Goal: Communication & Community: Answer question/provide support

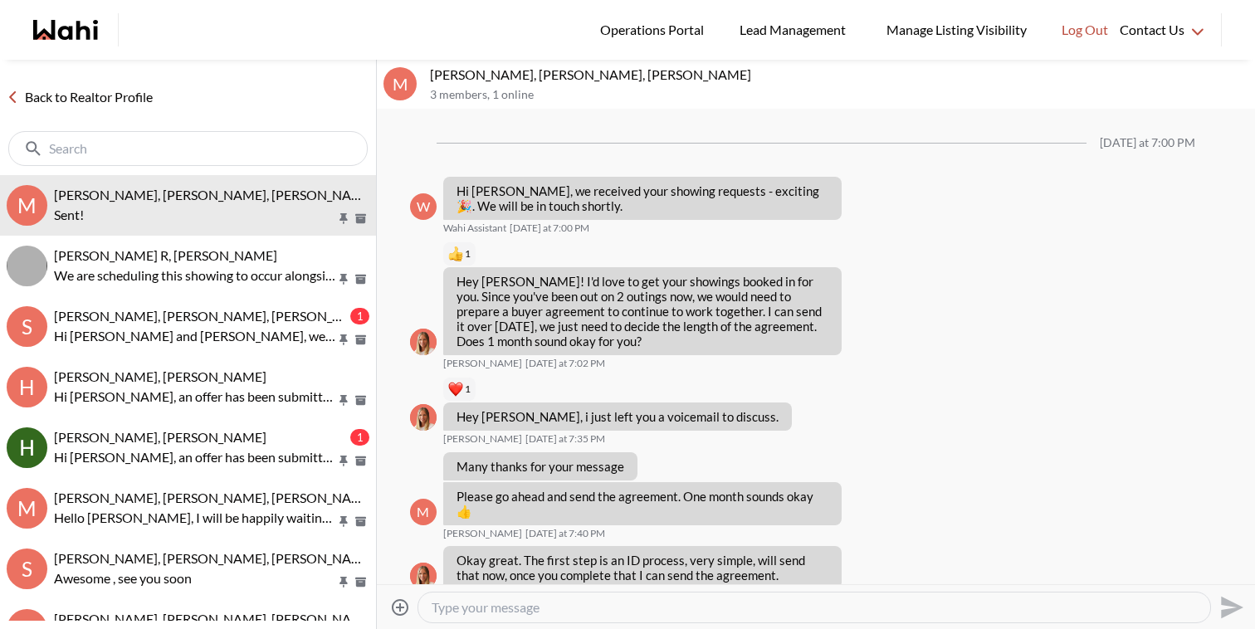
scroll to position [1792, 0]
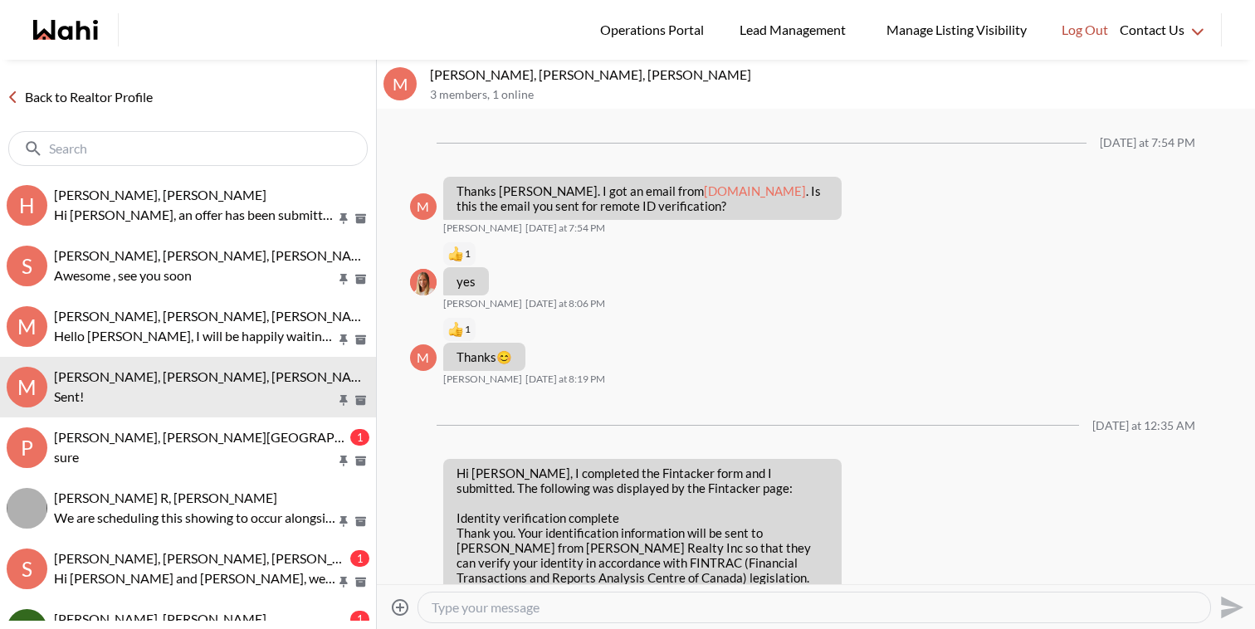
scroll to position [1231, 0]
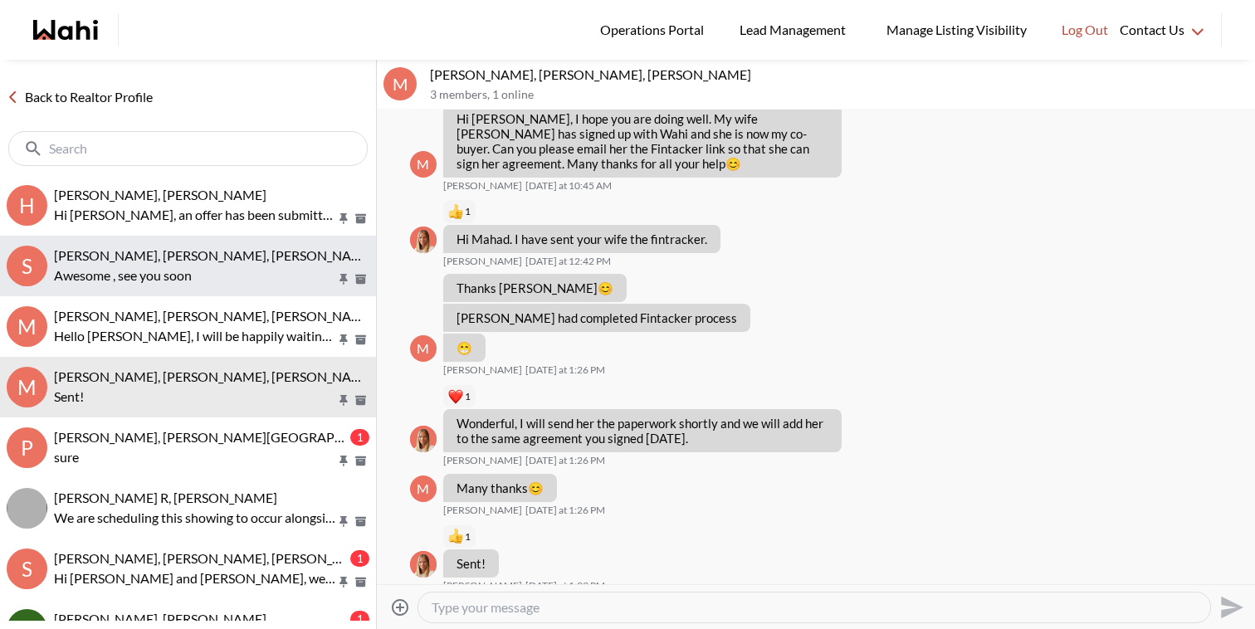
click at [202, 277] on p "Awesome , see you soon" at bounding box center [195, 276] width 282 height 20
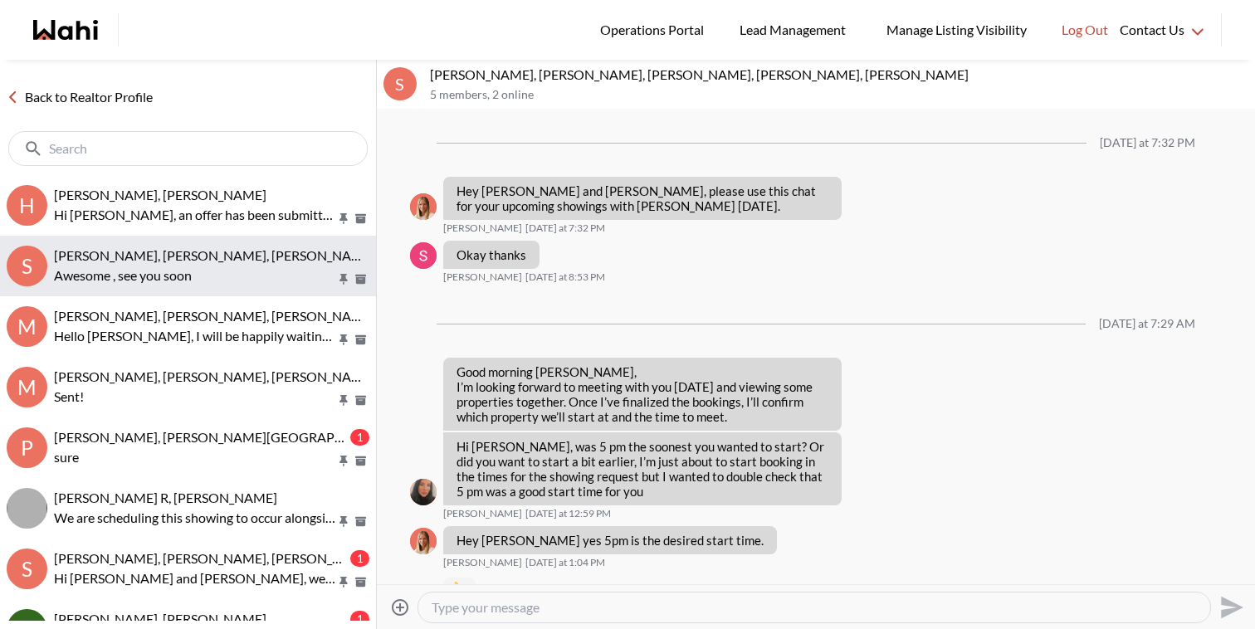
scroll to position [461, 0]
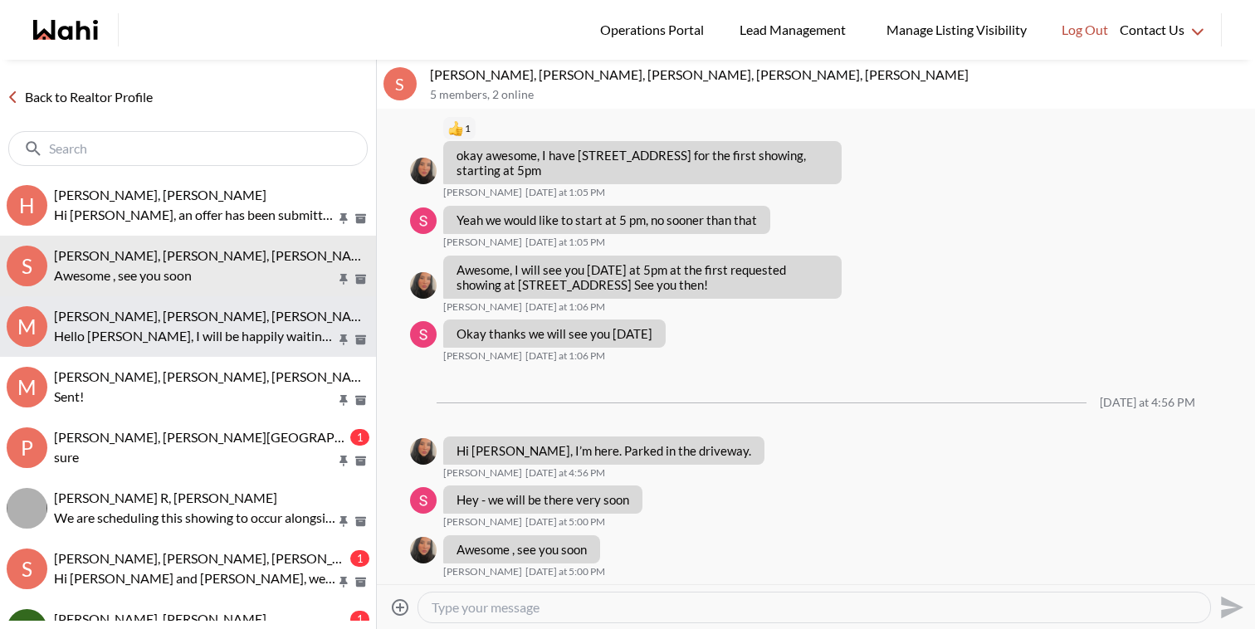
click at [212, 311] on span "[PERSON_NAME], [PERSON_NAME], [PERSON_NAME]" at bounding box center [214, 316] width 321 height 16
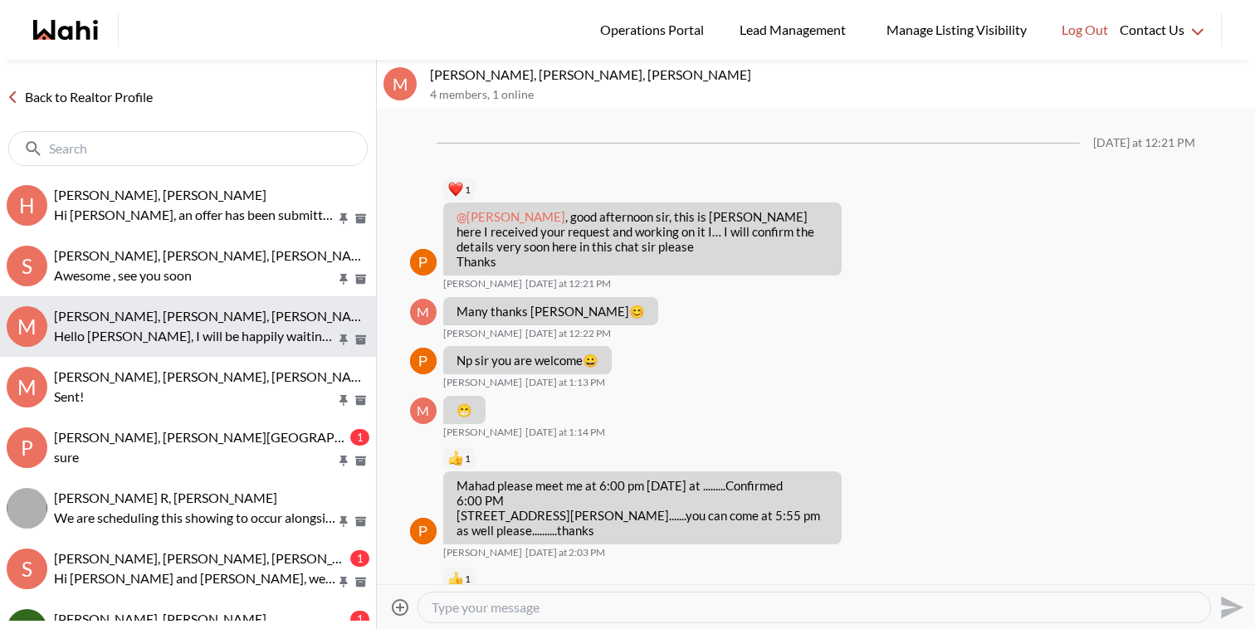
scroll to position [1680, 0]
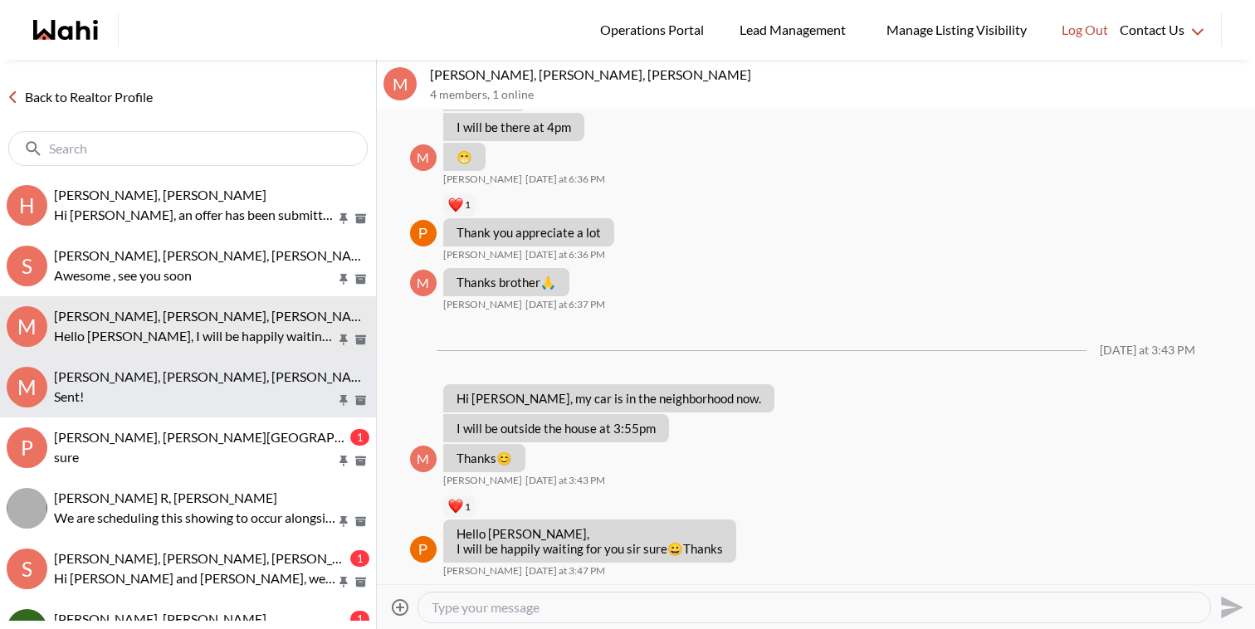
click at [227, 380] on span "[PERSON_NAME], [PERSON_NAME], [PERSON_NAME]" at bounding box center [214, 376] width 321 height 16
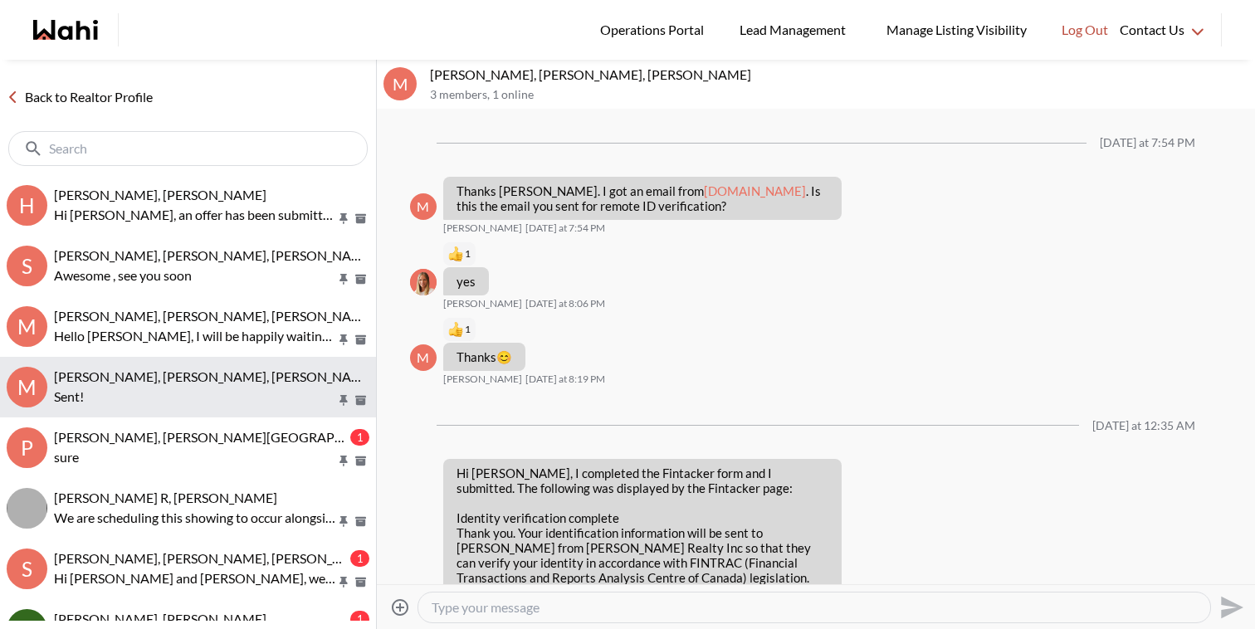
scroll to position [1231, 0]
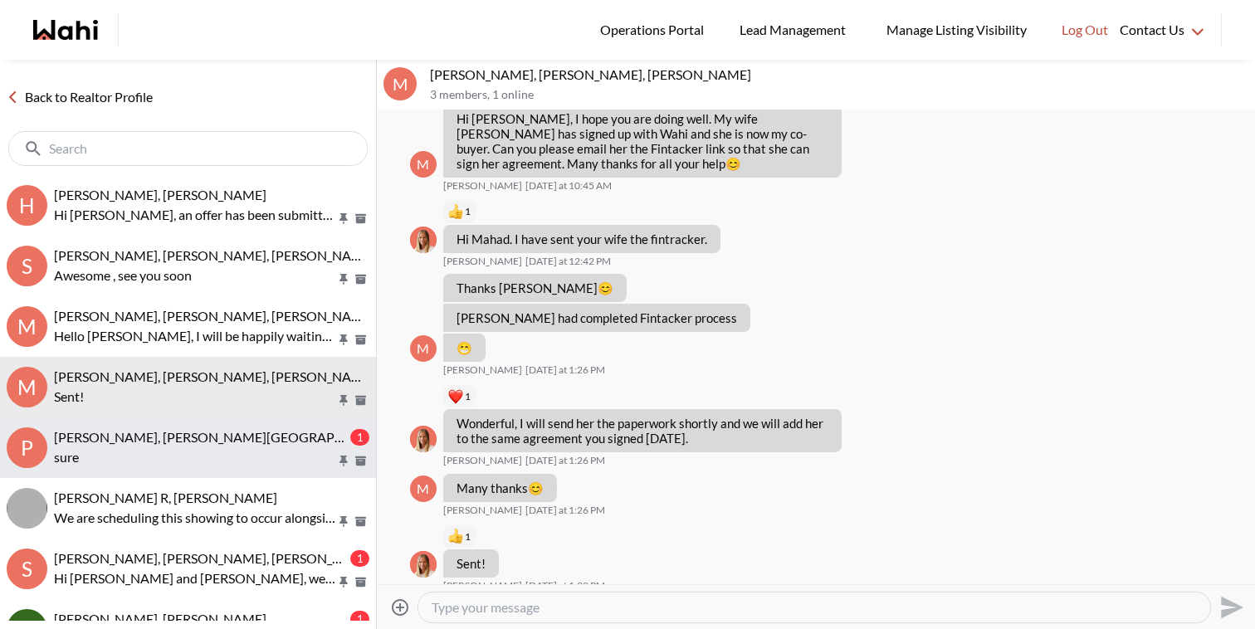
click at [251, 447] on p "sure" at bounding box center [195, 457] width 282 height 20
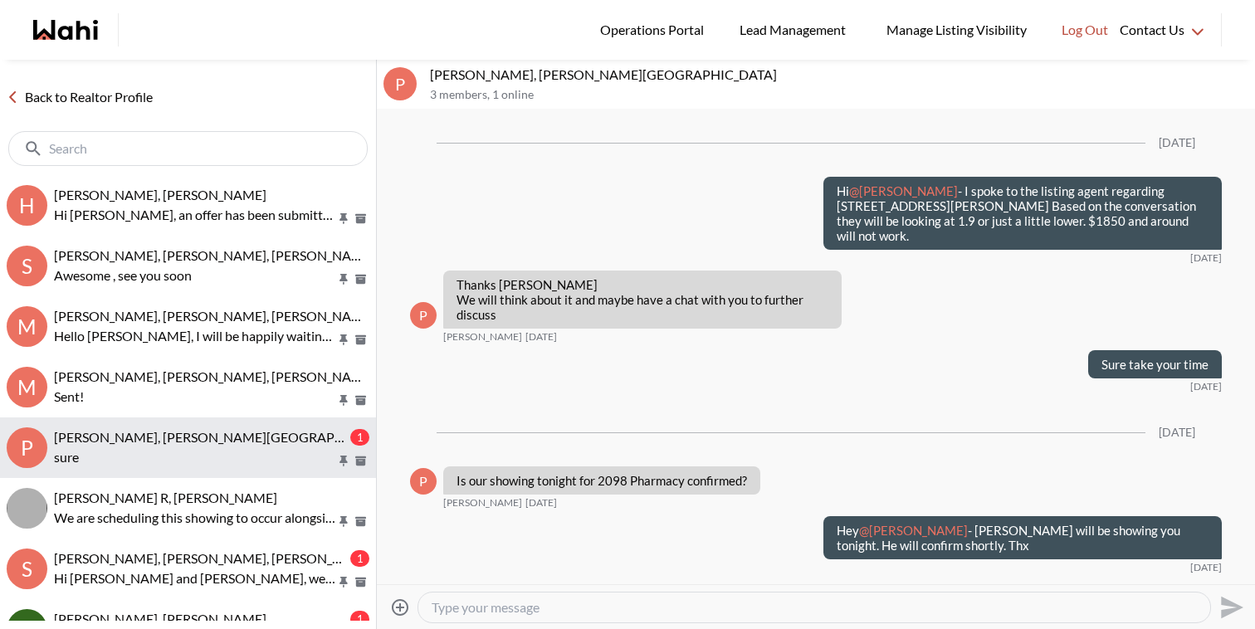
scroll to position [1891, 0]
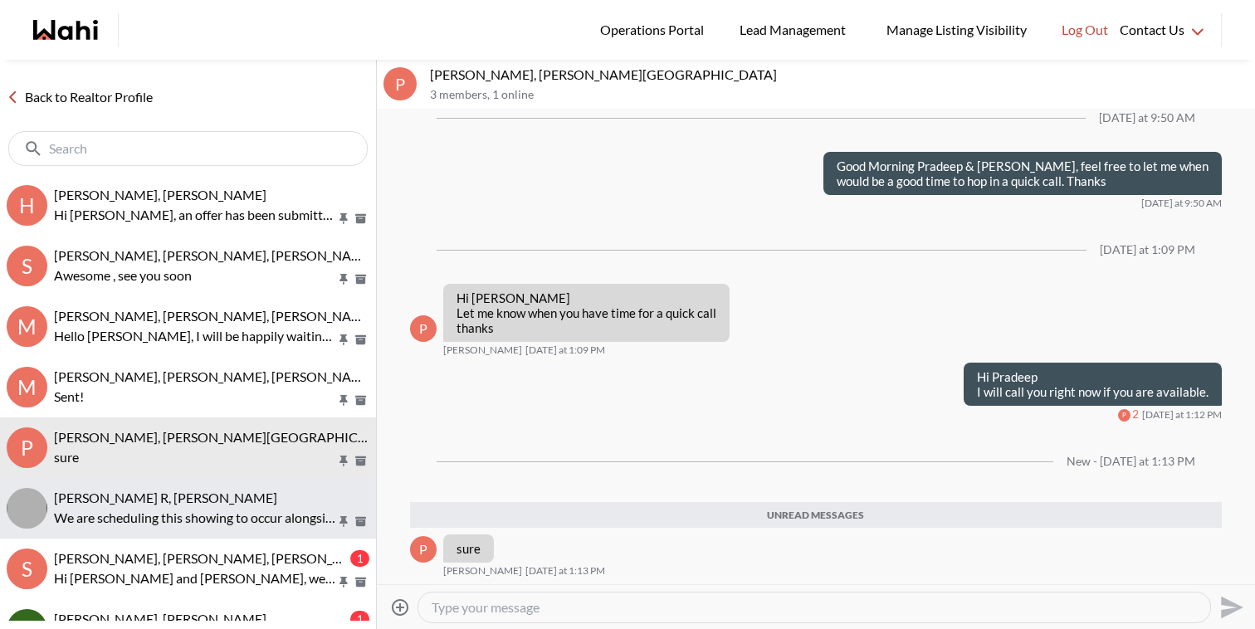
click at [258, 519] on p "We are scheduling this showing to occur alongside your other appointment on the…" at bounding box center [195, 518] width 282 height 20
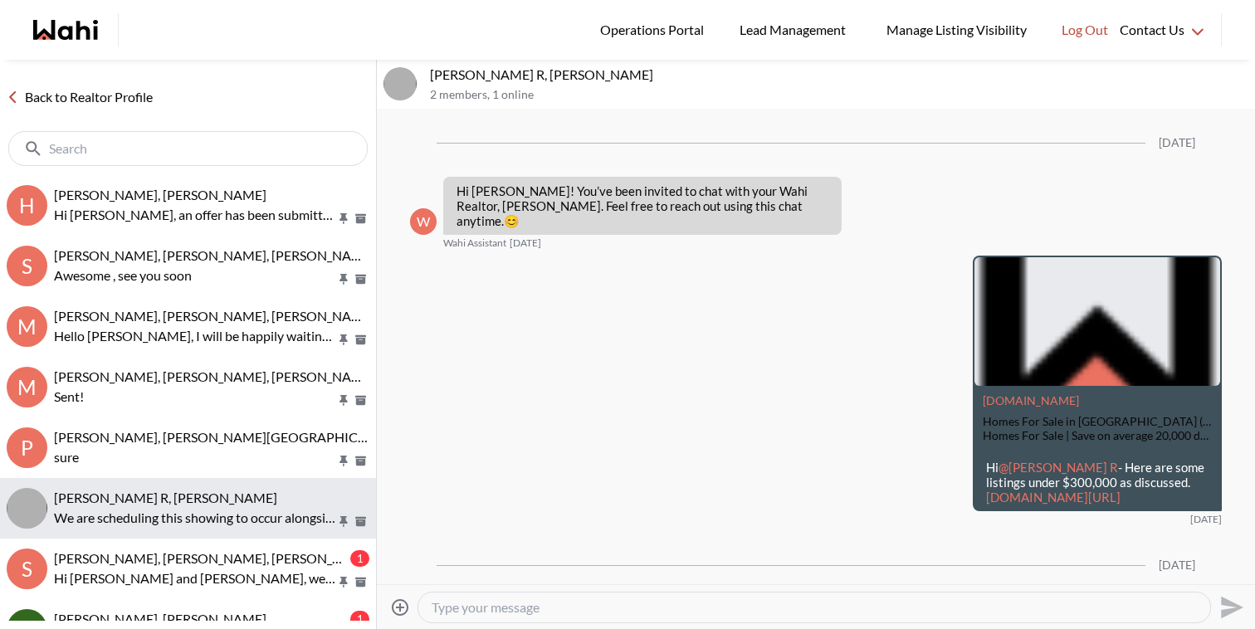
scroll to position [797, 0]
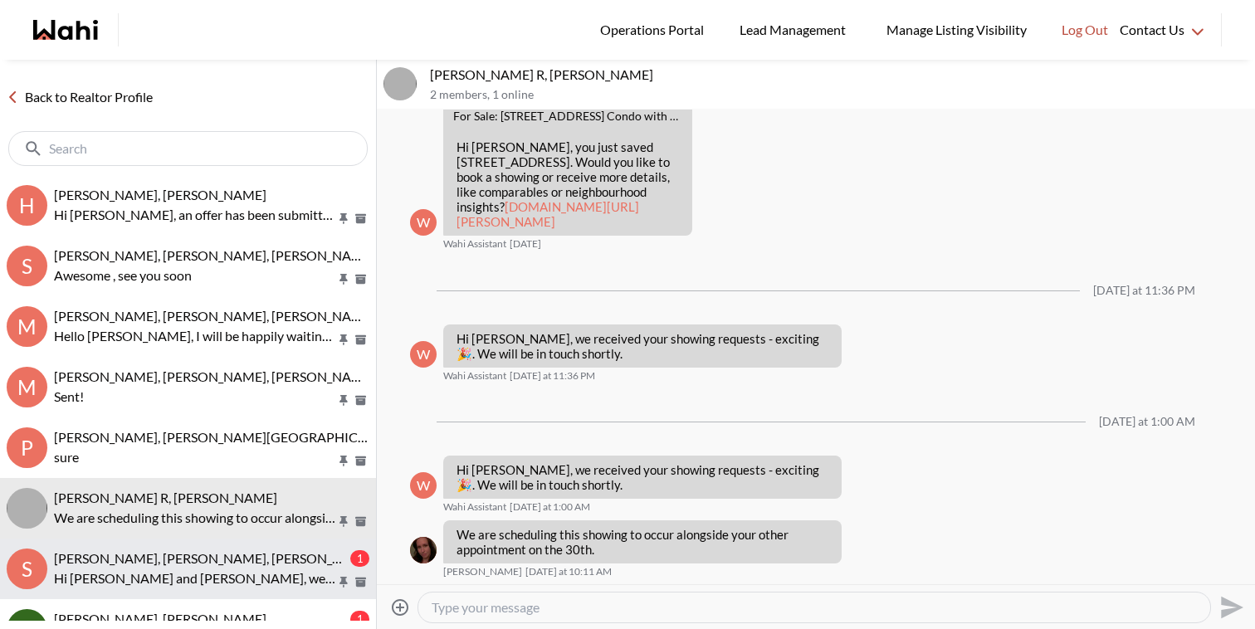
click at [258, 559] on div "[PERSON_NAME], [PERSON_NAME], [PERSON_NAME]" at bounding box center [200, 558] width 293 height 17
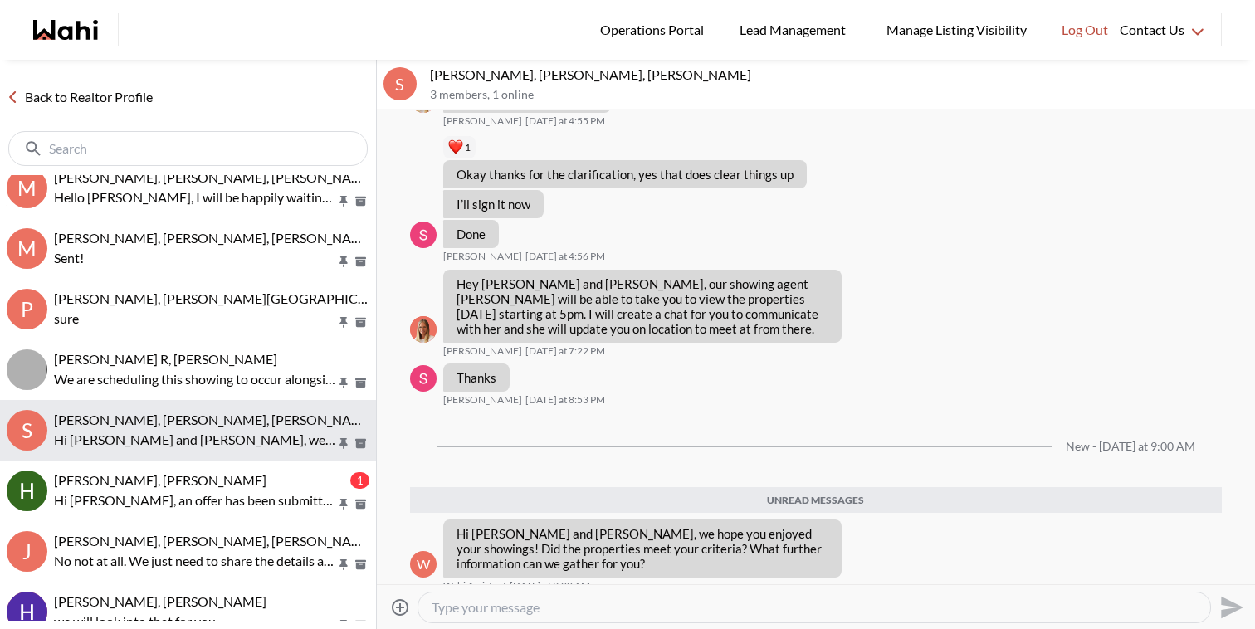
scroll to position [162, 0]
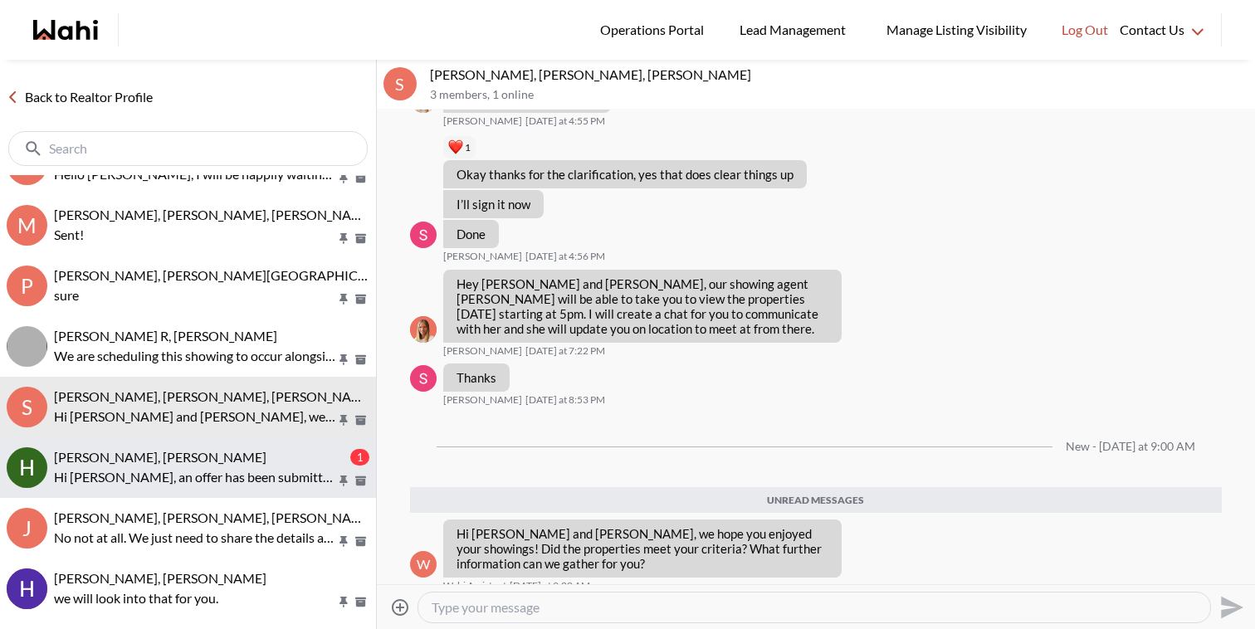
click at [268, 479] on p "Hi [PERSON_NAME], an offer has been submitted for [STREET_ADDRESS]. If you’re s…" at bounding box center [195, 477] width 282 height 20
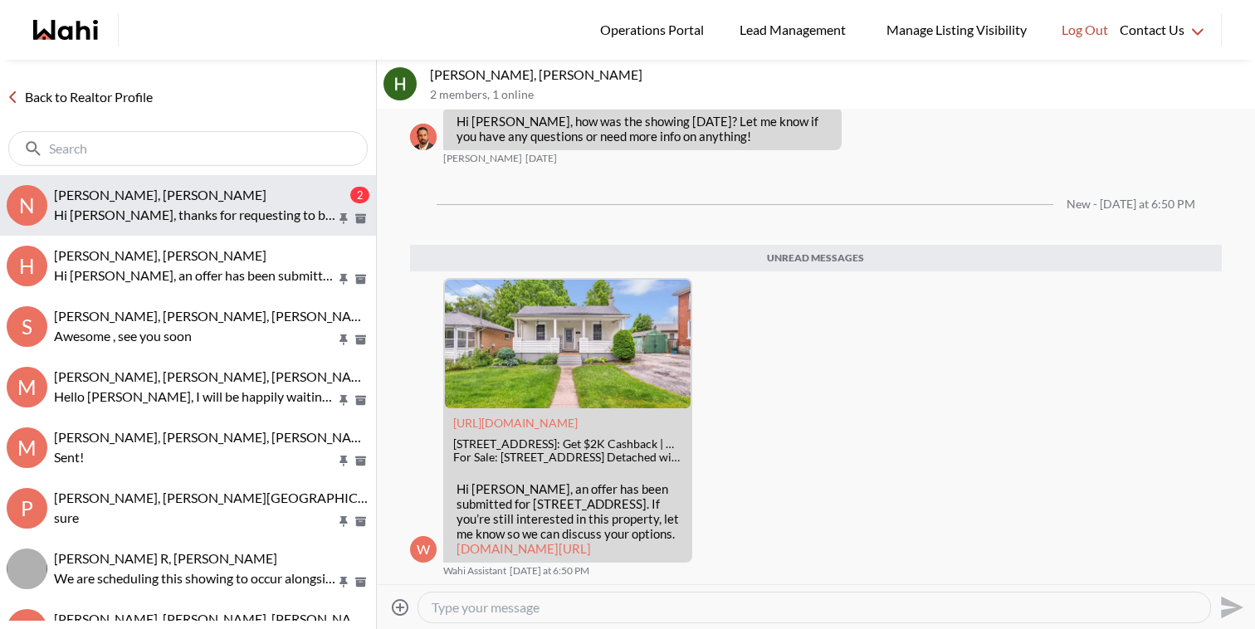
click at [178, 194] on div "Nimpha Rustia, Faraz" at bounding box center [200, 195] width 293 height 17
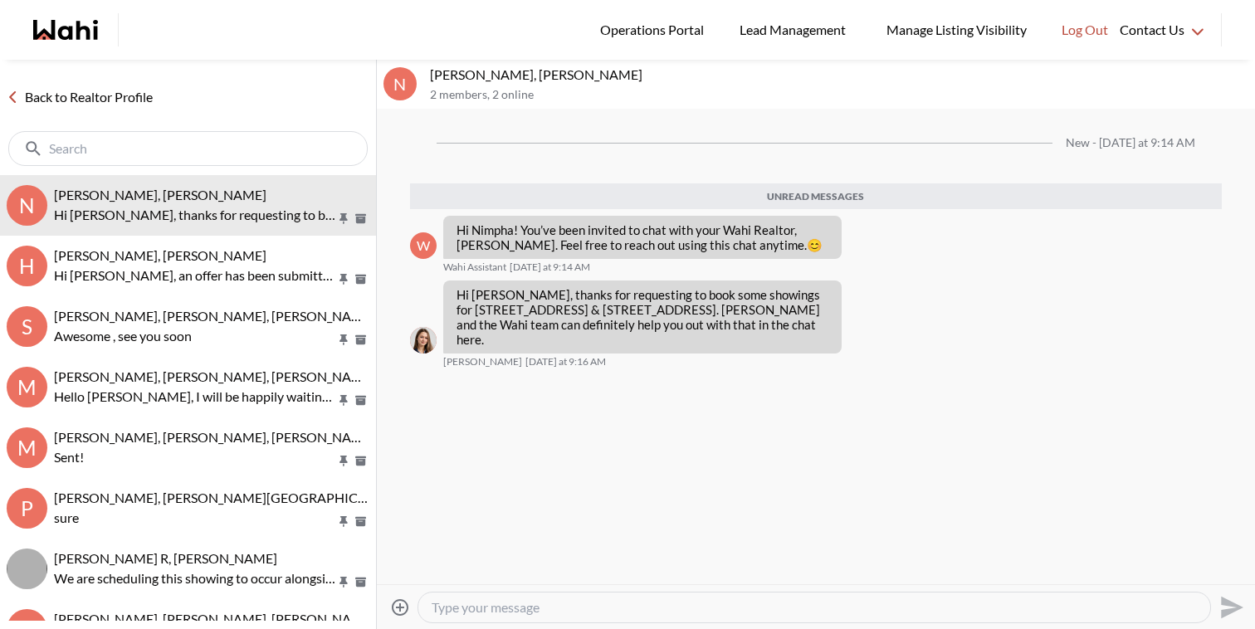
click at [485, 607] on textarea "Type your message" at bounding box center [813, 607] width 765 height 17
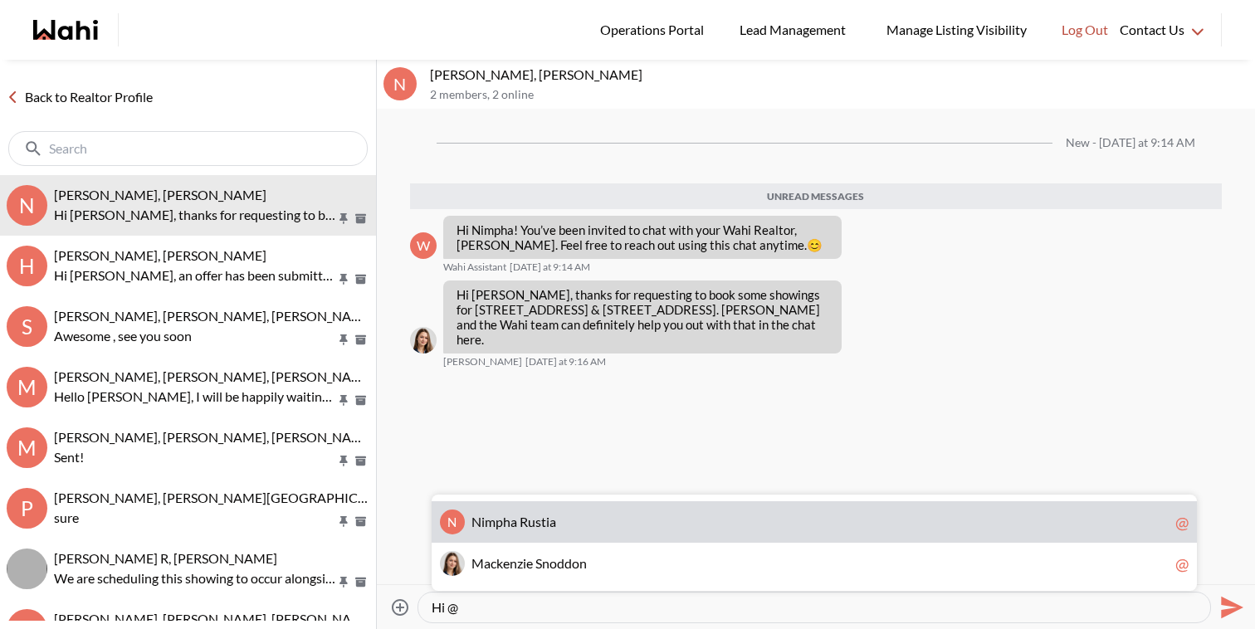
click at [514, 521] on span "a" at bounding box center [513, 522] width 7 height 16
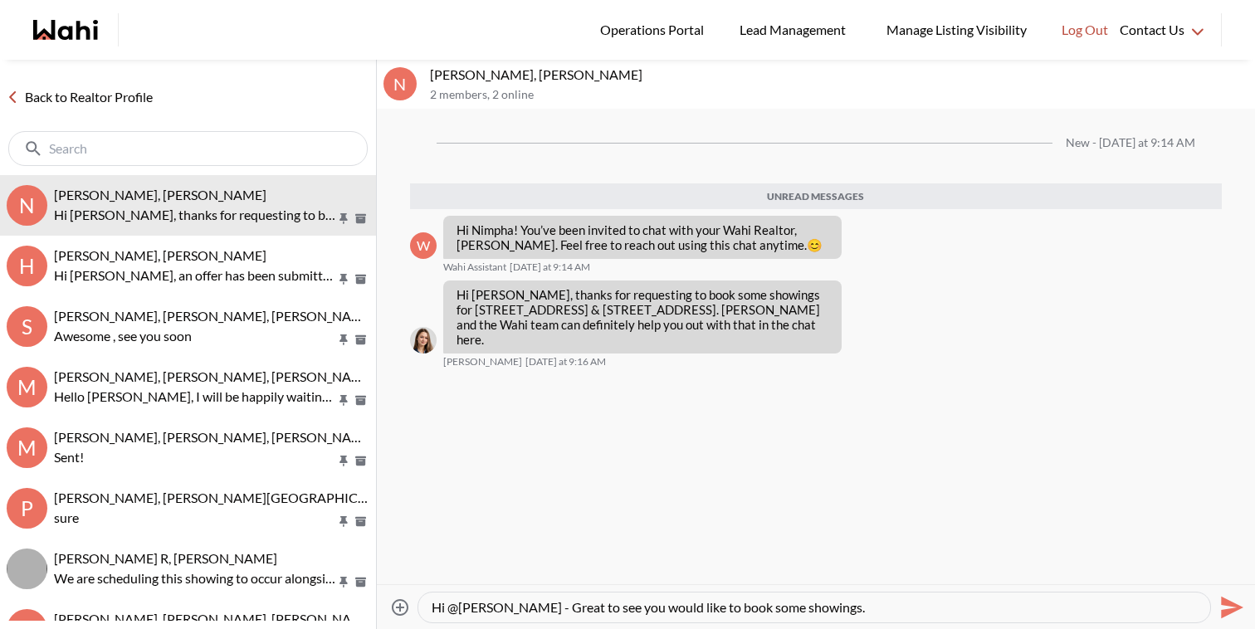
paste textarea "Here’s how to book a showing: https://www.loom.com/share/5ad94faacba943a18f946c…"
type textarea "Hi @Nimpha Rustia - Great to see you would like to book some showings. Here’s h…"
click at [1236, 606] on icon "Send" at bounding box center [1232, 607] width 22 height 22
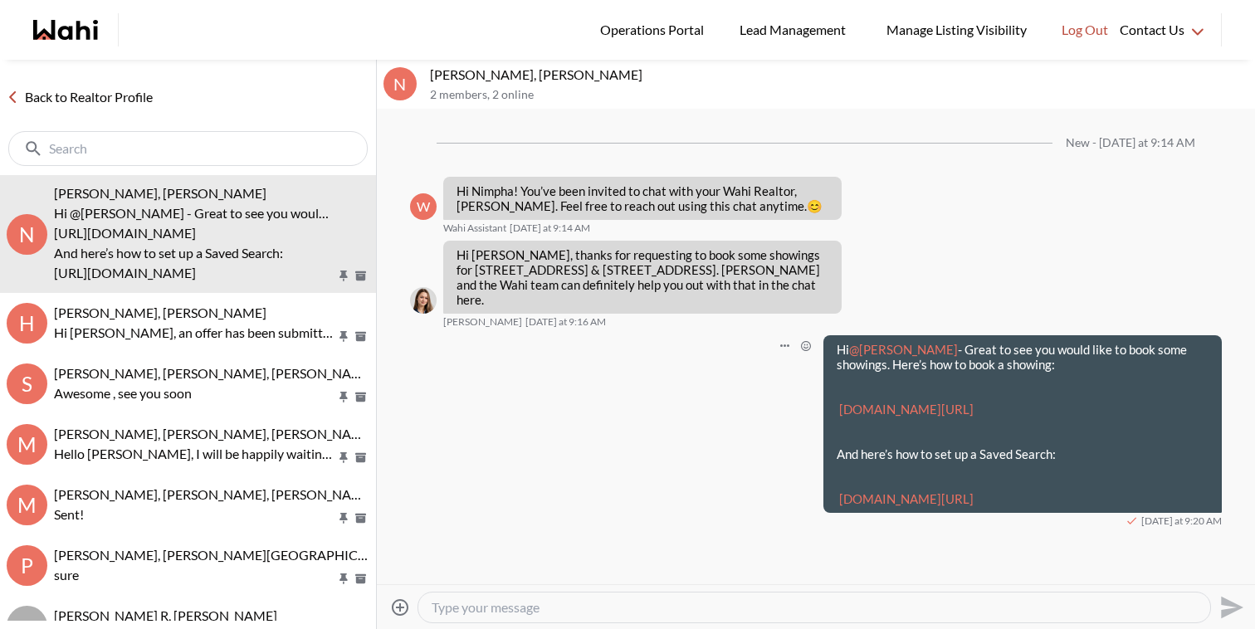
click at [958, 411] on link "loom.com/share/5ad94faacba943a18f946ca4b13750bd" at bounding box center [906, 409] width 134 height 15
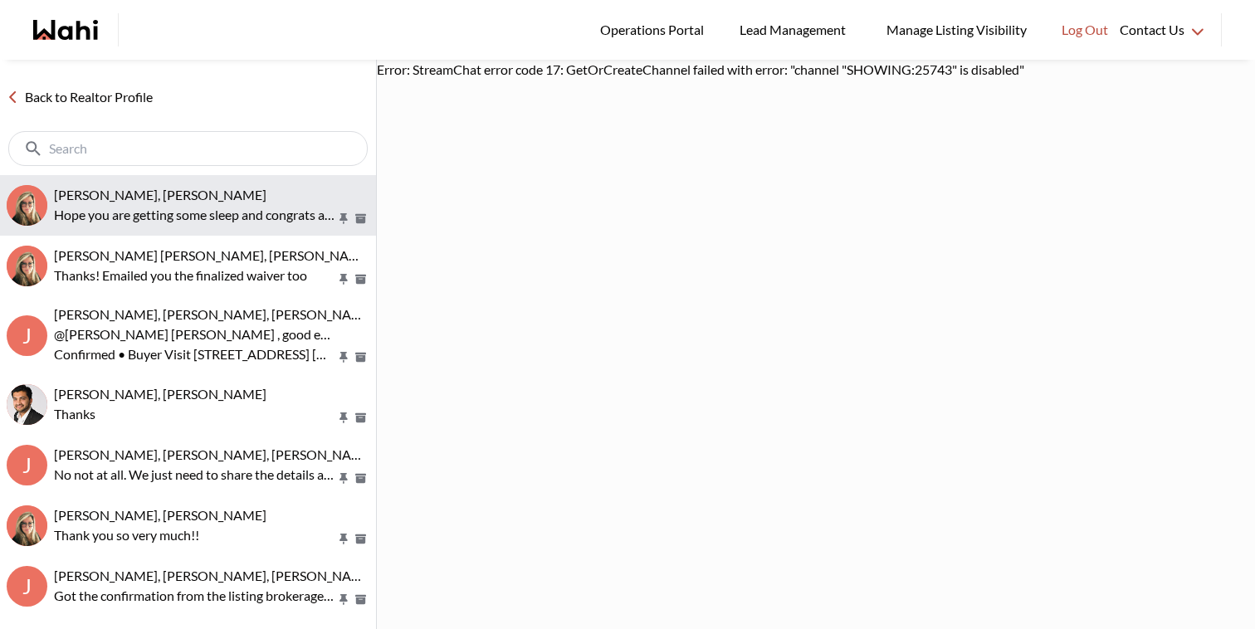
click at [207, 196] on div "David Rodriguez, Barbara" at bounding box center [211, 195] width 315 height 17
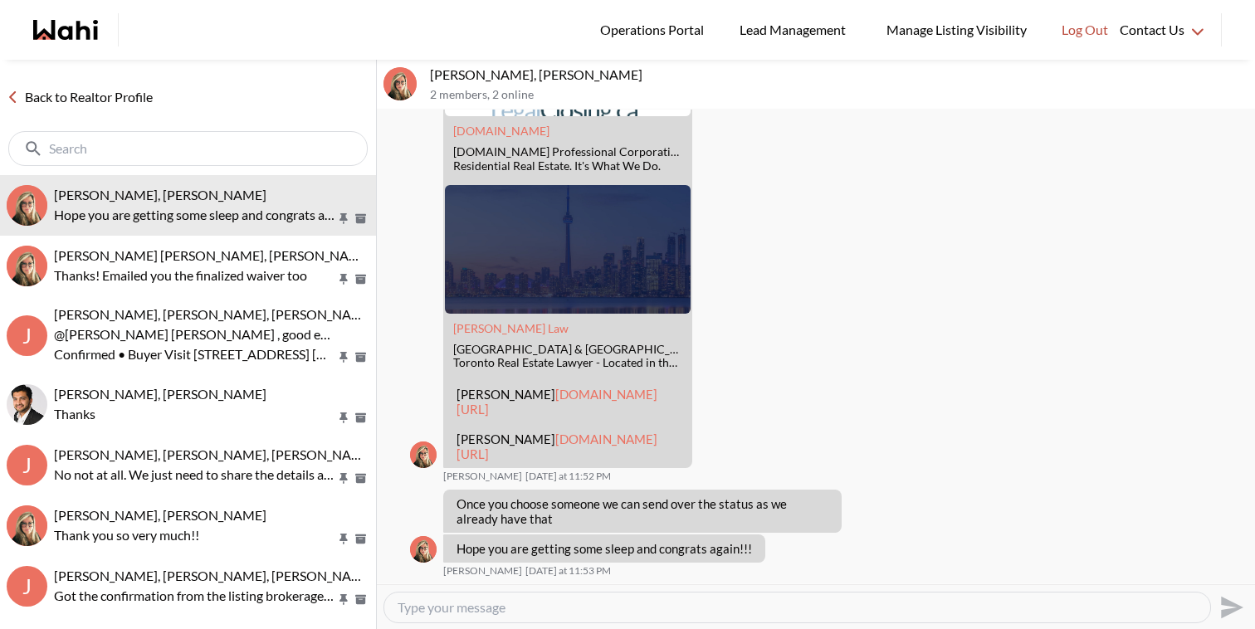
scroll to position [1843, 0]
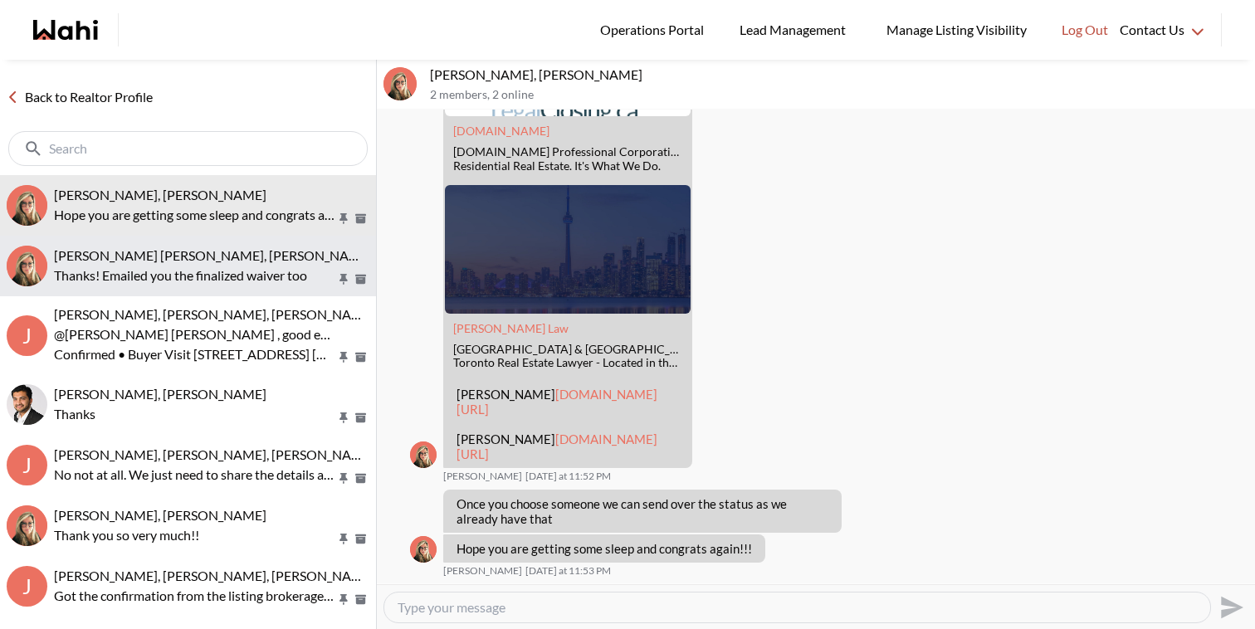
click at [233, 268] on p "Thanks! Emailed you the finalized waiver too" at bounding box center [195, 276] width 282 height 20
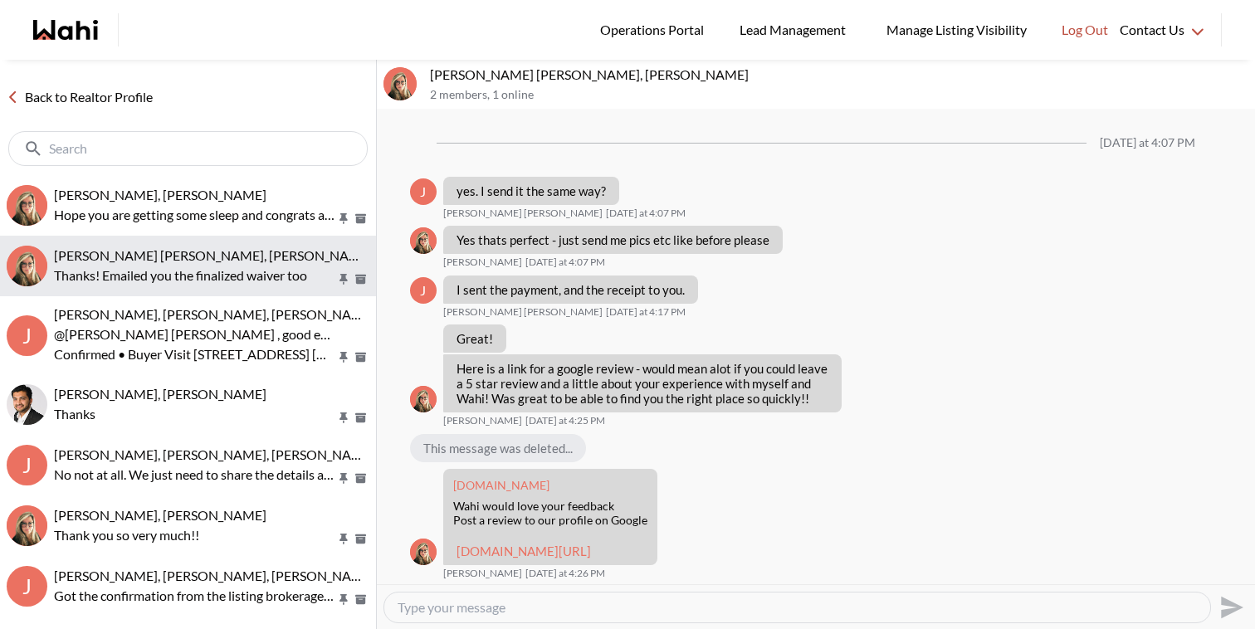
scroll to position [1105, 0]
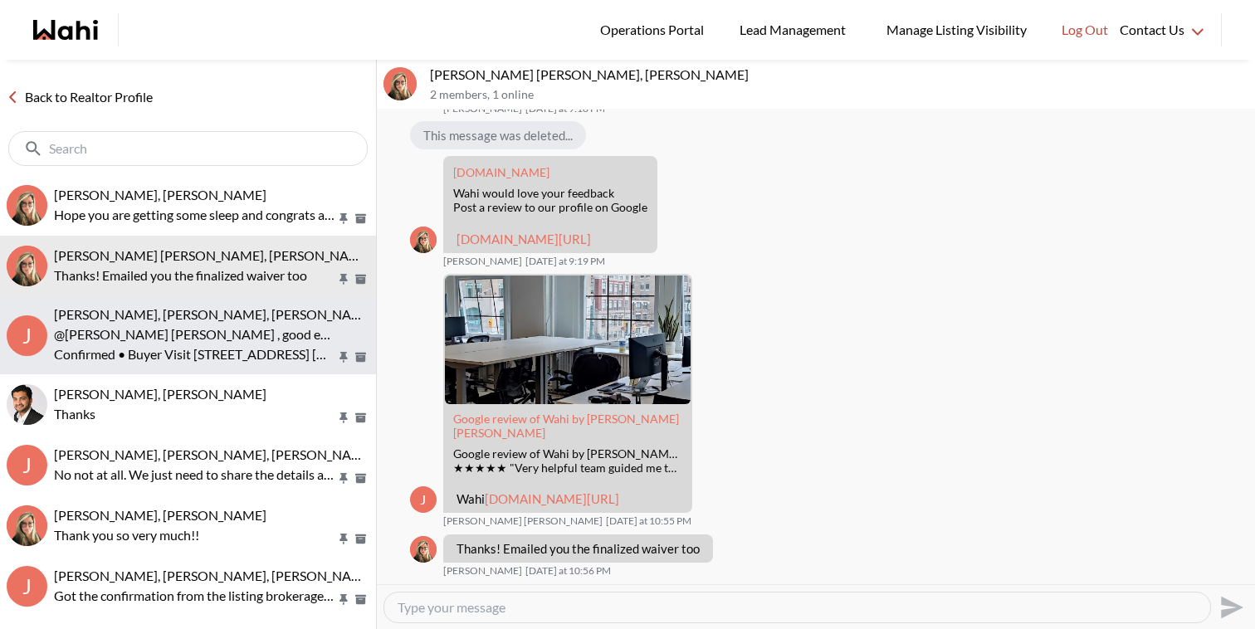
click at [237, 322] on span "Jeremy Tod, Barbara, Paul, Alicia" at bounding box center [214, 314] width 321 height 16
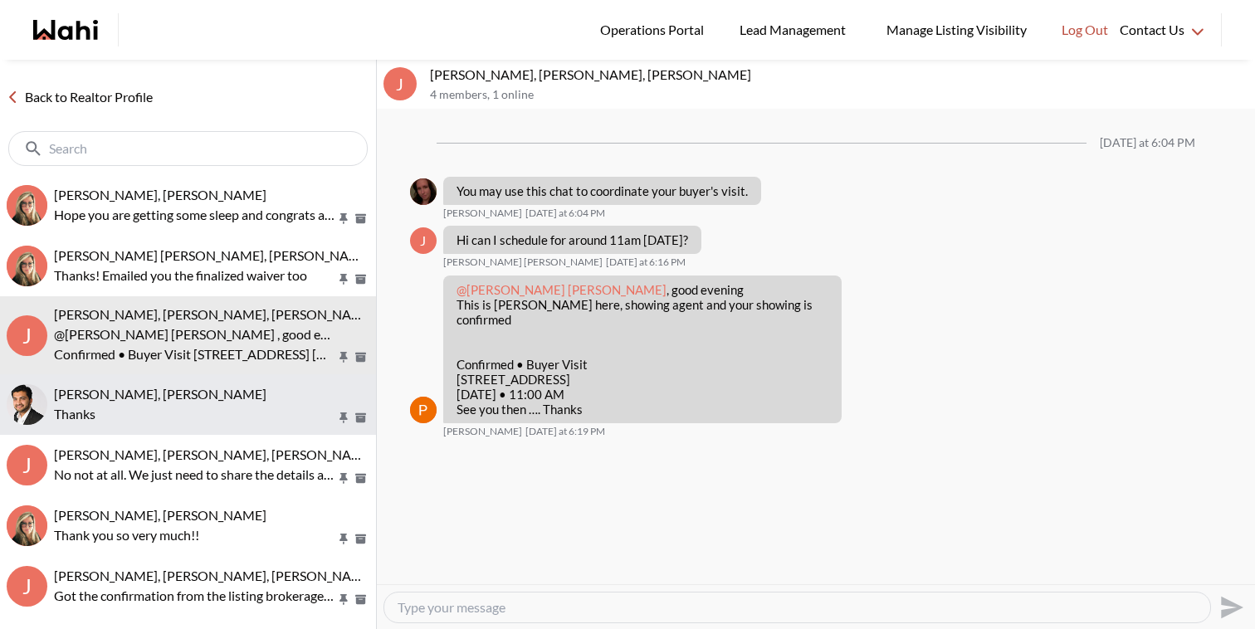
click at [251, 397] on div "Sharique Khan, Barbara" at bounding box center [211, 394] width 315 height 17
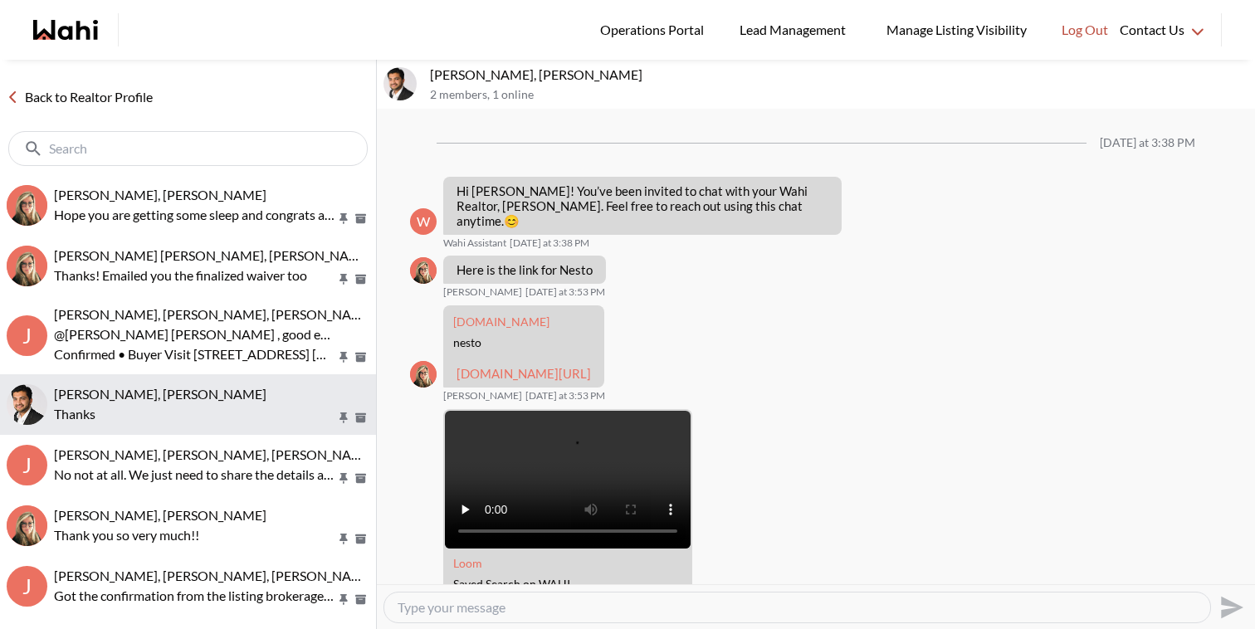
scroll to position [937, 0]
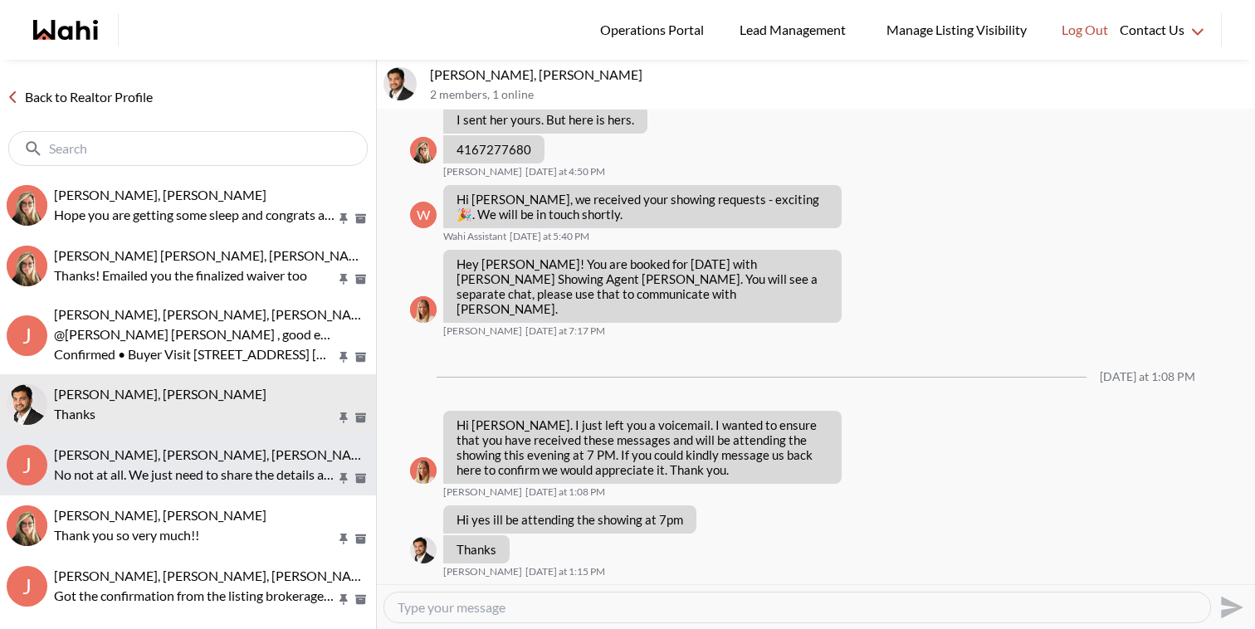
click at [253, 447] on span "[PERSON_NAME], [PERSON_NAME], [PERSON_NAME]" at bounding box center [214, 454] width 321 height 16
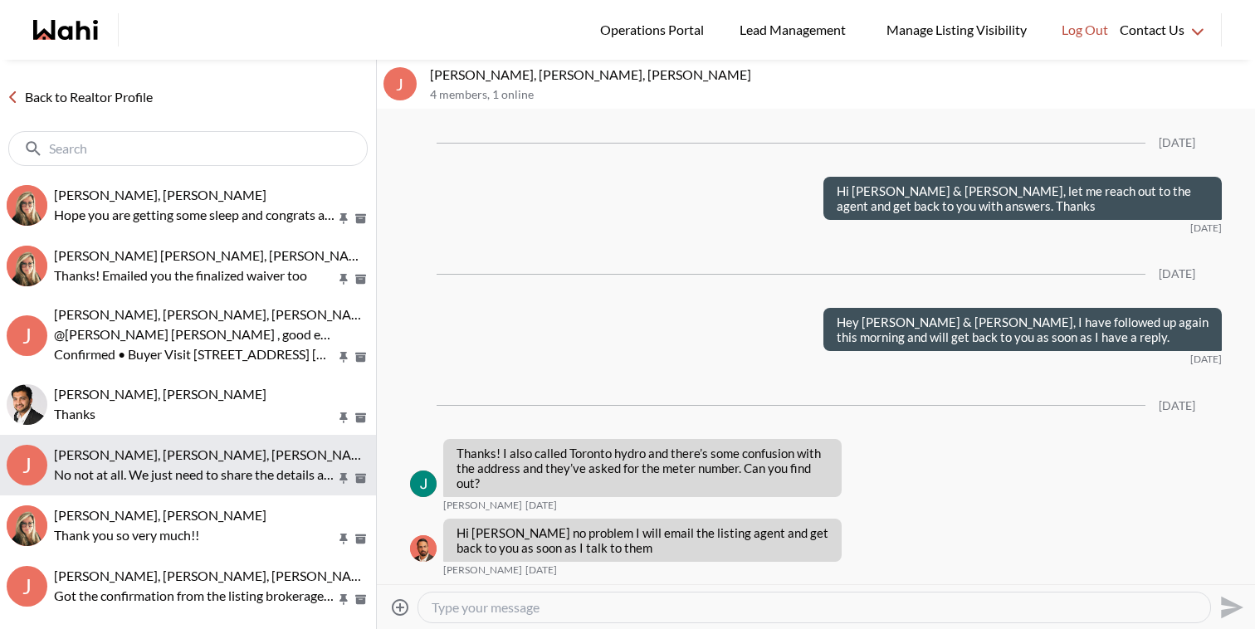
scroll to position [2549, 0]
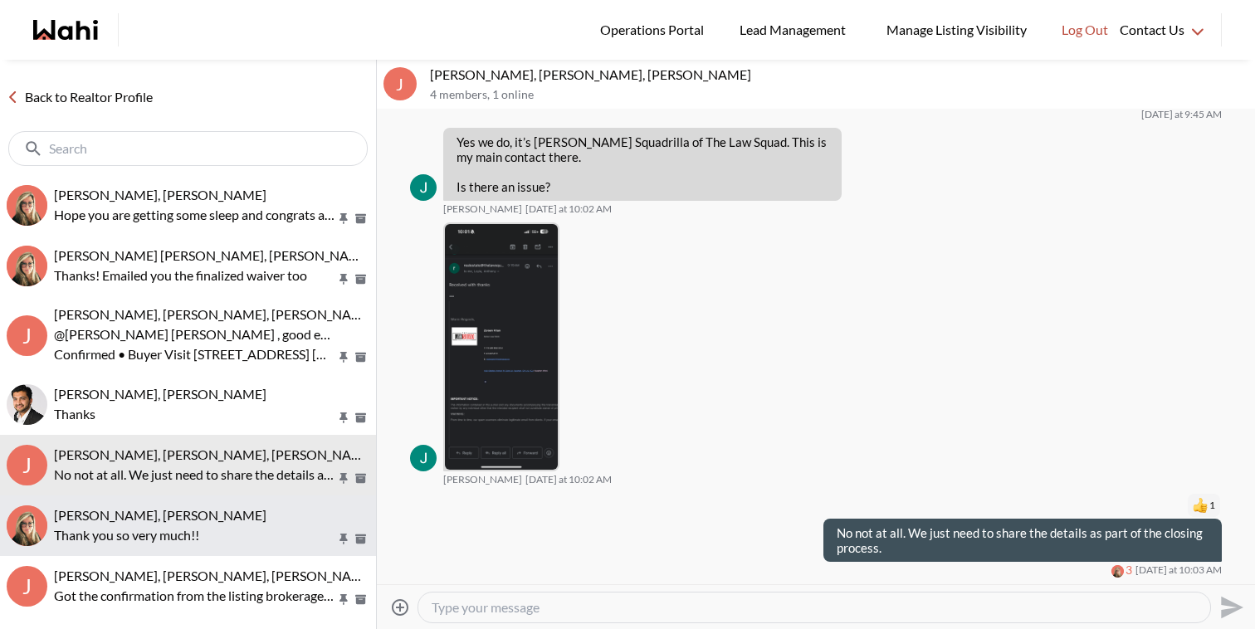
click at [243, 497] on button "Volodymyr Vozniak, Barb Thank you so very much!!" at bounding box center [188, 525] width 376 height 61
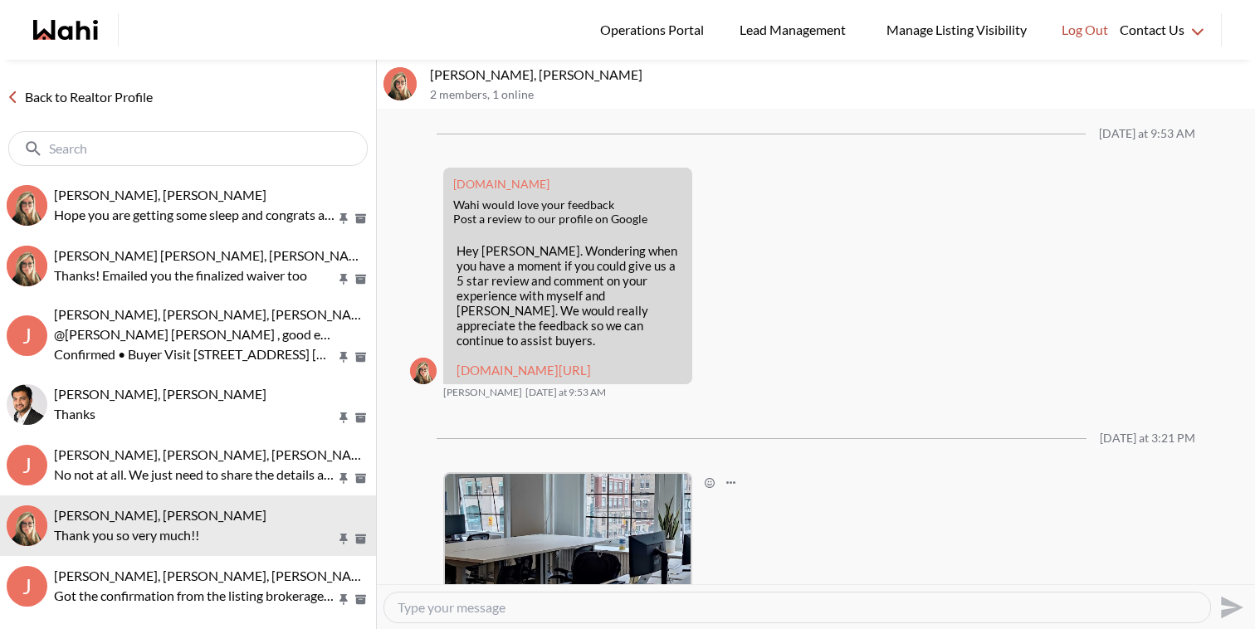
scroll to position [2704, 0]
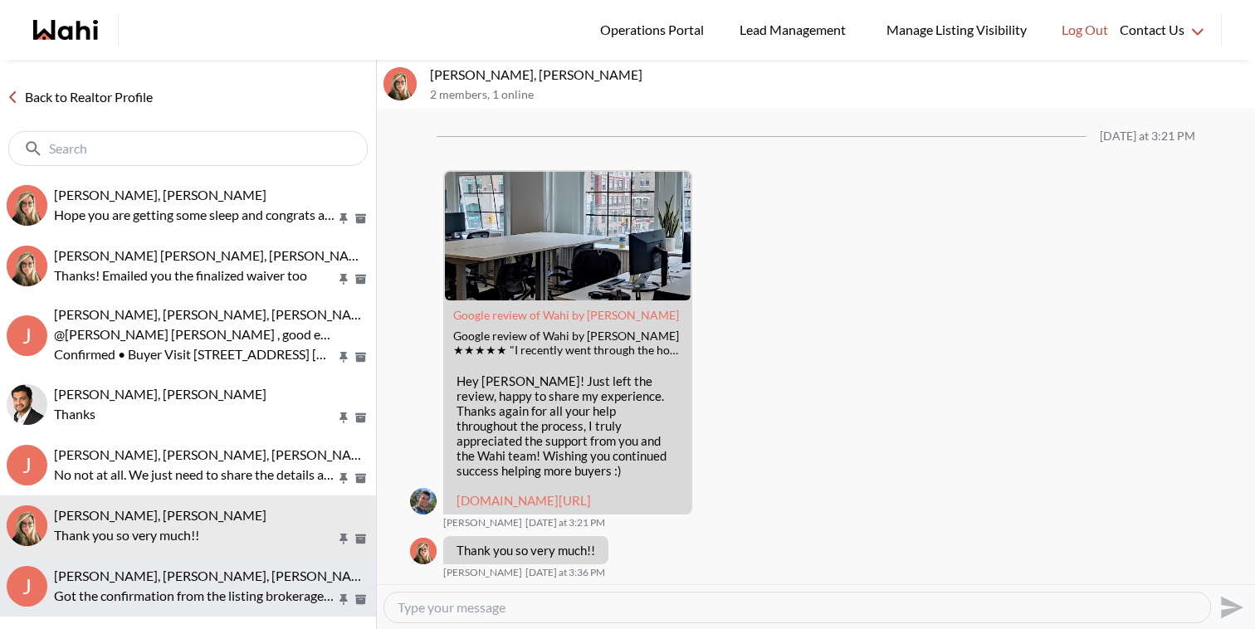
click at [227, 563] on button "J Jack Burke, Leyla Smith, Barbara, Faraz, Duane, Alicia Got the confirmation f…" at bounding box center [188, 586] width 376 height 61
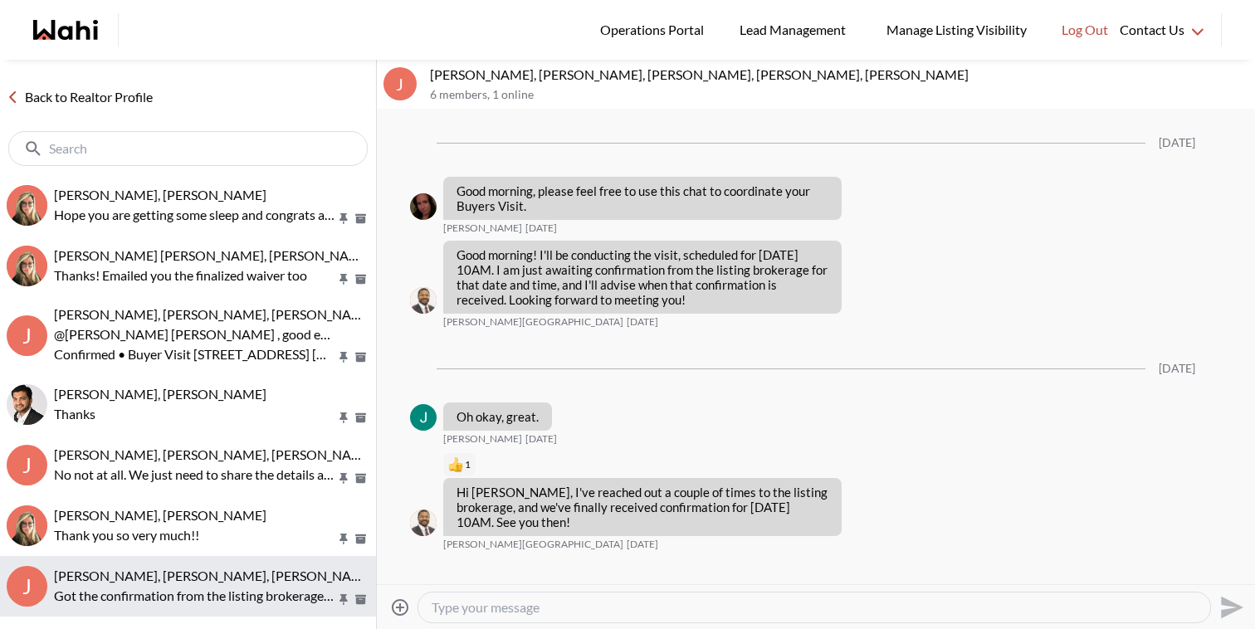
scroll to position [866, 0]
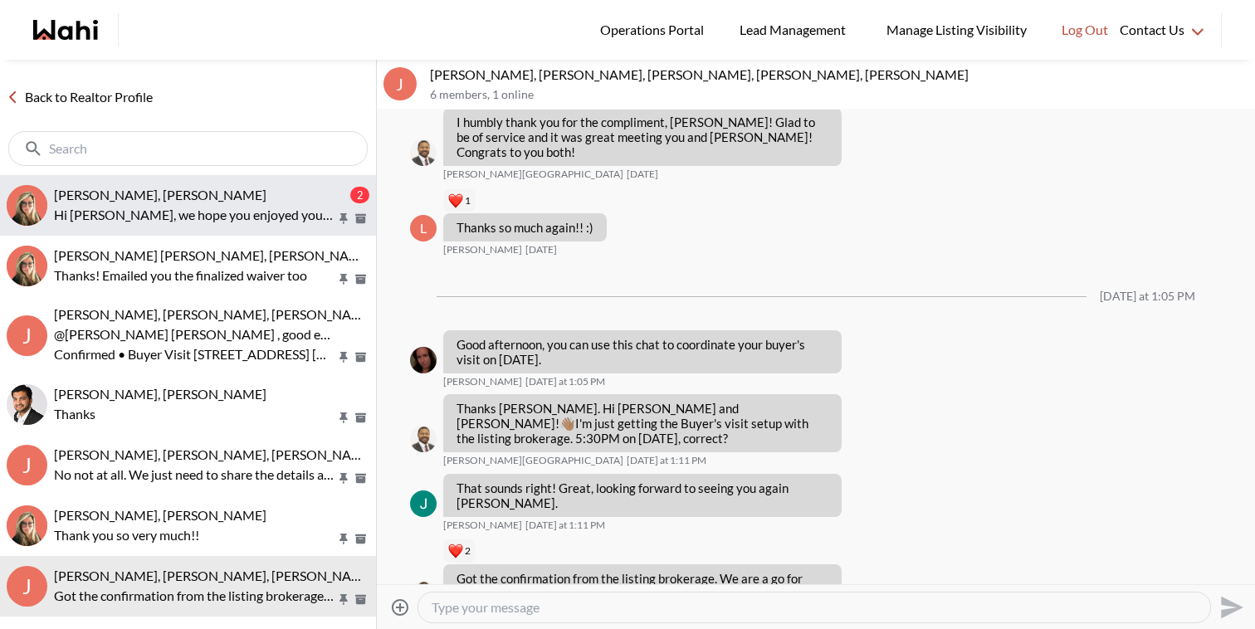
click at [192, 197] on span "David Rodriguez, Barbara" at bounding box center [160, 195] width 212 height 16
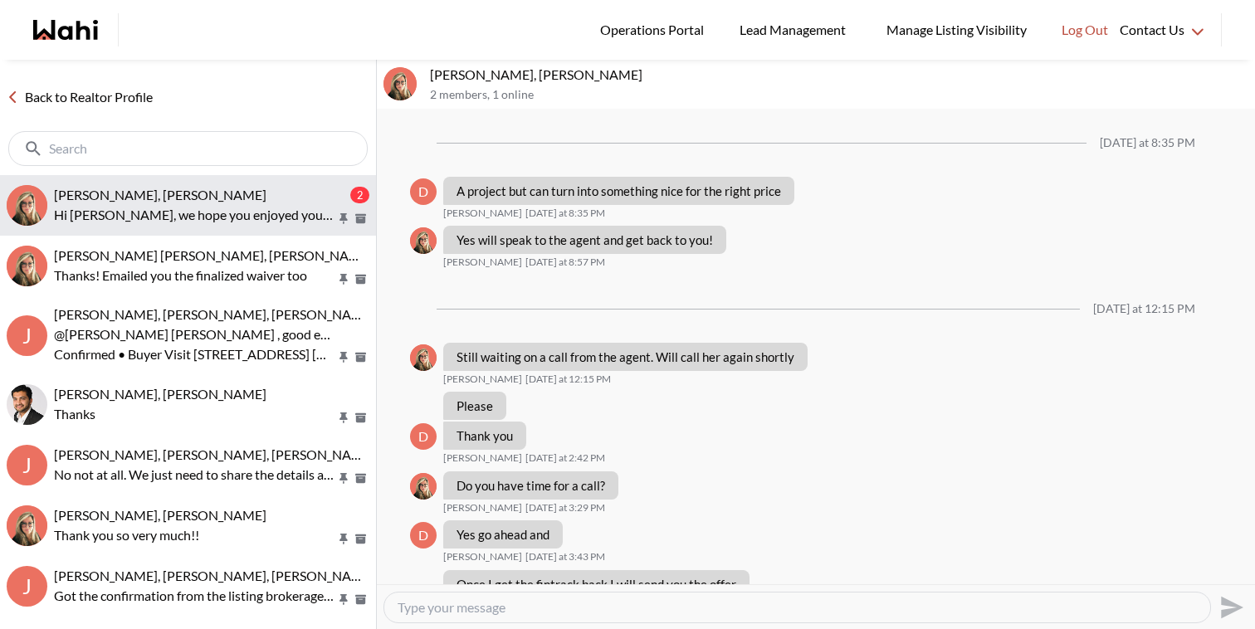
scroll to position [2020, 0]
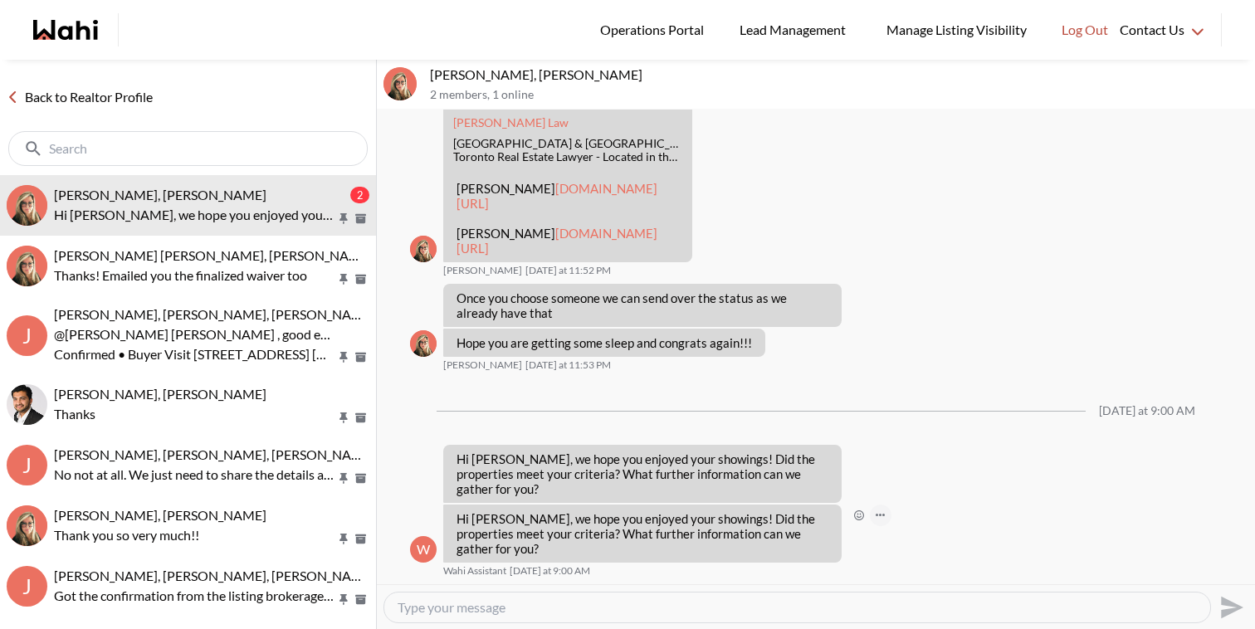
click at [887, 526] on button "Open Message Actions Menu" at bounding box center [881, 516] width 22 height 22
click at [909, 504] on button "Delete" at bounding box center [936, 505] width 133 height 30
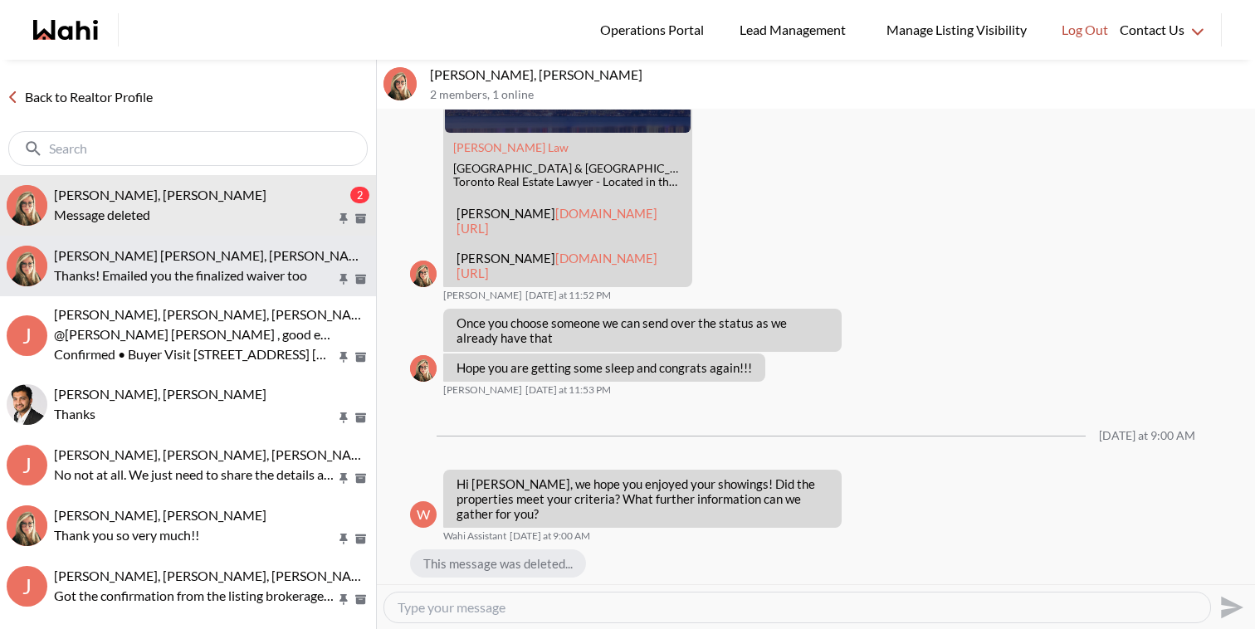
click at [318, 266] on p "Thanks! Emailed you the finalized waiver too" at bounding box center [195, 276] width 282 height 20
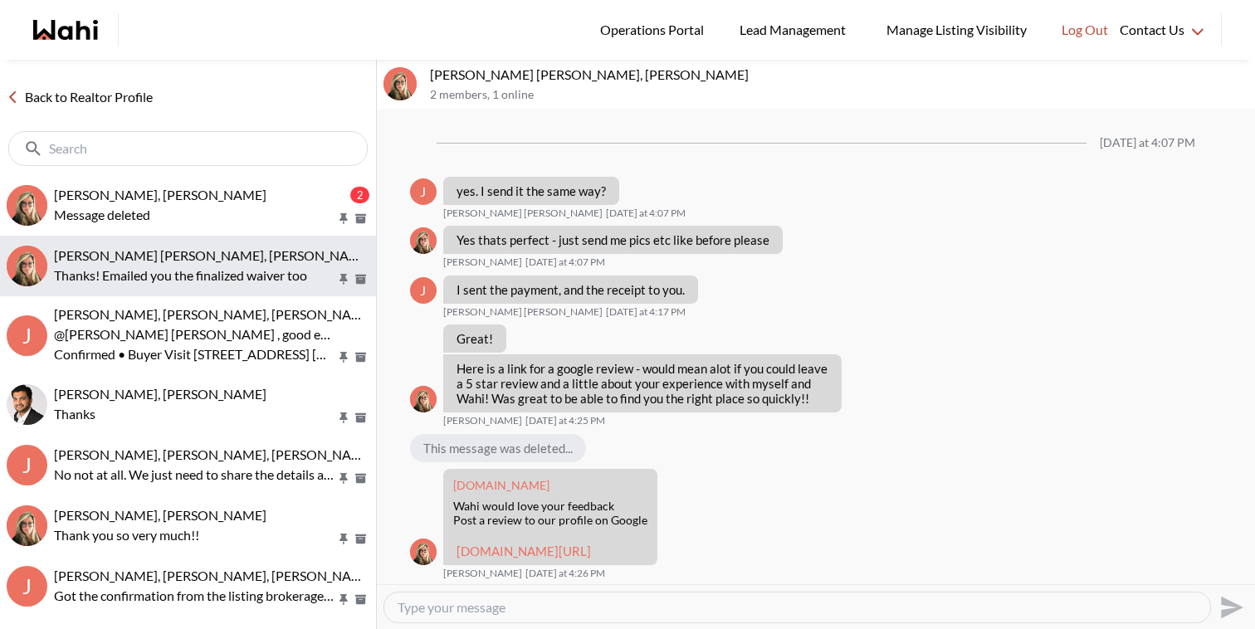
scroll to position [1105, 0]
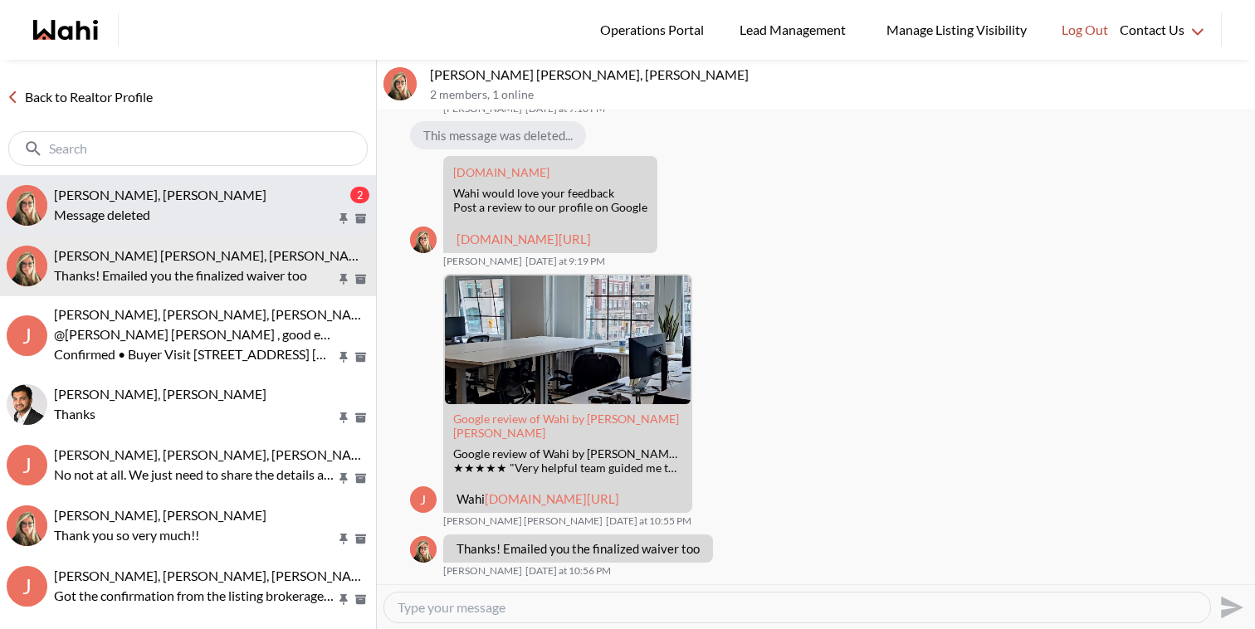
click at [319, 227] on button "David Rodriguez, Barbara 2 Message deleted" at bounding box center [188, 205] width 376 height 61
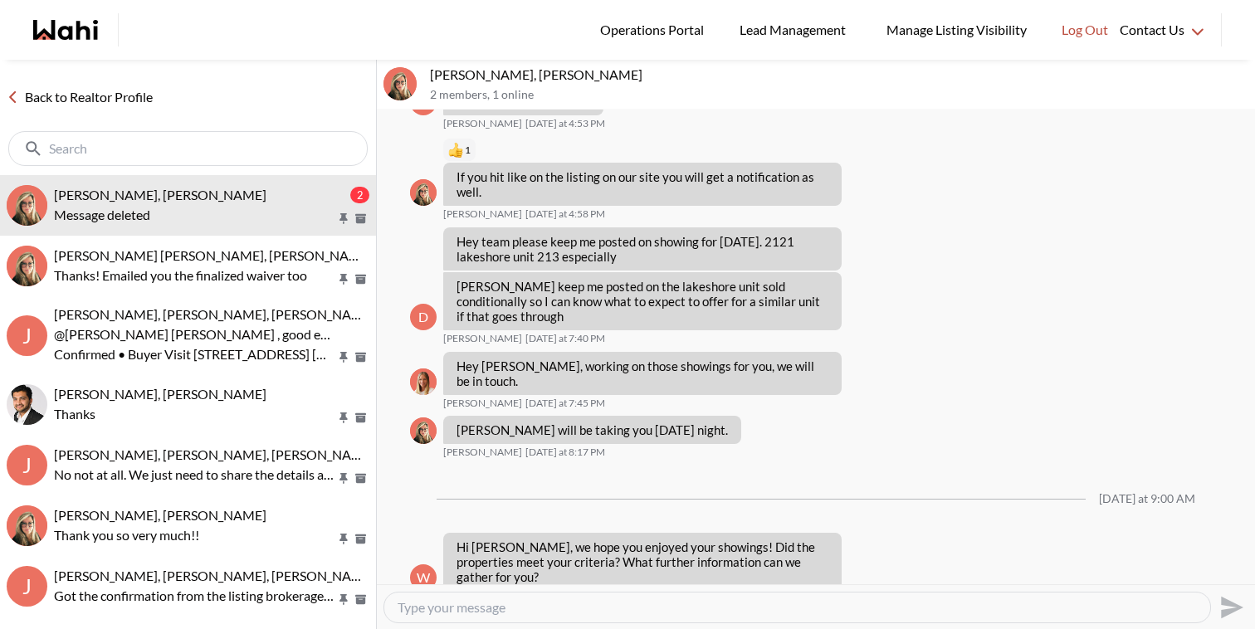
scroll to position [3895, 0]
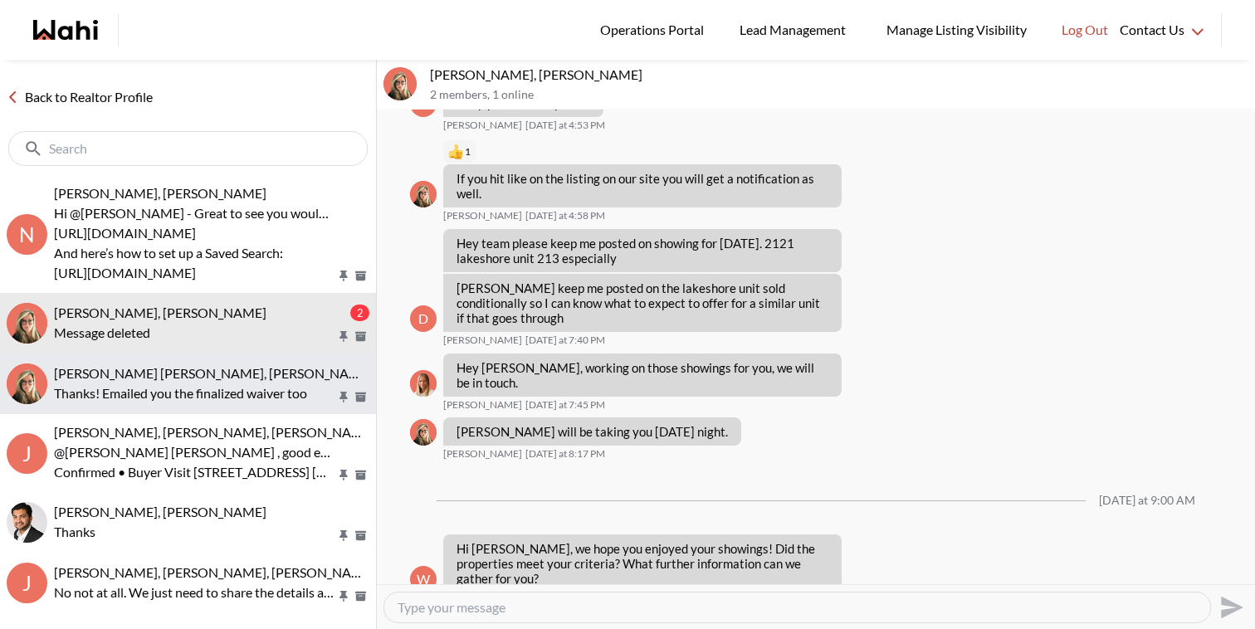
click at [218, 375] on div "Jeremy Tod, Barbara" at bounding box center [211, 373] width 315 height 17
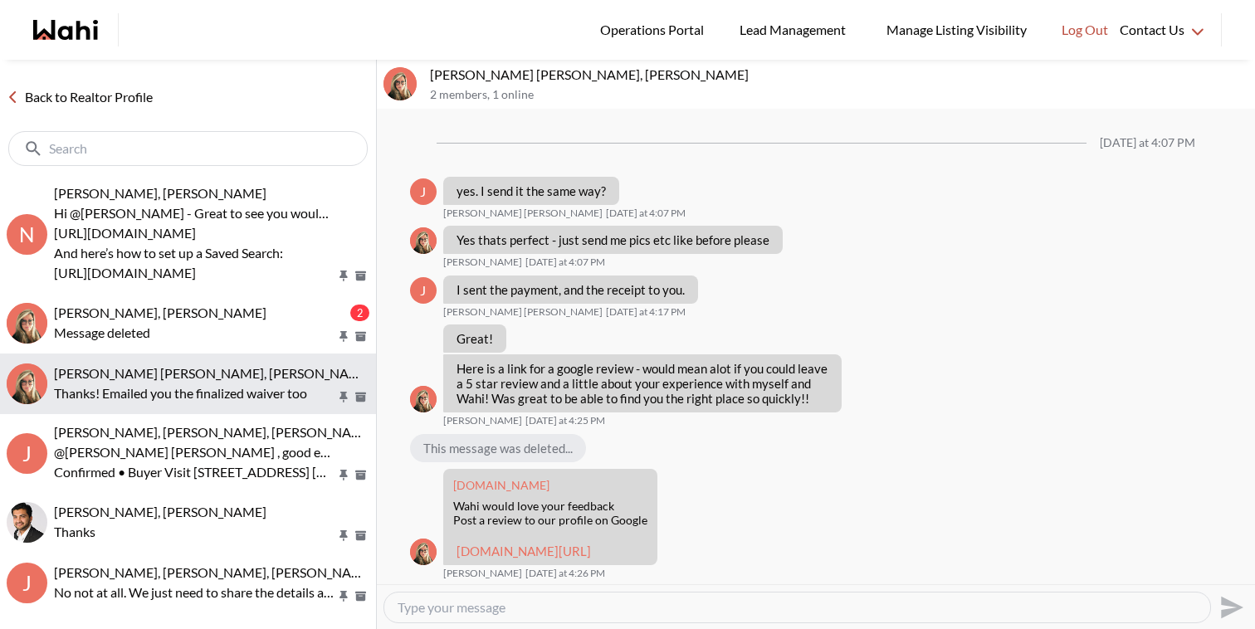
scroll to position [1105, 0]
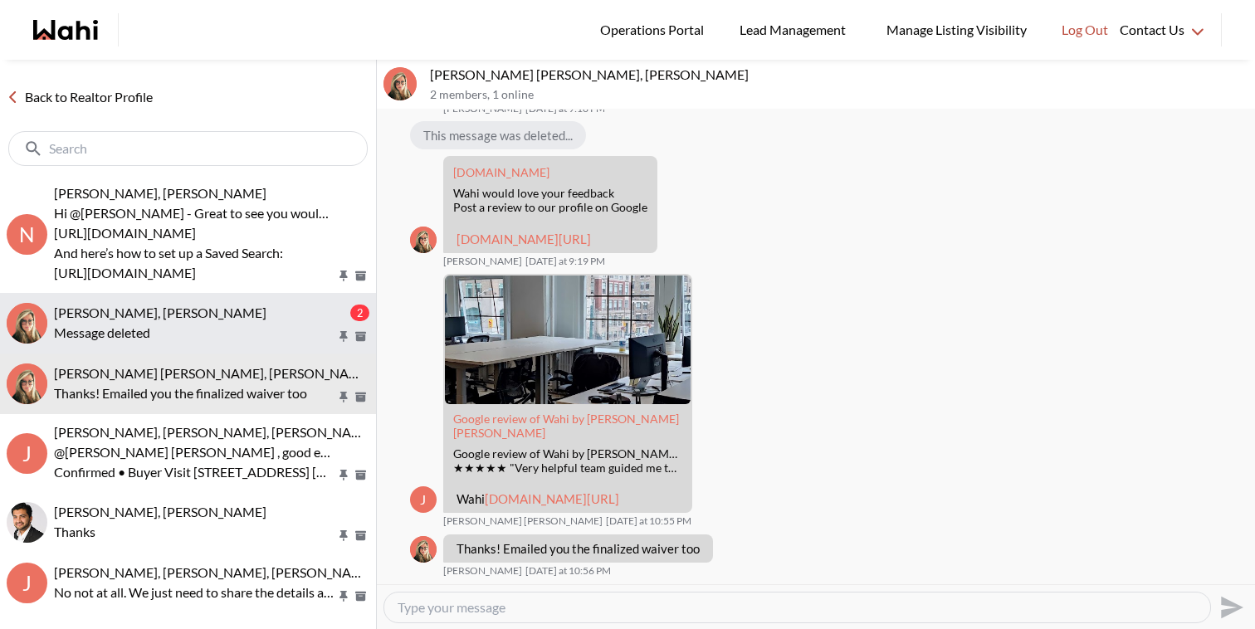
click at [225, 332] on div "Message deleted" at bounding box center [211, 333] width 315 height 20
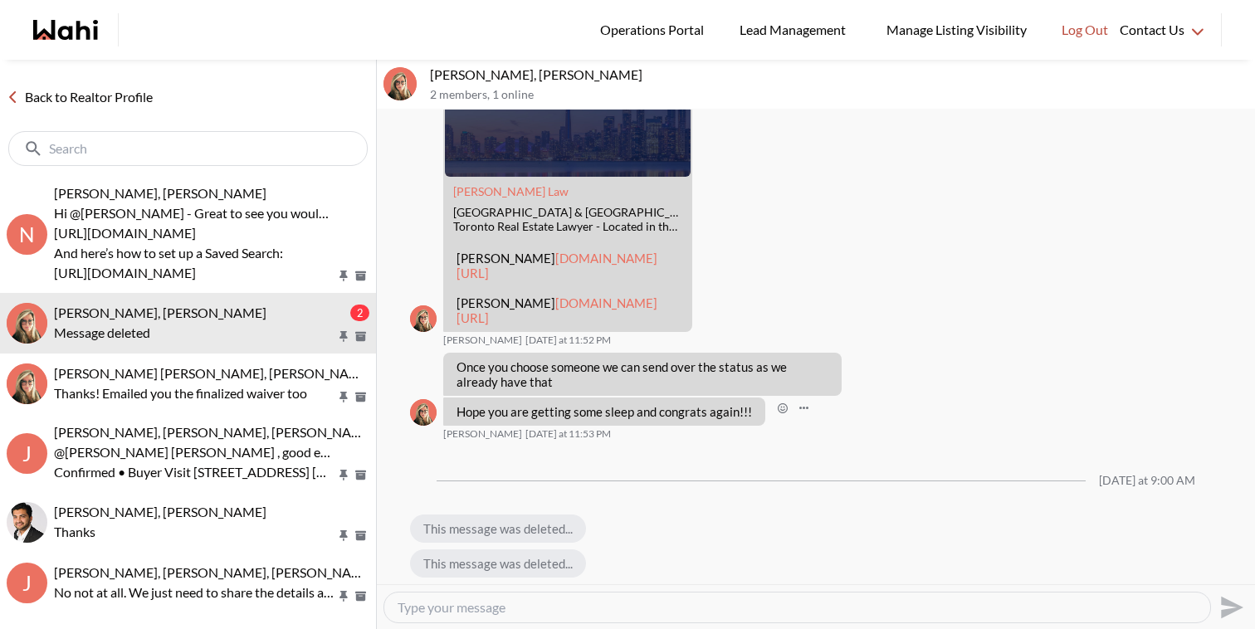
scroll to position [6461, 0]
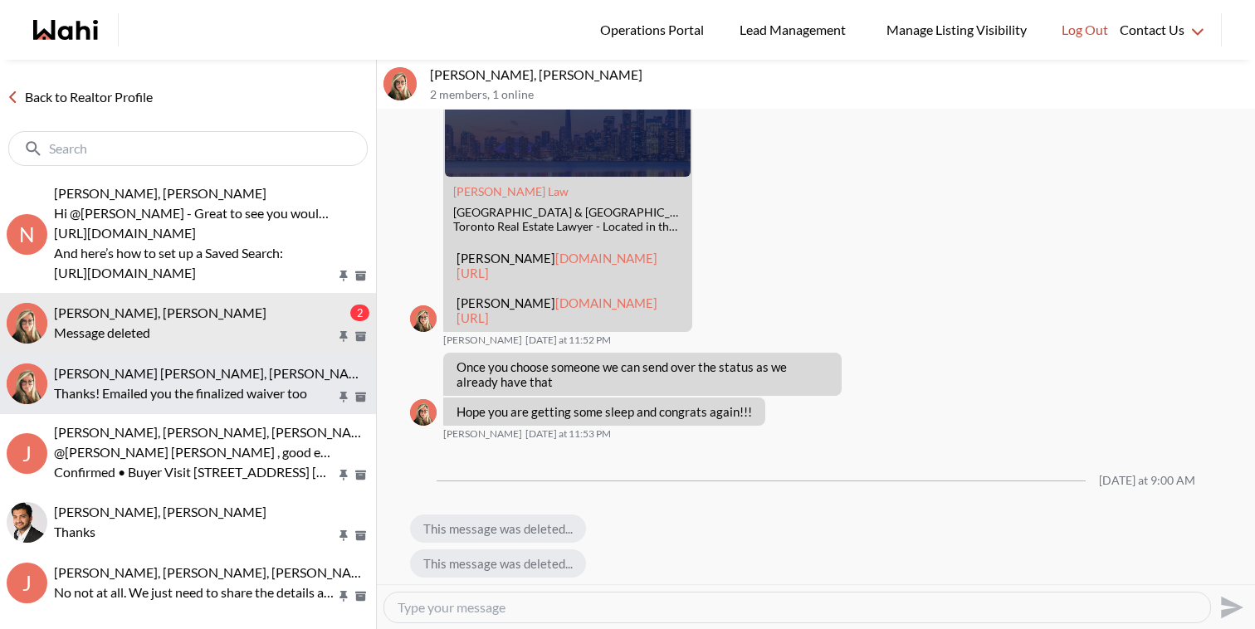
click at [286, 389] on p "Thanks! Emailed you the finalized waiver too" at bounding box center [195, 393] width 282 height 20
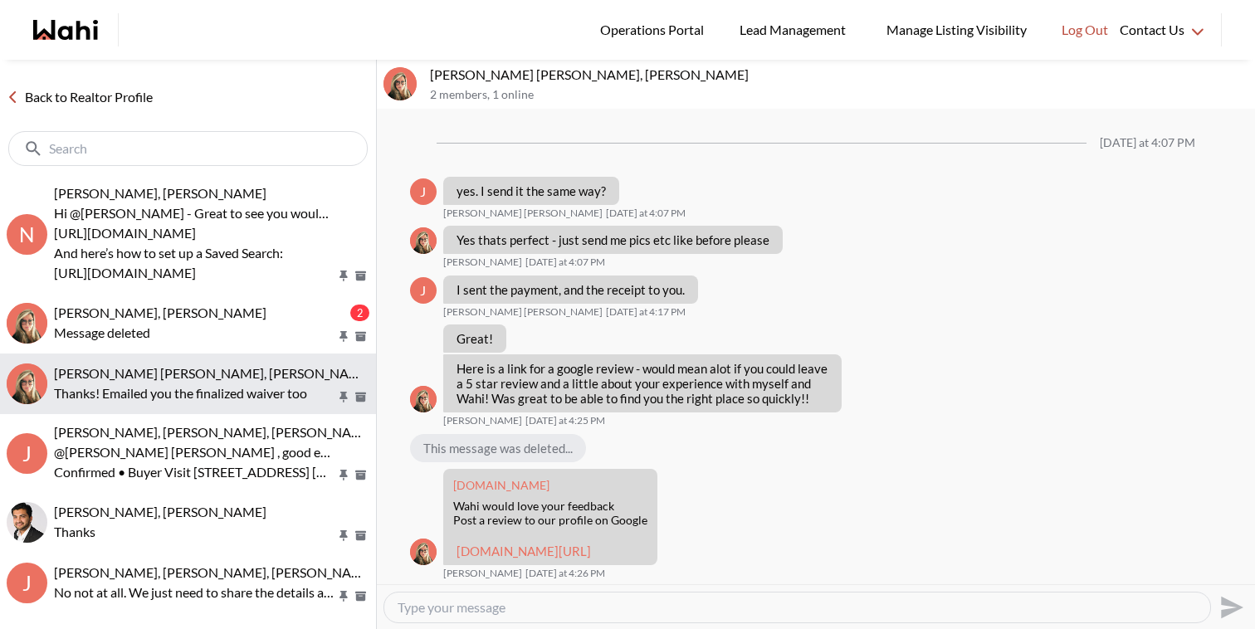
scroll to position [1105, 0]
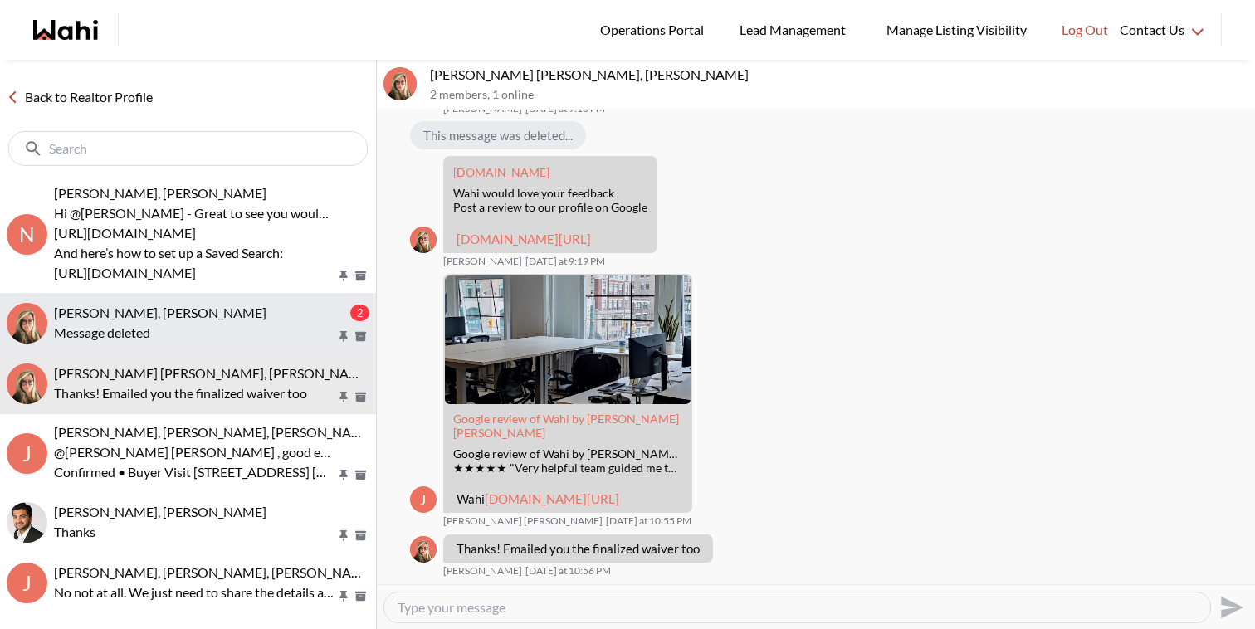
click at [283, 348] on button "David Rodriguez, Barbara 2 Message deleted" at bounding box center [188, 323] width 376 height 61
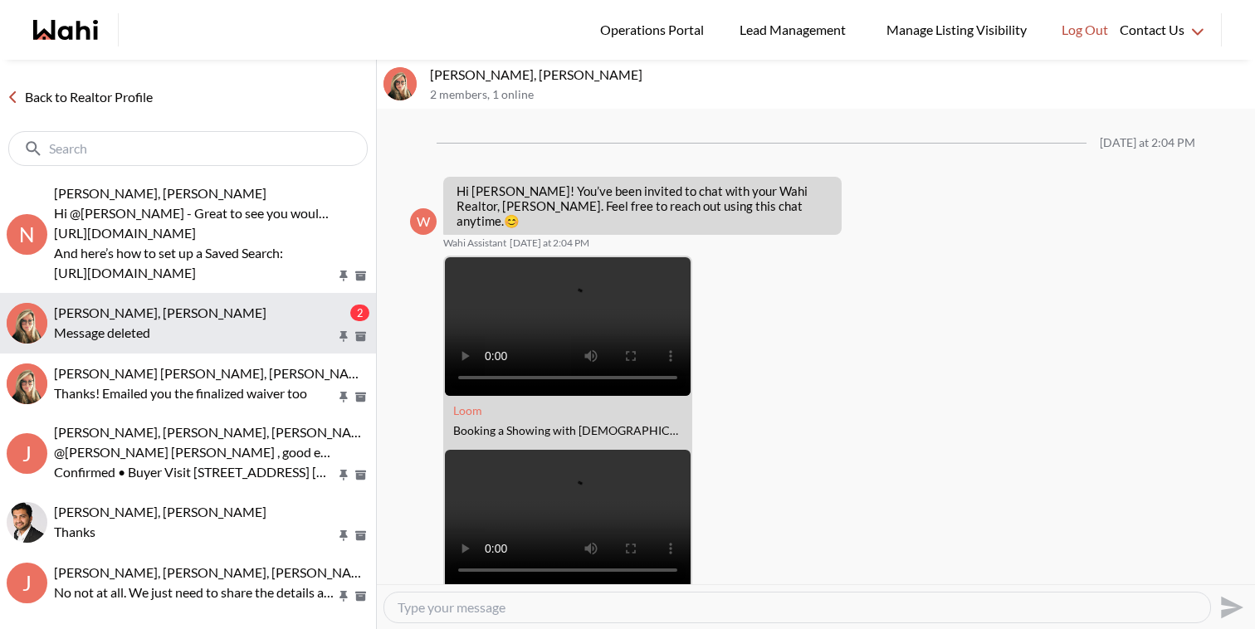
scroll to position [6462, 0]
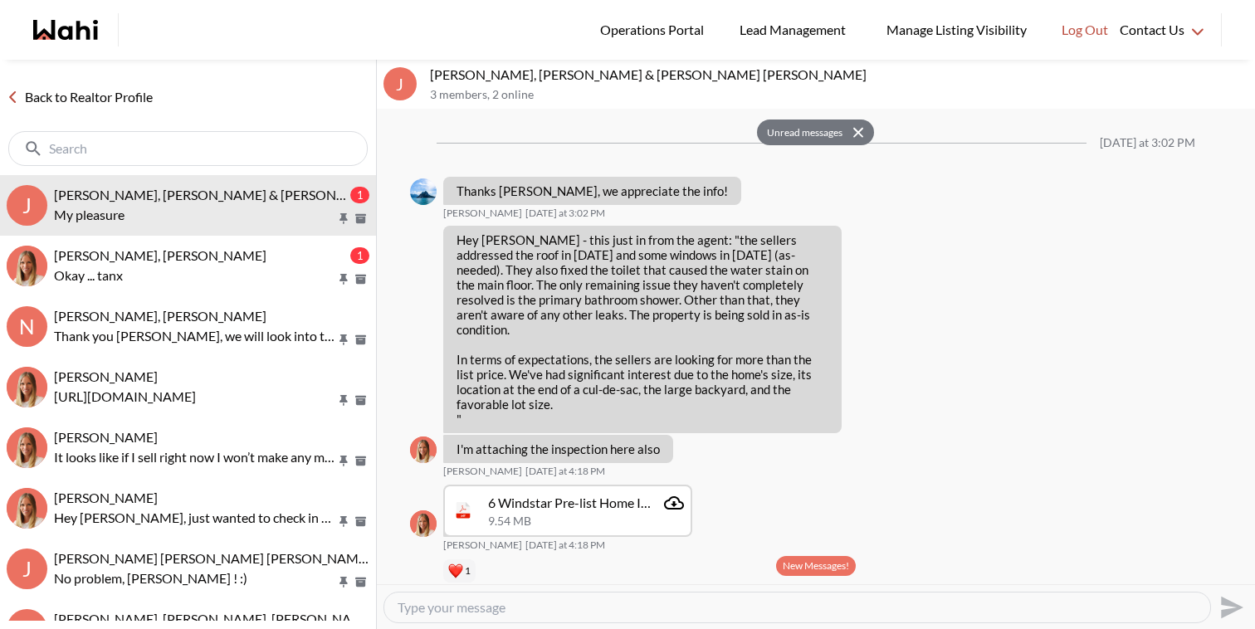
scroll to position [3038, 0]
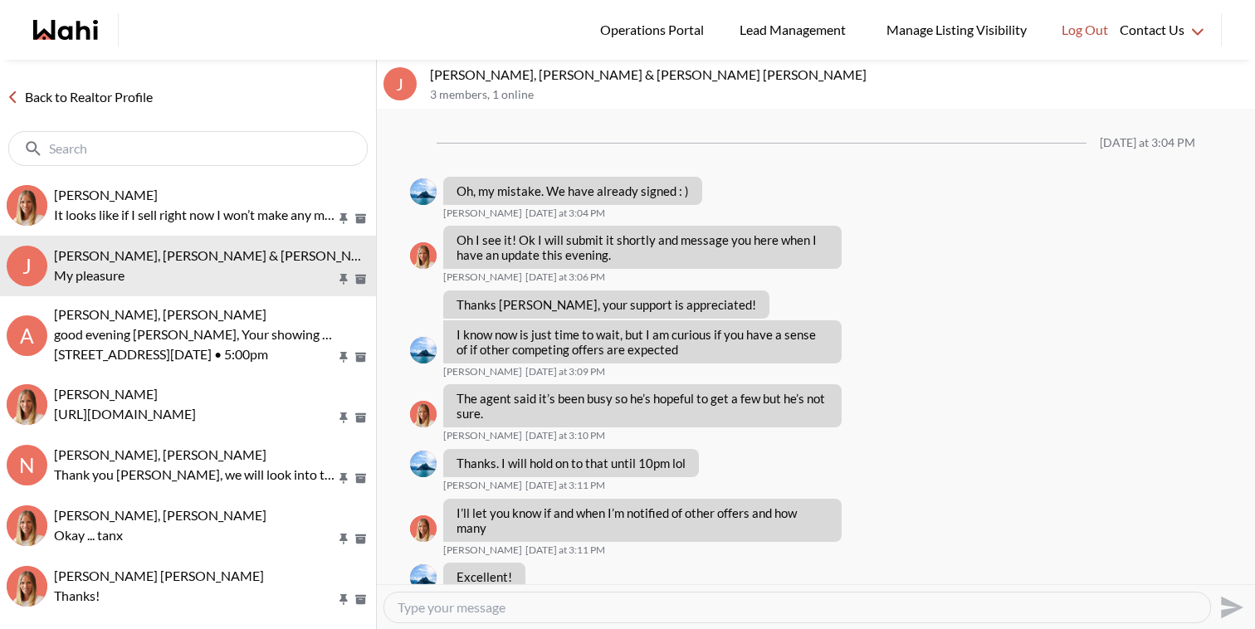
scroll to position [1054, 0]
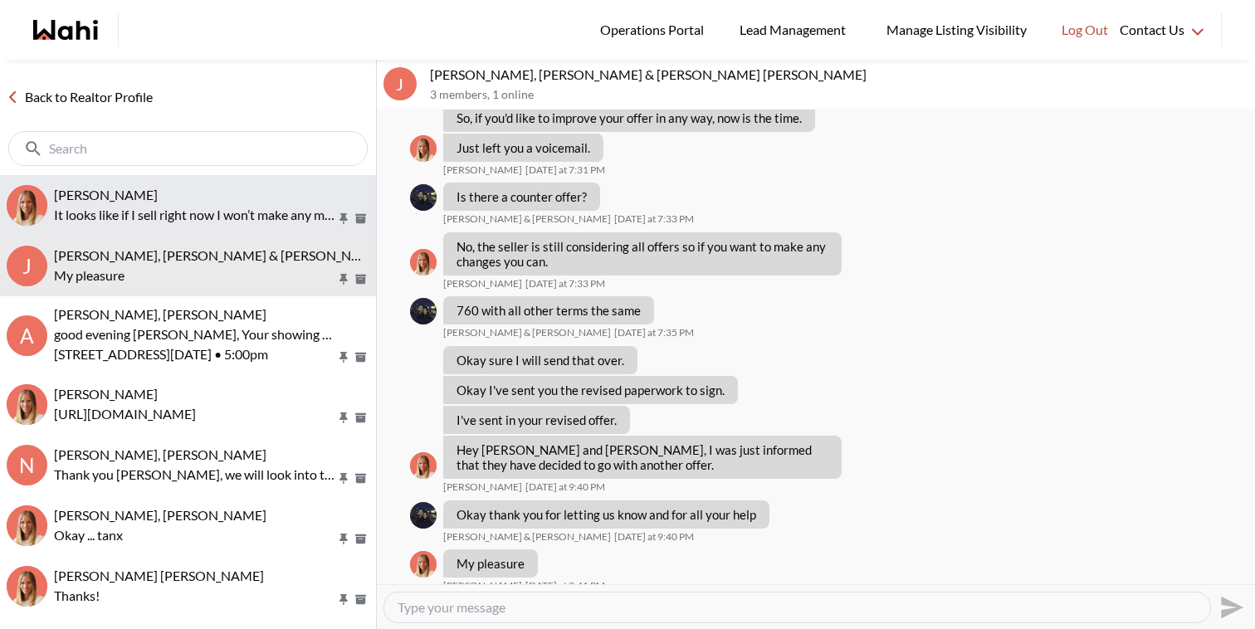
click at [158, 187] on span "[PERSON_NAME]" at bounding box center [106, 195] width 104 height 16
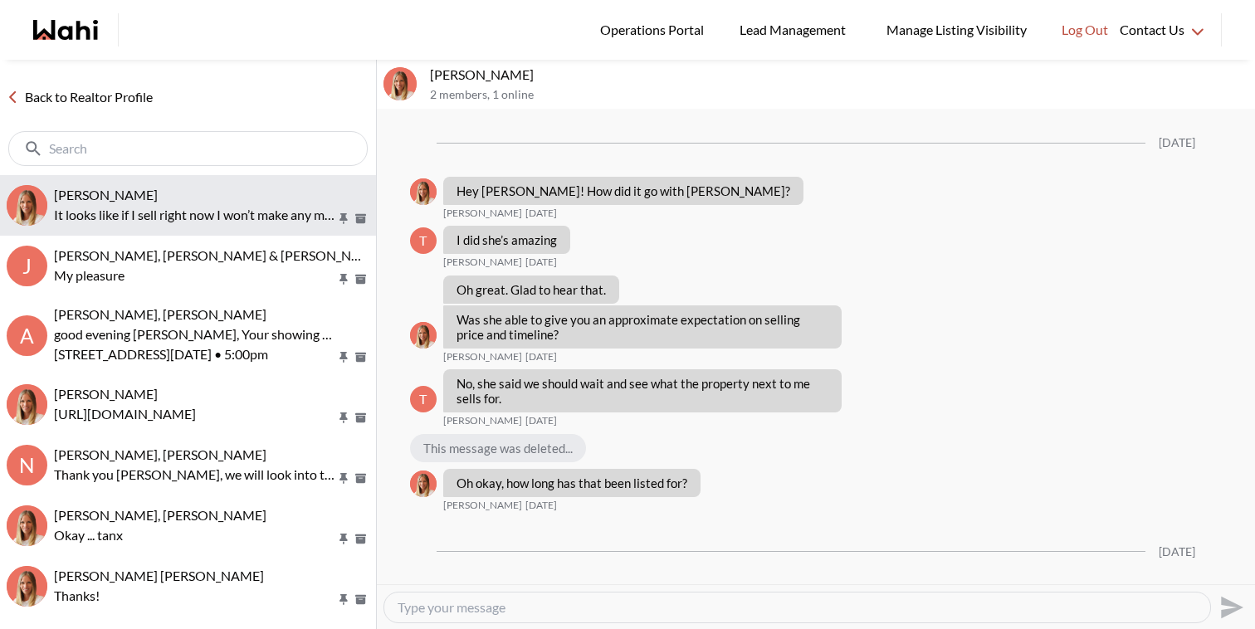
scroll to position [1379, 0]
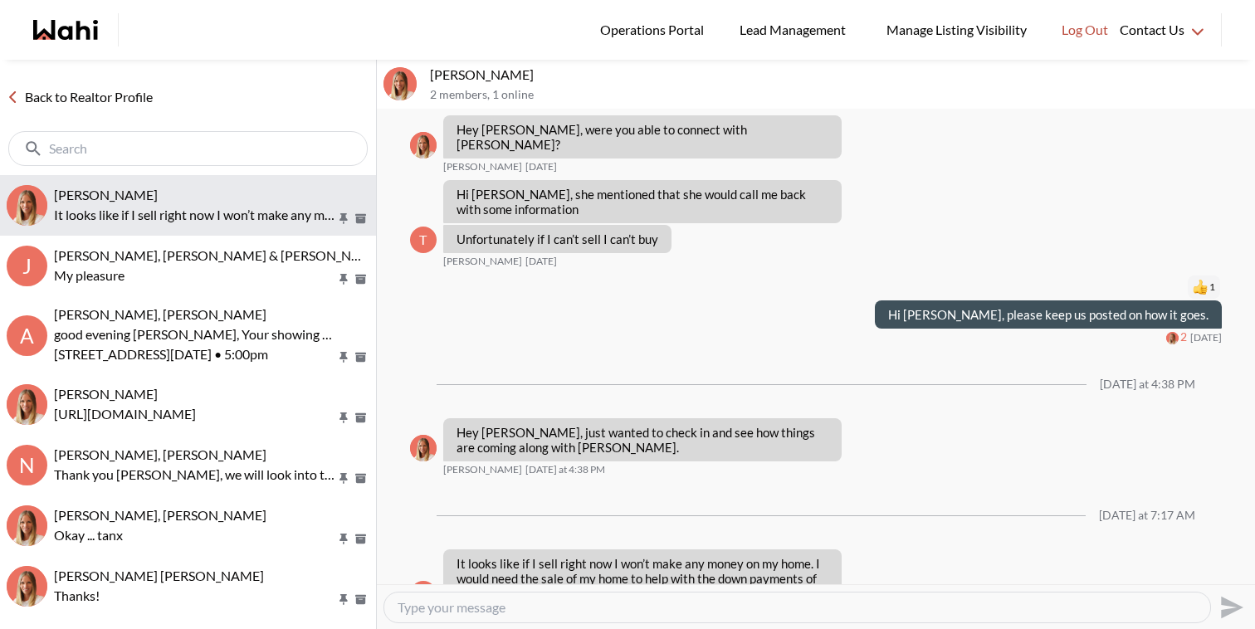
click at [176, 232] on button "Tadia Hines, Michelle It looks like if I sell right now I won’t make any money …" at bounding box center [188, 205] width 376 height 61
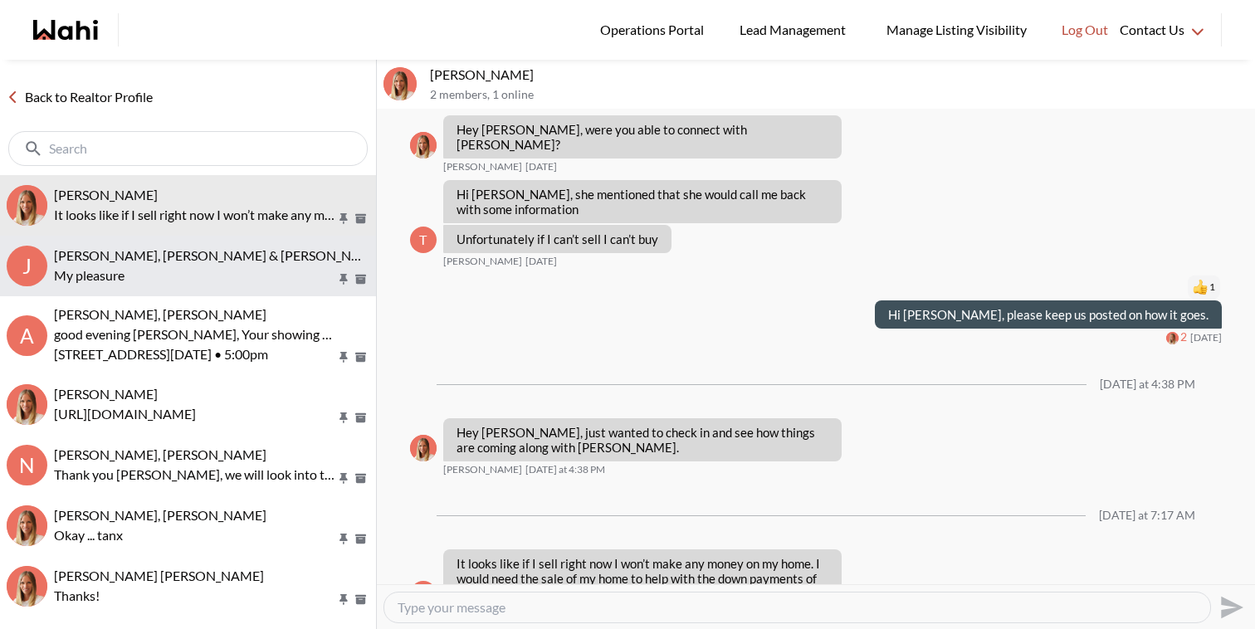
click at [177, 257] on span "Jason Brown, Jason & Lauryn Vaz-Brown, Michelle" at bounding box center [272, 255] width 436 height 16
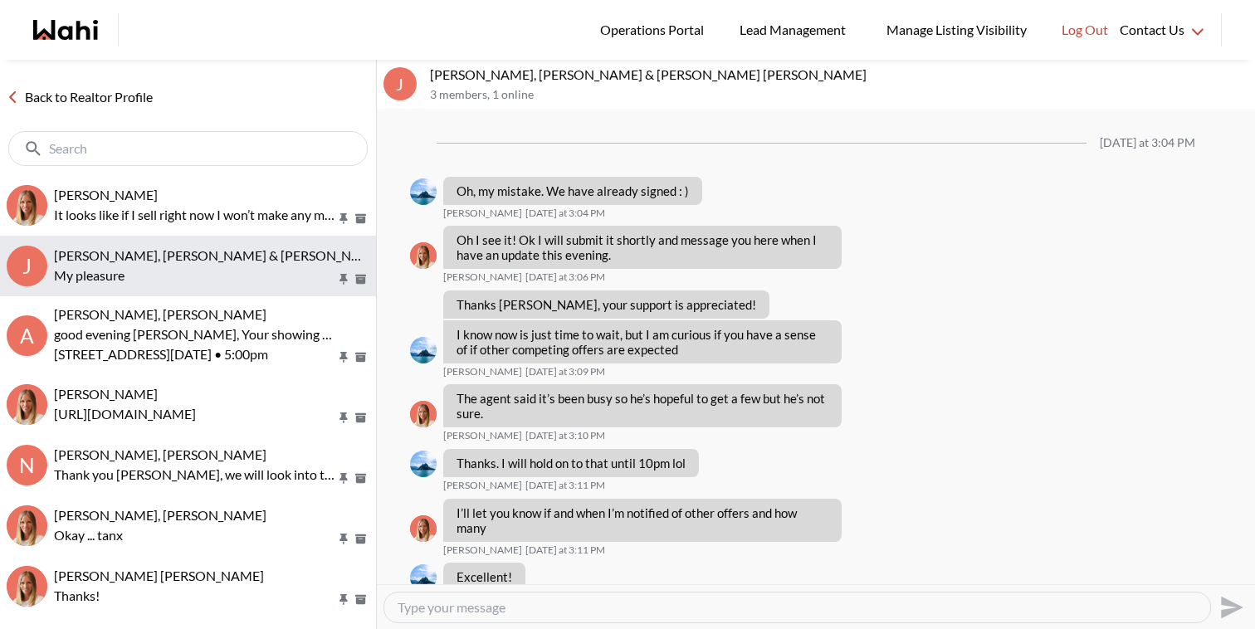
scroll to position [1054, 0]
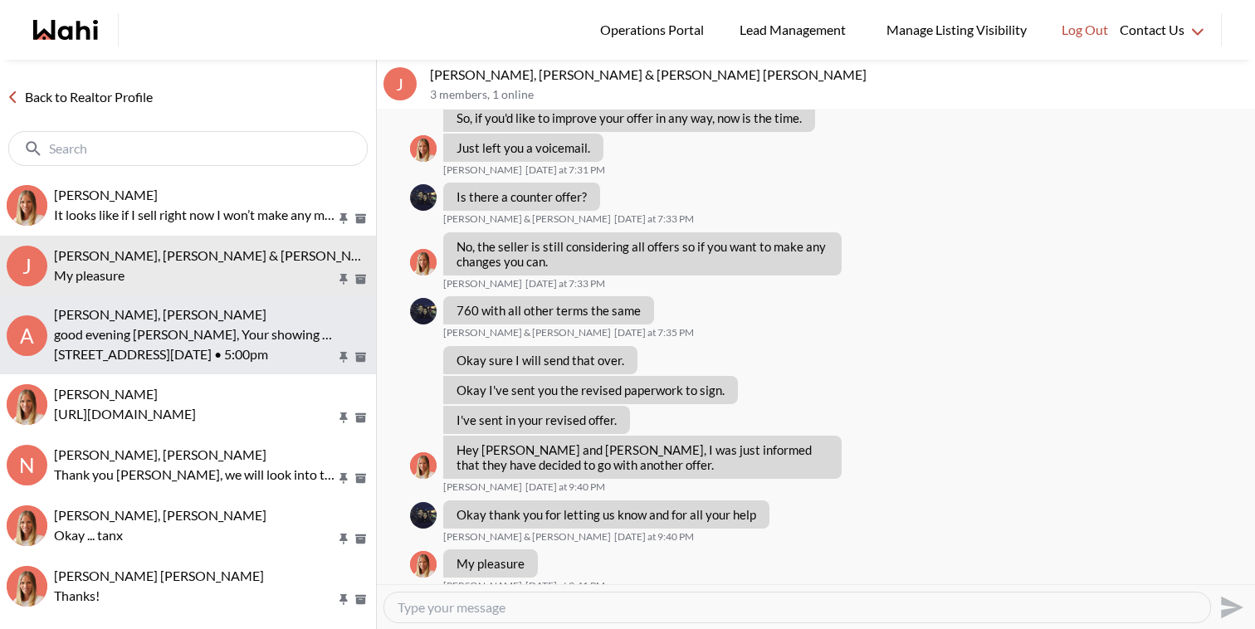
click at [186, 331] on p "good evening Asad, Your showing request is confirmed" at bounding box center [195, 334] width 282 height 20
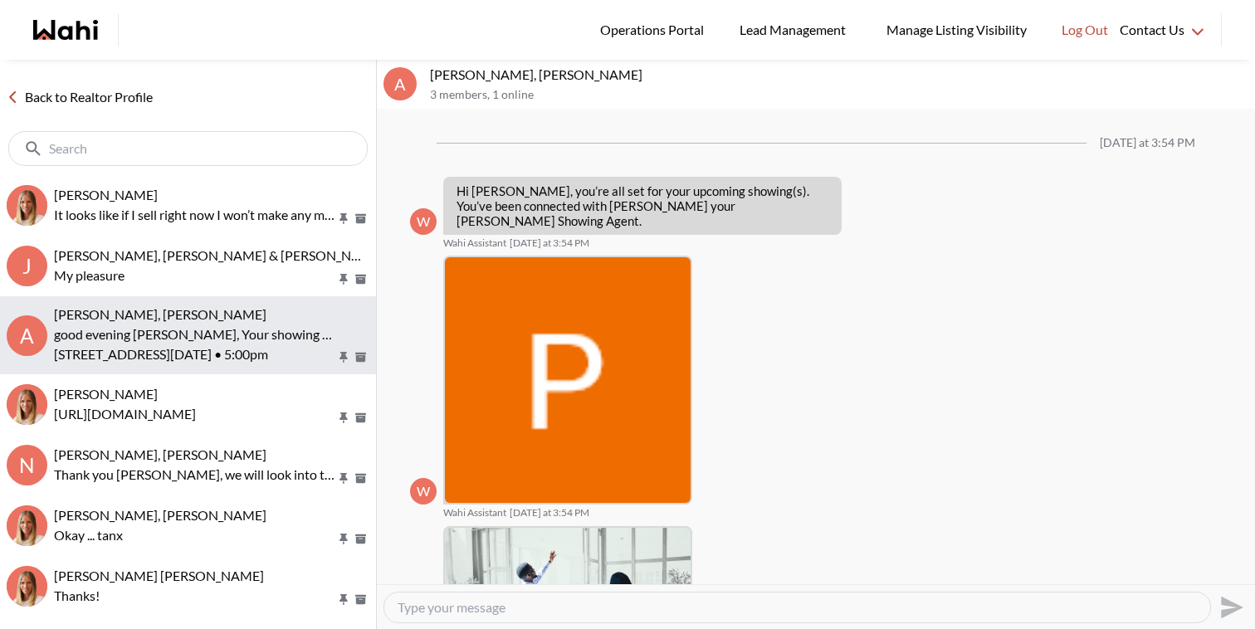
scroll to position [1080, 0]
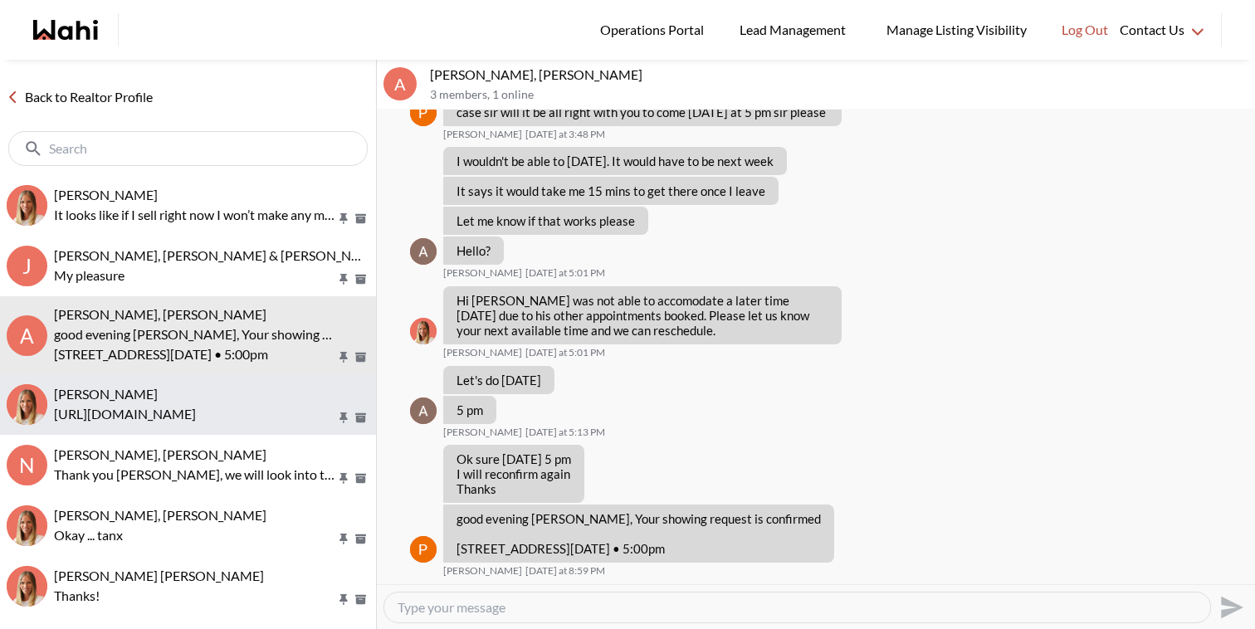
click at [182, 400] on div "Nurse Noelz, Michelle" at bounding box center [211, 394] width 315 height 17
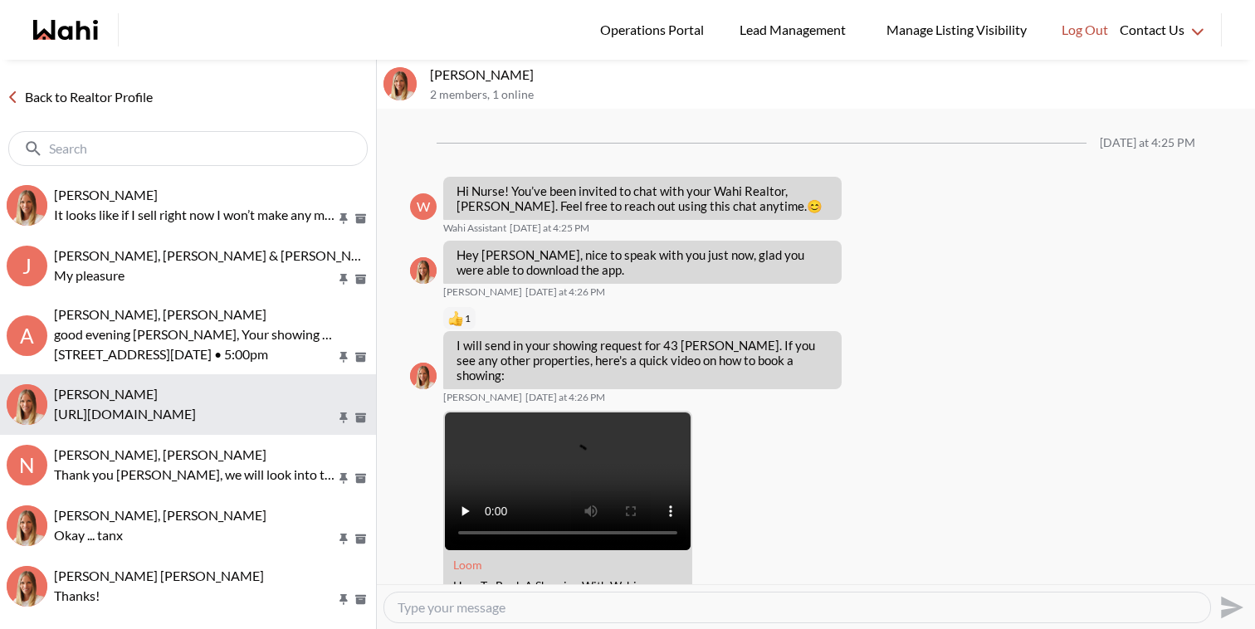
scroll to position [2529, 0]
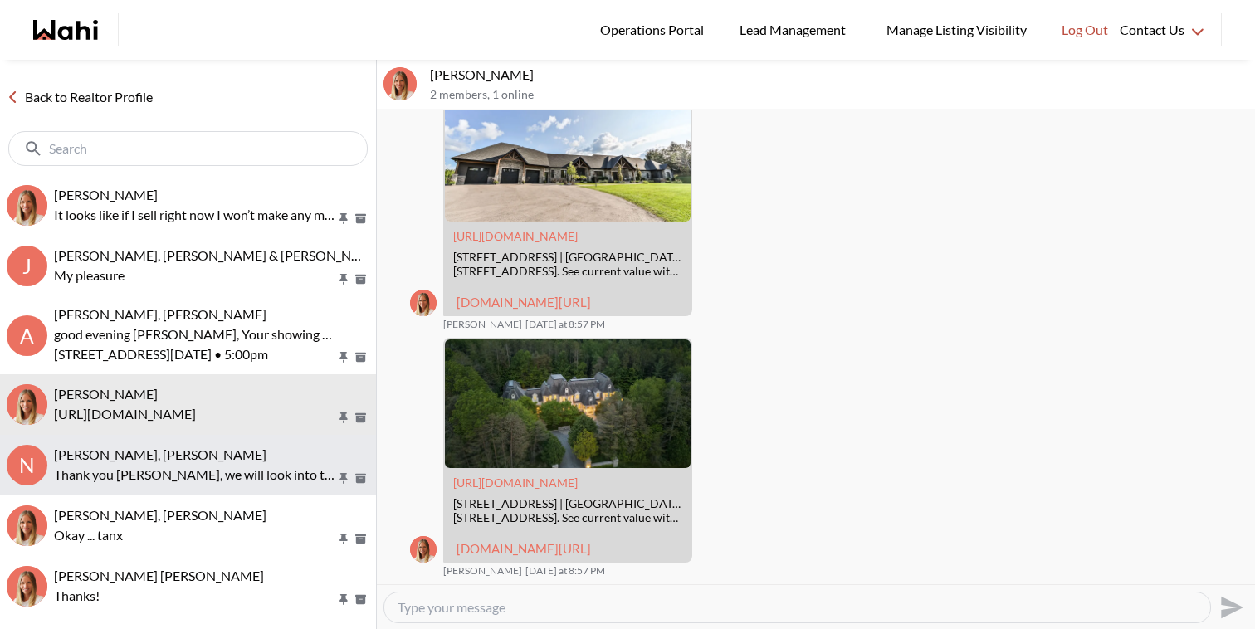
click at [177, 458] on span "Nurse Noelz, Paul, Michelle" at bounding box center [160, 454] width 212 height 16
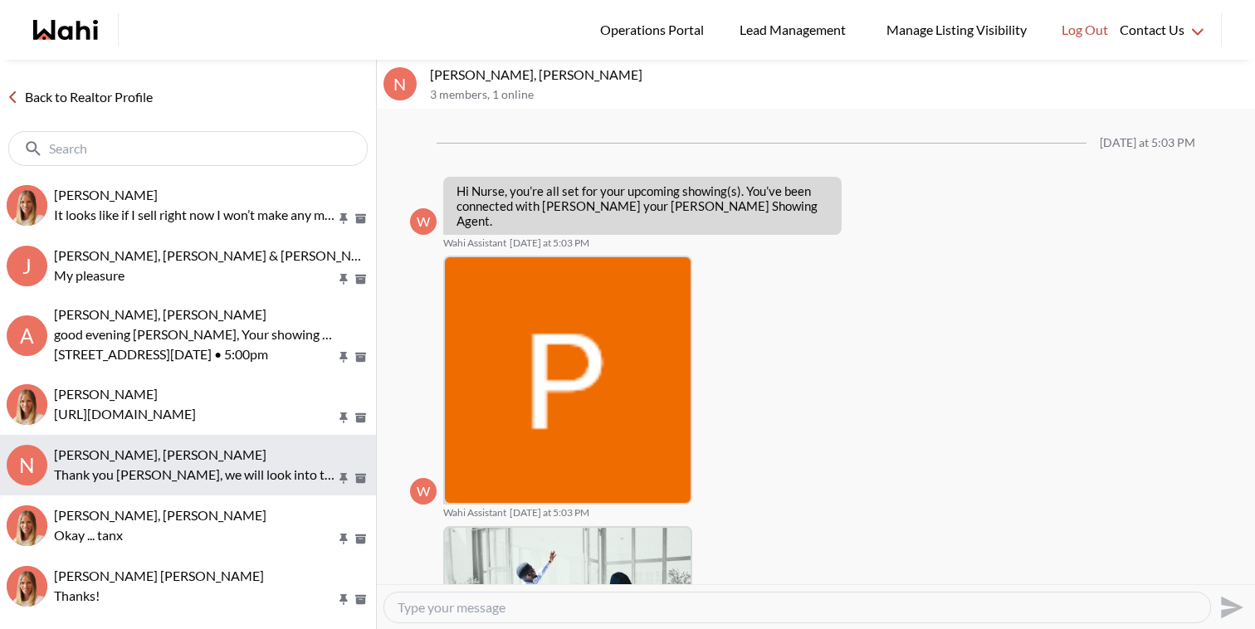
scroll to position [944, 0]
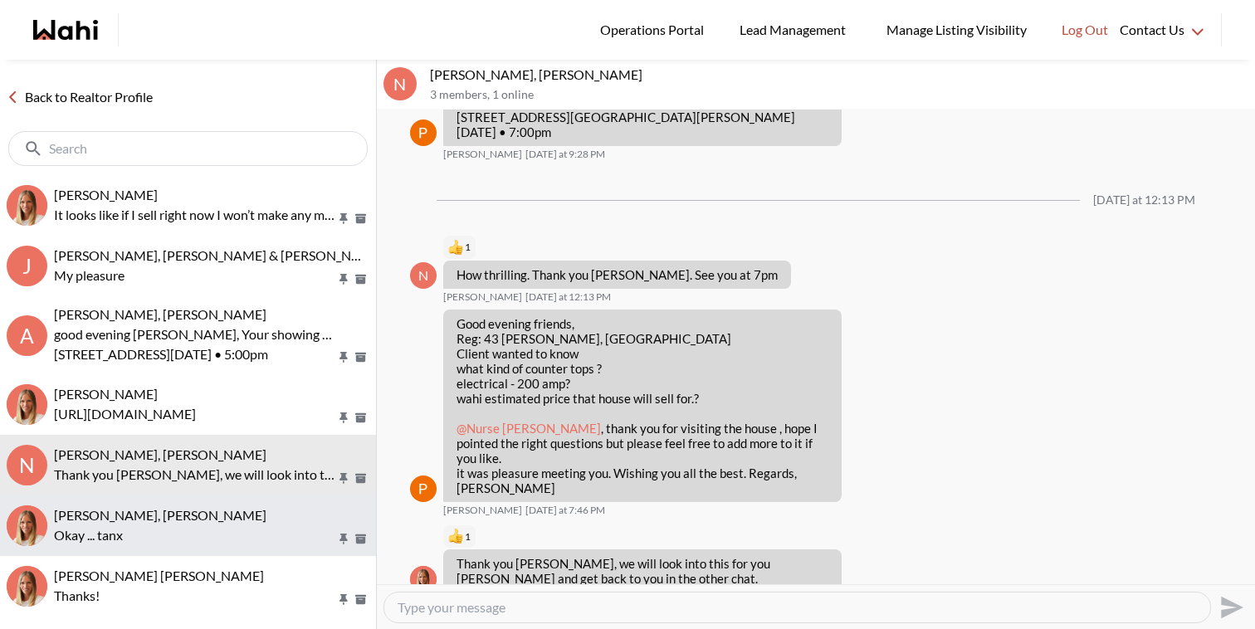
click at [173, 510] on span "Saeid Kanani, Michelle" at bounding box center [160, 515] width 212 height 16
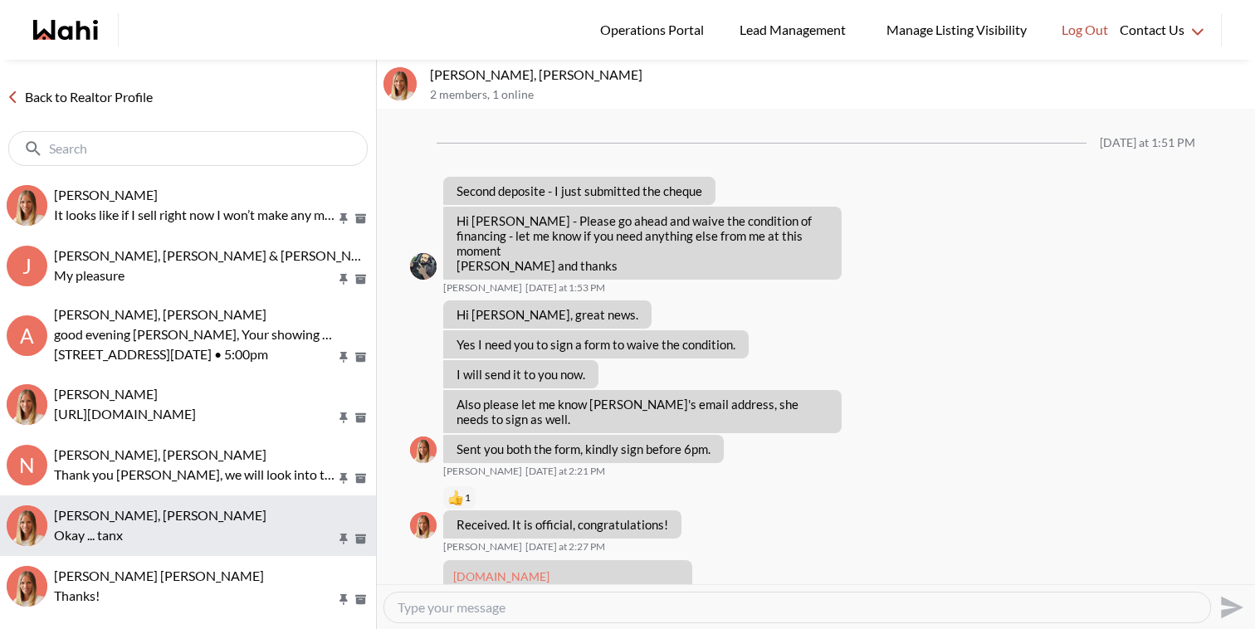
scroll to position [1419, 0]
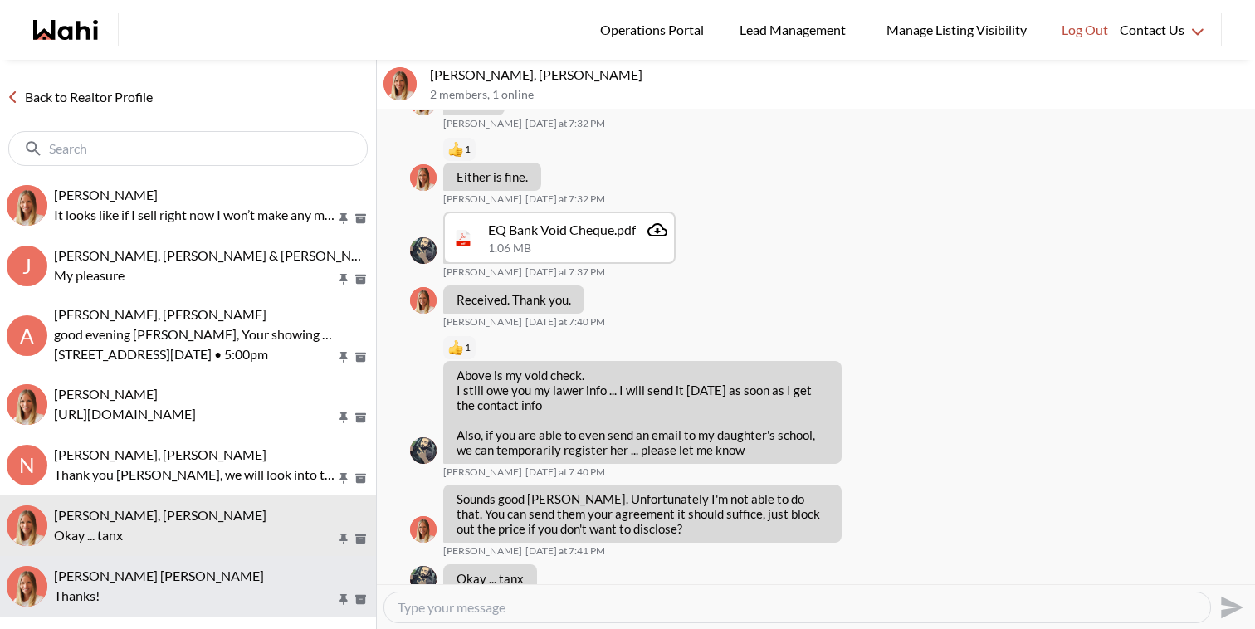
click at [174, 577] on div "Asad Abaid, Michelle" at bounding box center [211, 576] width 315 height 17
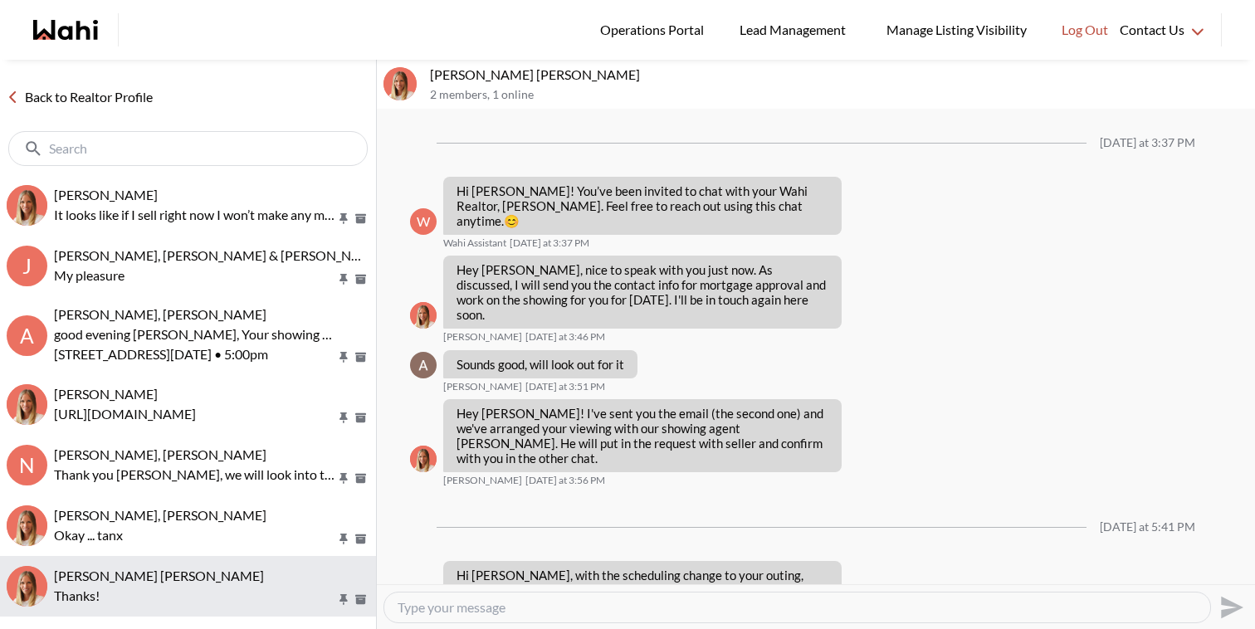
scroll to position [95, 0]
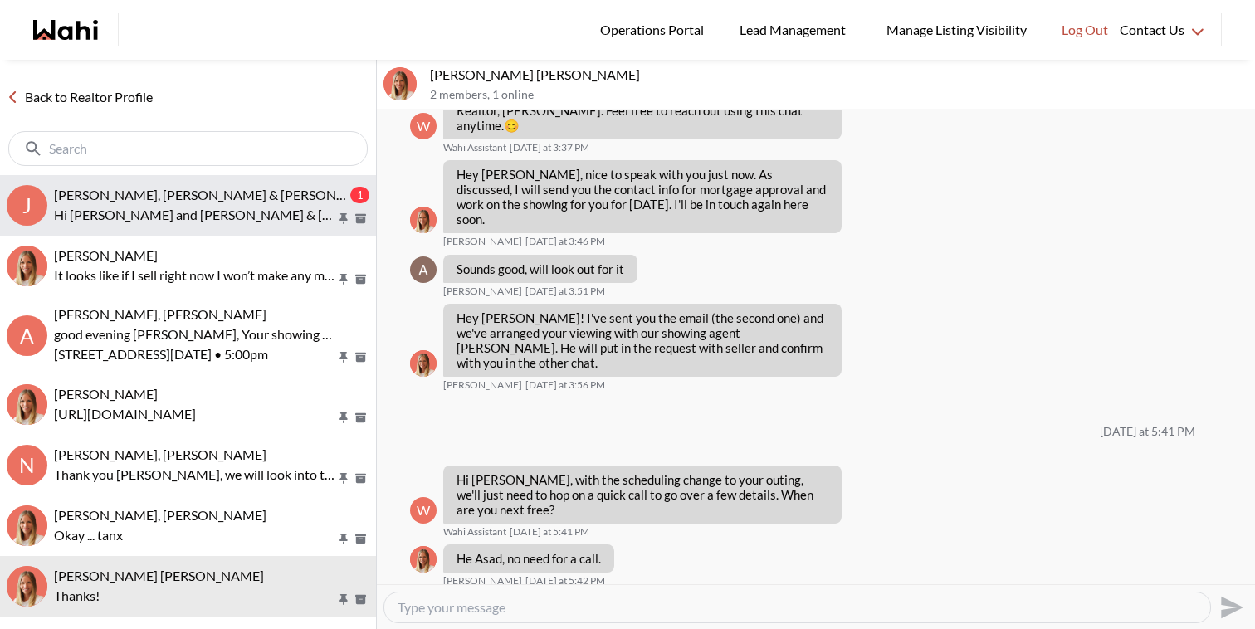
click at [241, 207] on p "Hi Jason and Jason & lauryn, we hope you enjoyed your showings! Did the propert…" at bounding box center [195, 215] width 282 height 20
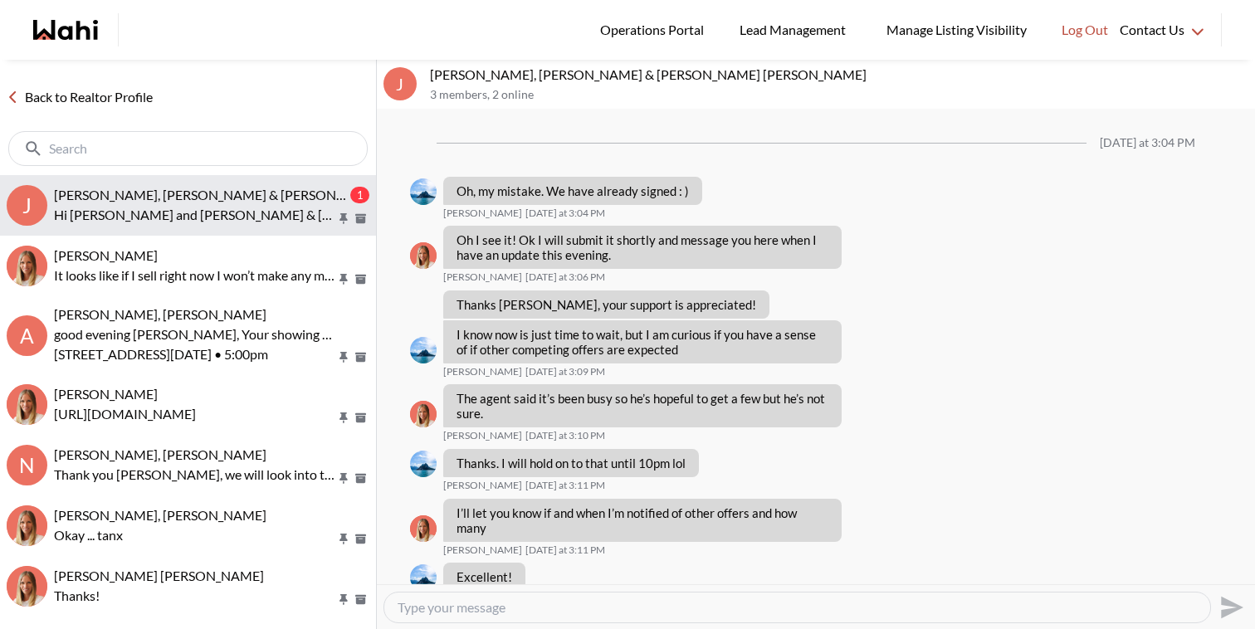
scroll to position [1200, 0]
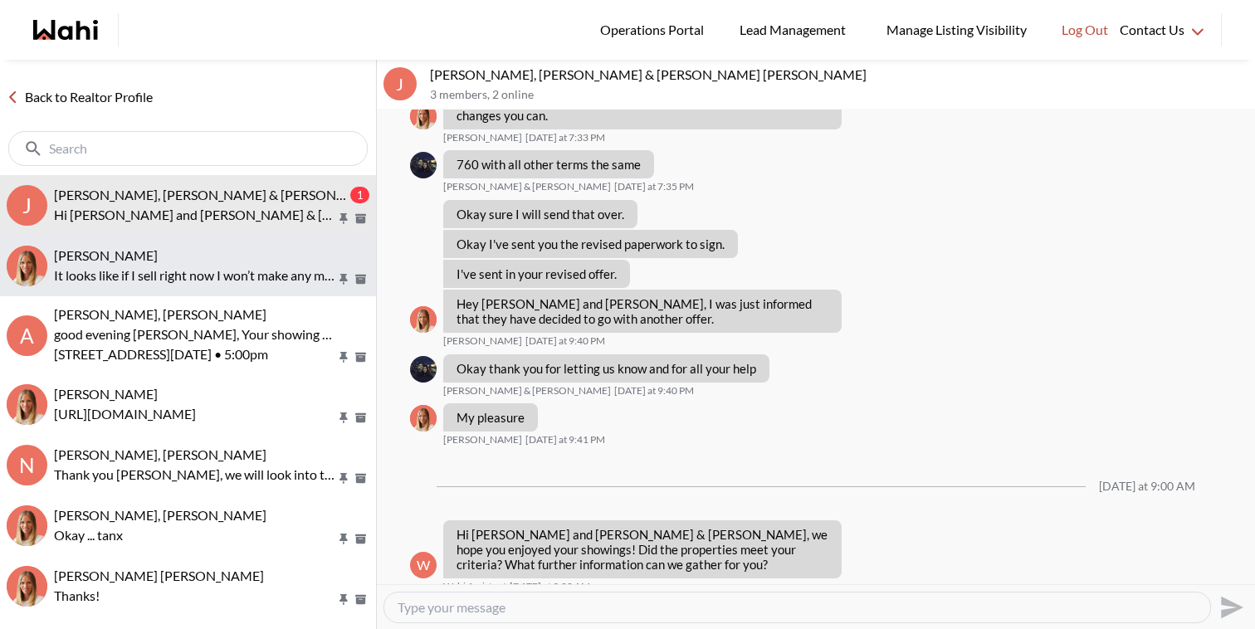
click at [240, 268] on p "It looks like if I sell right now I won’t make any money on my home. I would ne…" at bounding box center [195, 276] width 282 height 20
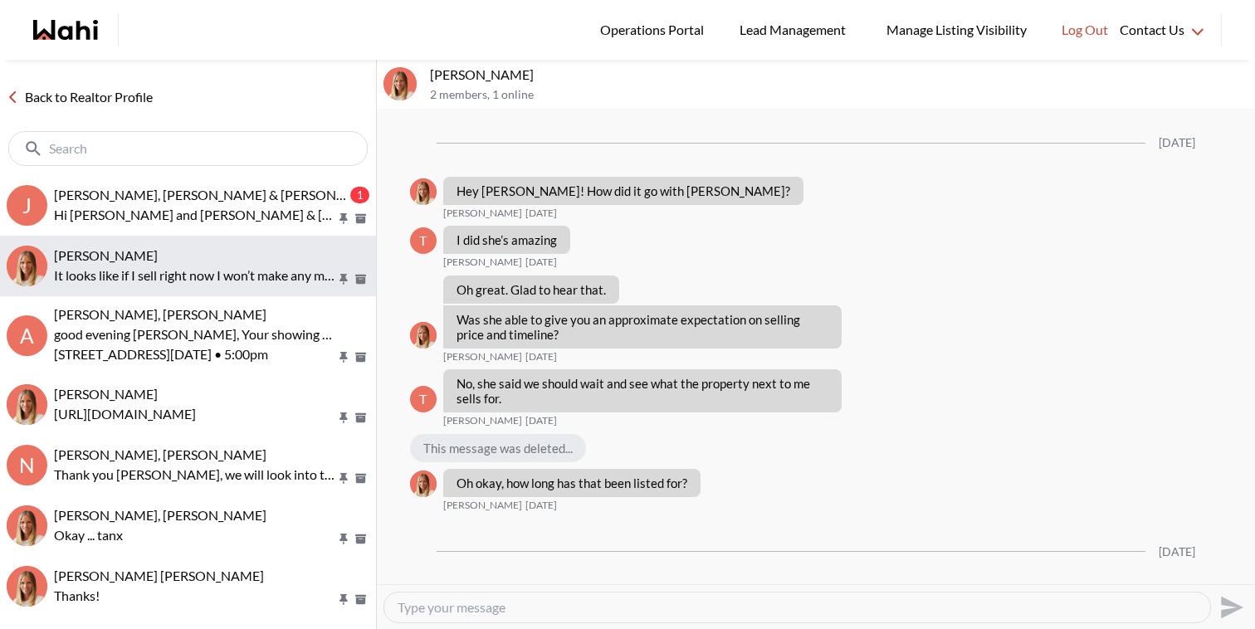
scroll to position [1379, 0]
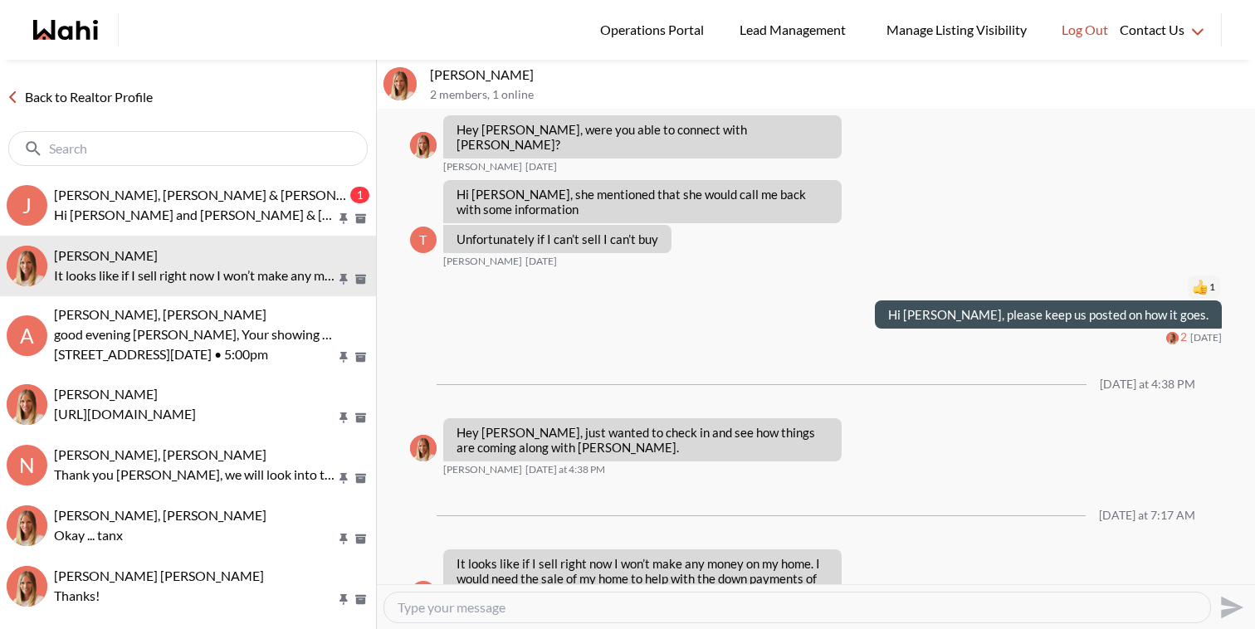
click at [537, 600] on textarea "Type your message" at bounding box center [796, 607] width 799 height 17
drag, startPoint x: 496, startPoint y: 74, endPoint x: 431, endPoint y: 73, distance: 64.7
click at [431, 73] on p "Tadia Hines, Michelle" at bounding box center [839, 74] width 818 height 17
copy p "Tadia Hines"
drag, startPoint x: 610, startPoint y: 607, endPoint x: 665, endPoint y: 616, distance: 56.2
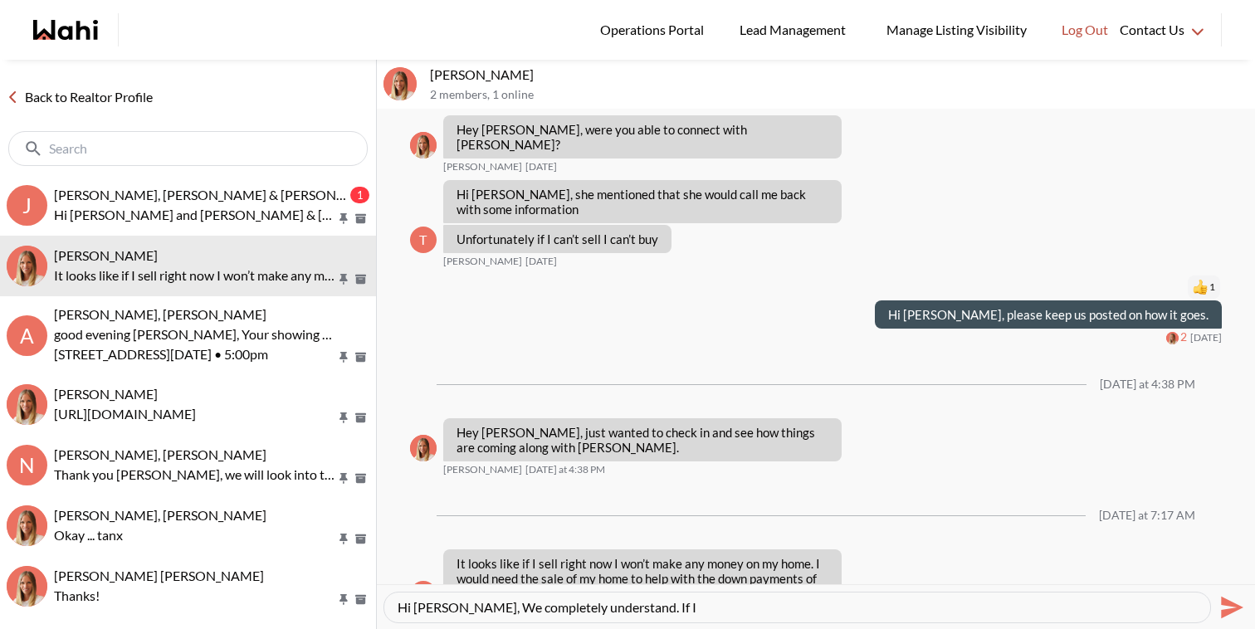
click at [665, 616] on div "Hi Tadia, We completely understand. If I" at bounding box center [797, 607] width 826 height 30
type textarea "Hi Tadia, We completely understand. Was Amy able to give you an estimate for ho…"
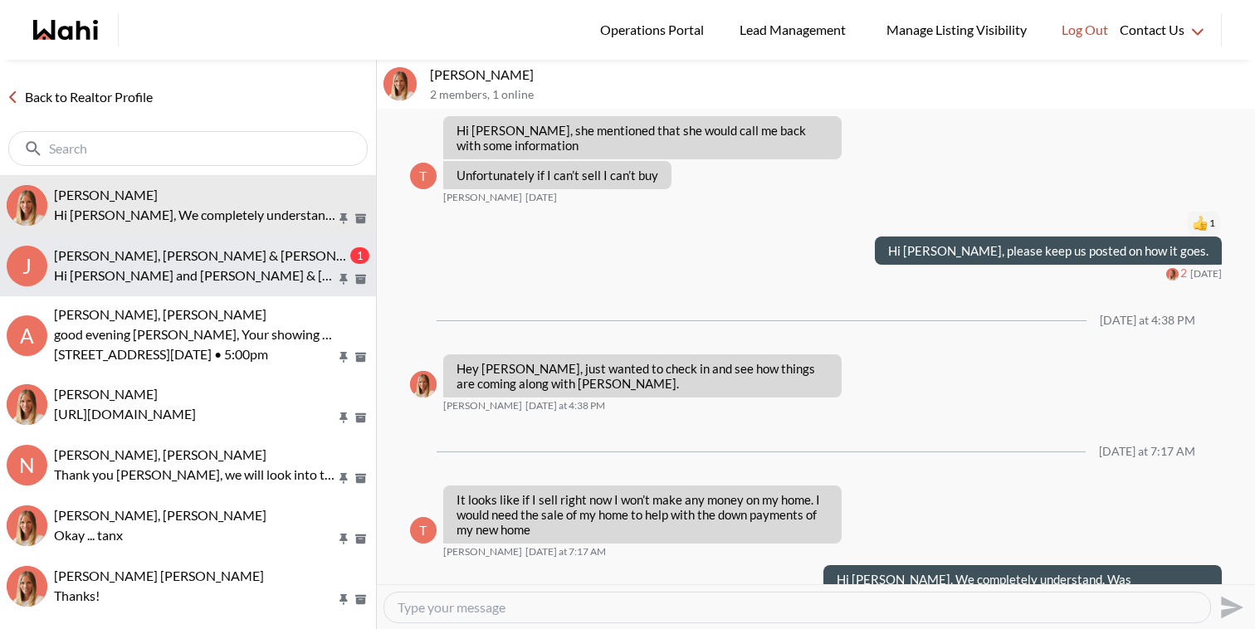
click at [258, 276] on p "Hi Jason and Jason & lauryn, we hope you enjoyed your showings! Did the propert…" at bounding box center [195, 276] width 282 height 20
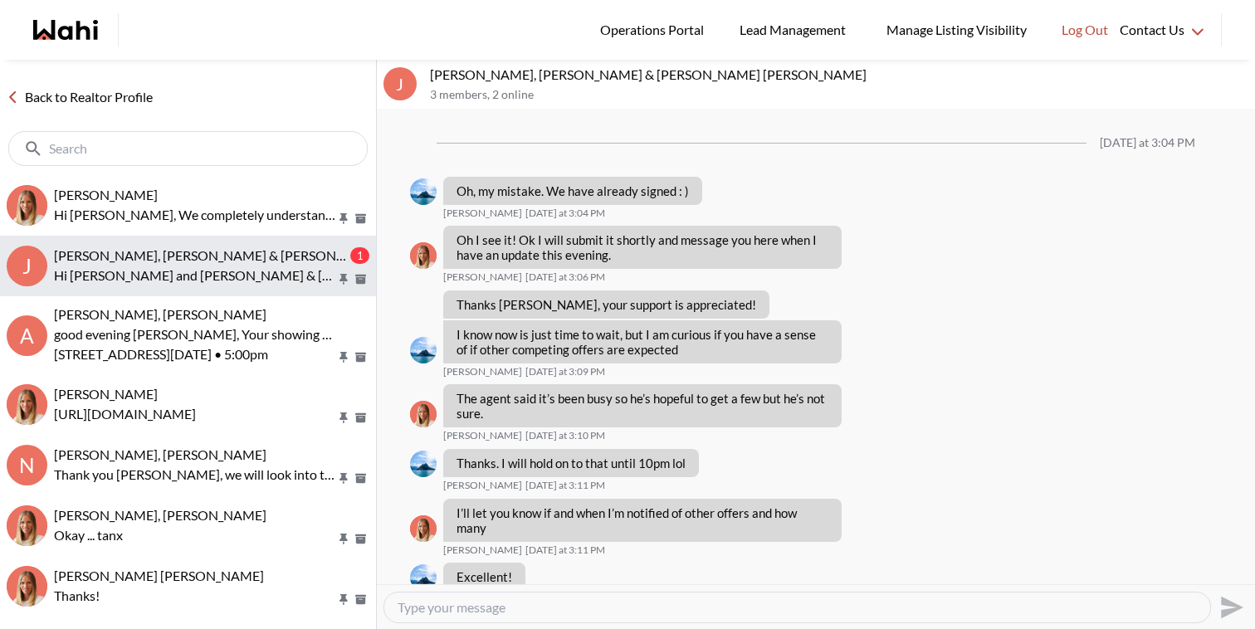
scroll to position [1200, 0]
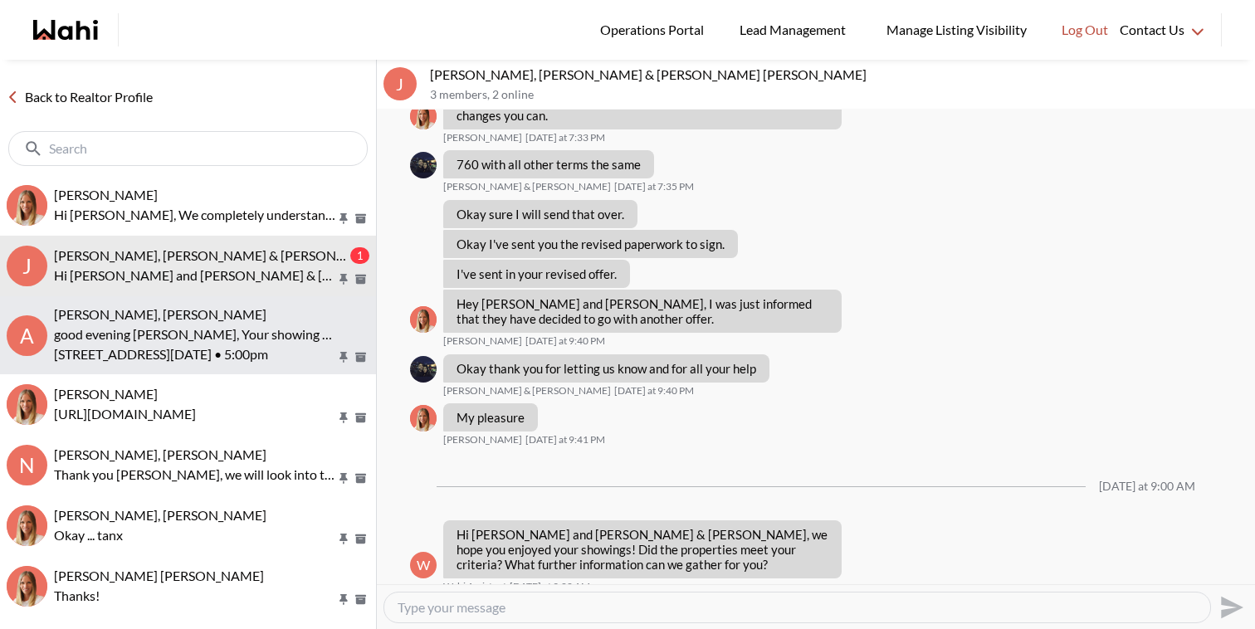
click at [259, 342] on p "good evening [PERSON_NAME], Your showing request is confirmed" at bounding box center [195, 334] width 282 height 20
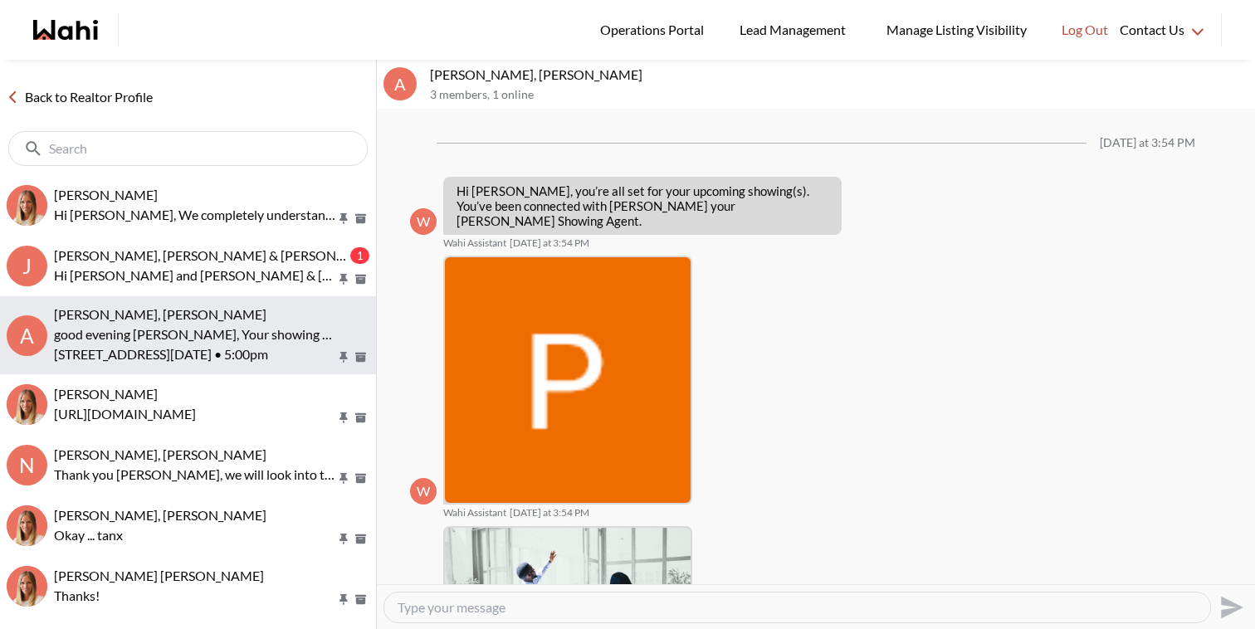
scroll to position [1080, 0]
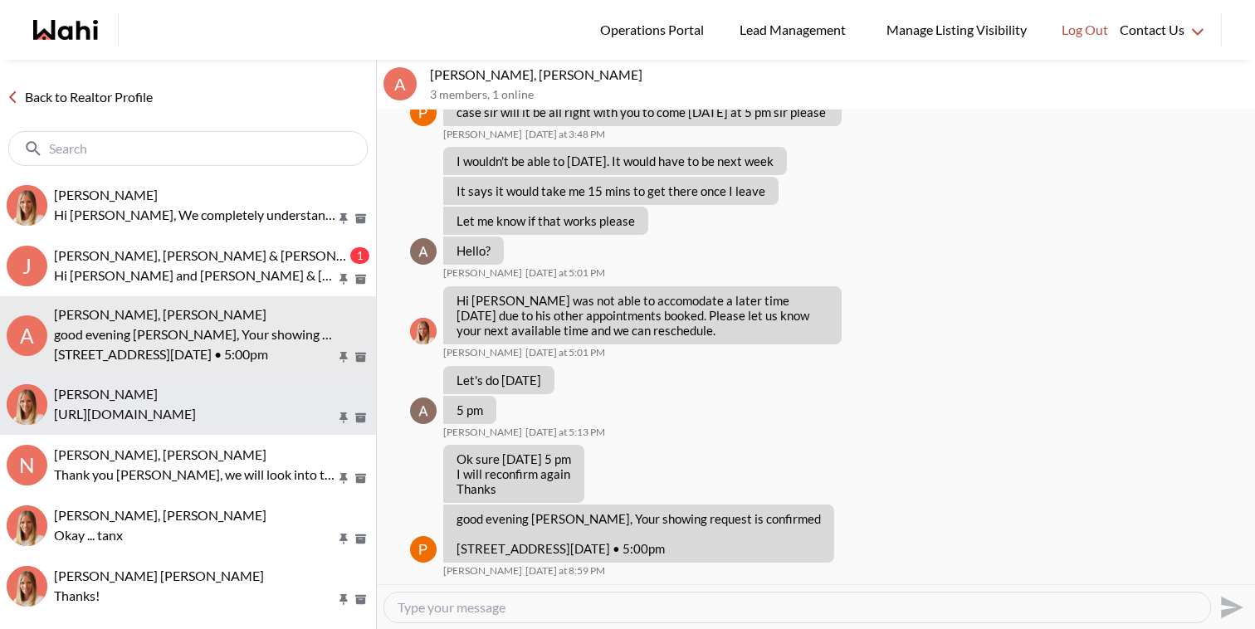
click at [264, 386] on div "Nurse Noelz, Michelle" at bounding box center [211, 394] width 315 height 17
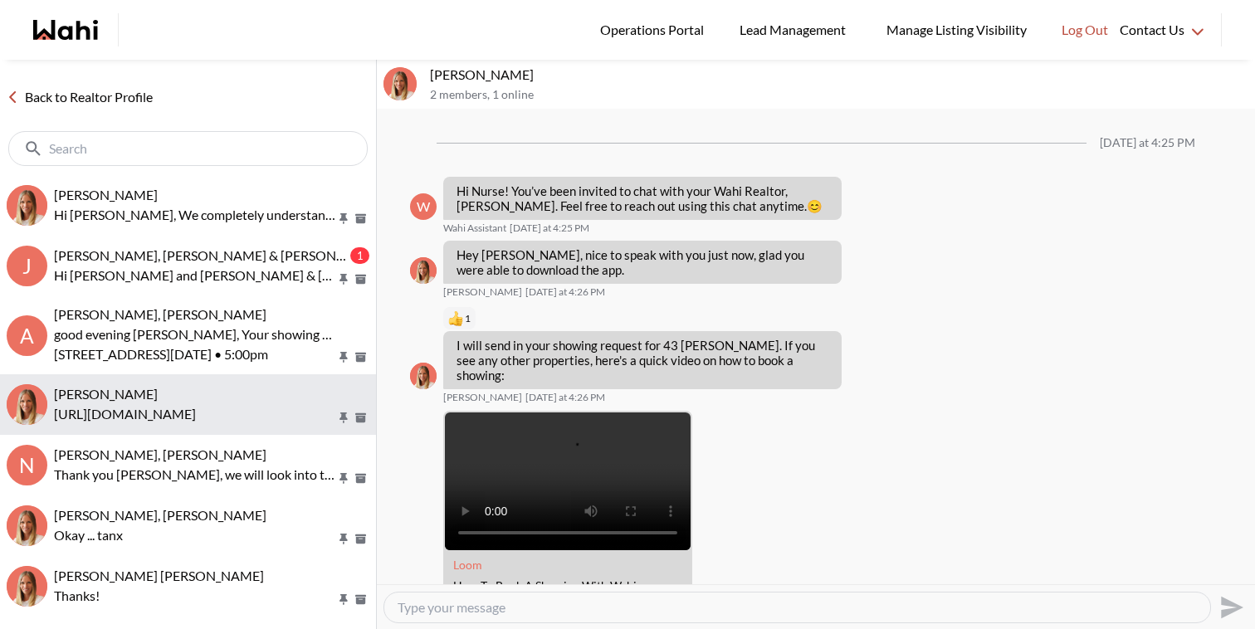
scroll to position [2529, 0]
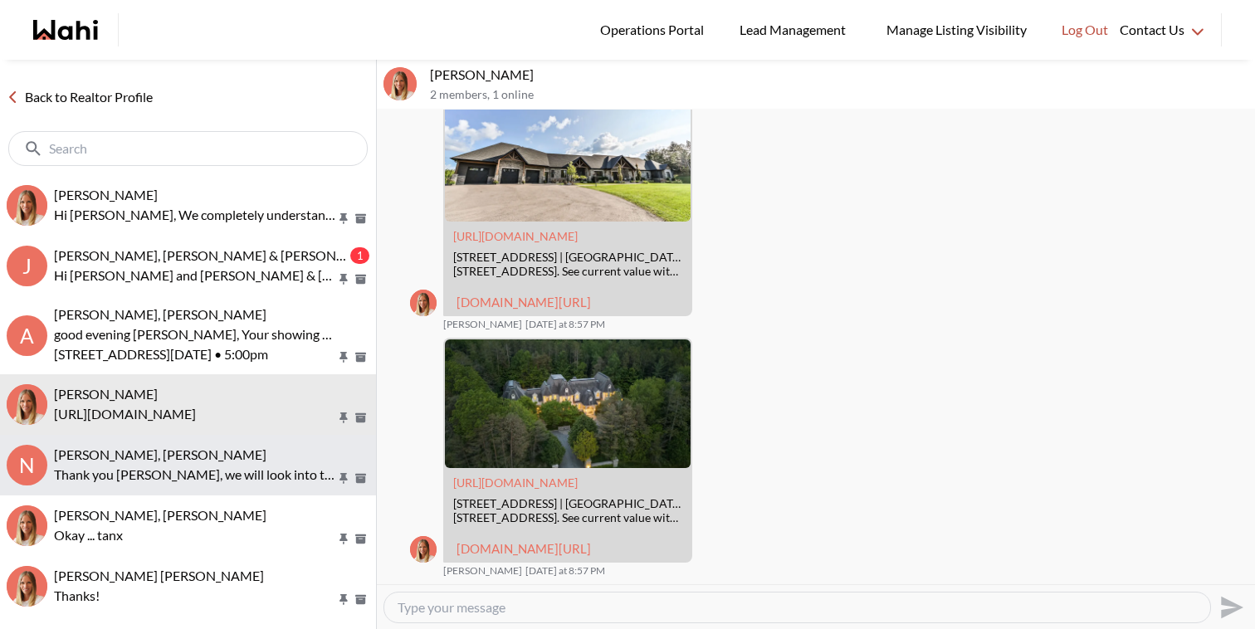
click at [261, 447] on div "[PERSON_NAME], [PERSON_NAME]" at bounding box center [211, 454] width 315 height 17
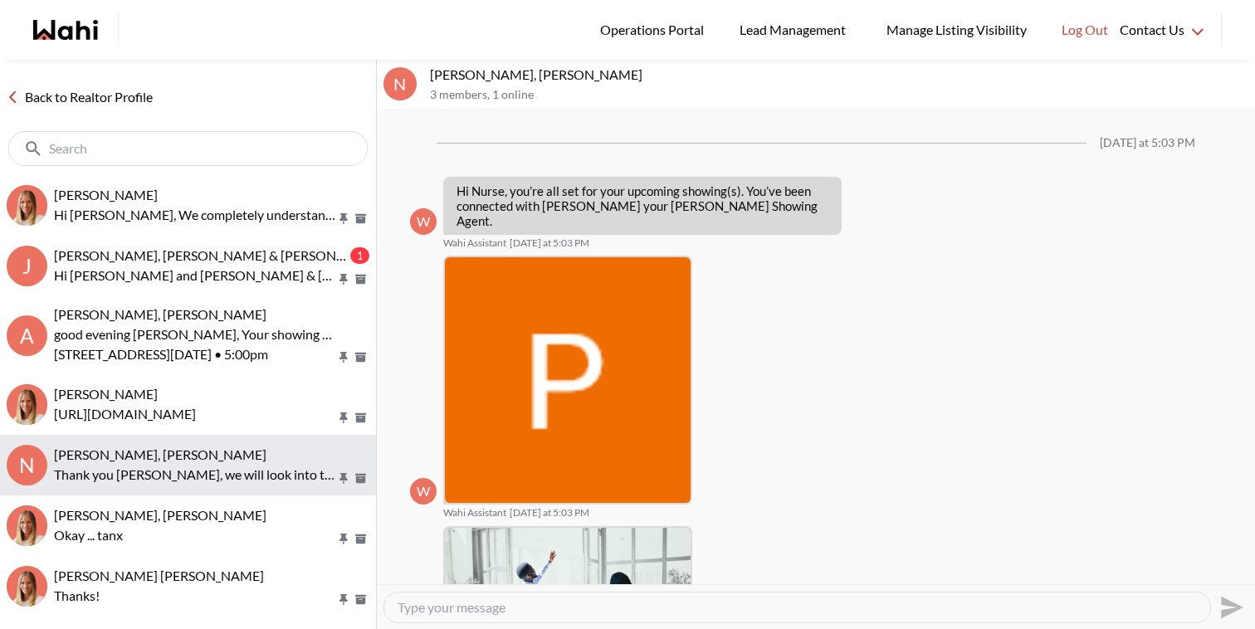
scroll to position [944, 0]
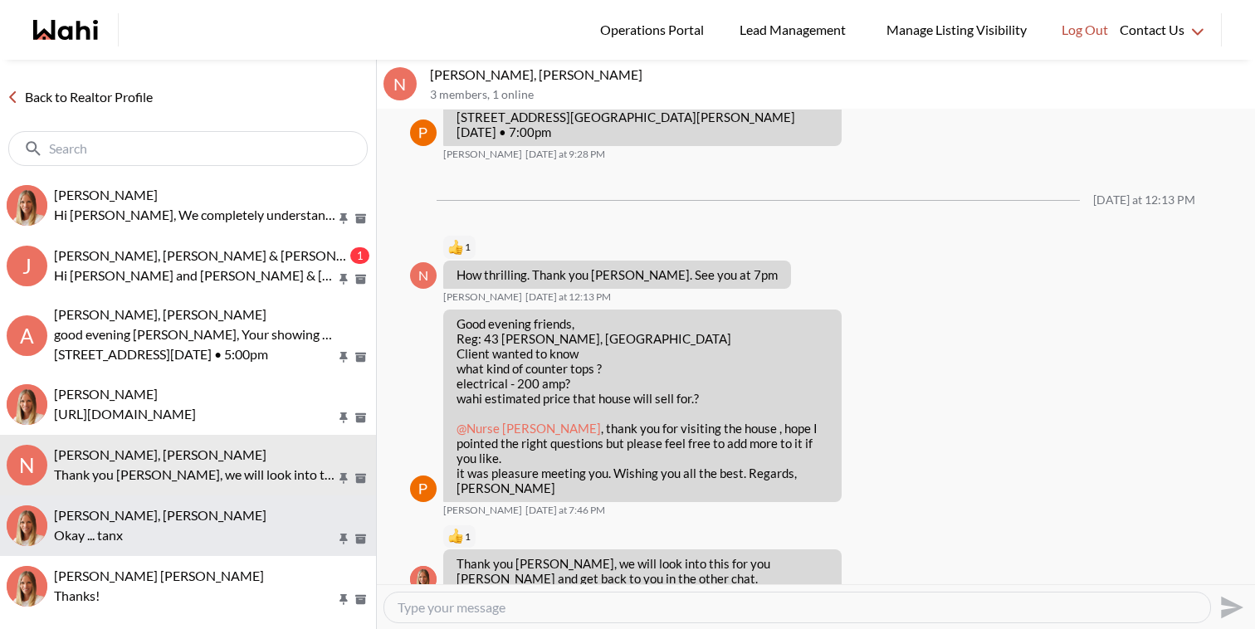
click at [266, 509] on div "[PERSON_NAME], [PERSON_NAME]" at bounding box center [211, 515] width 315 height 17
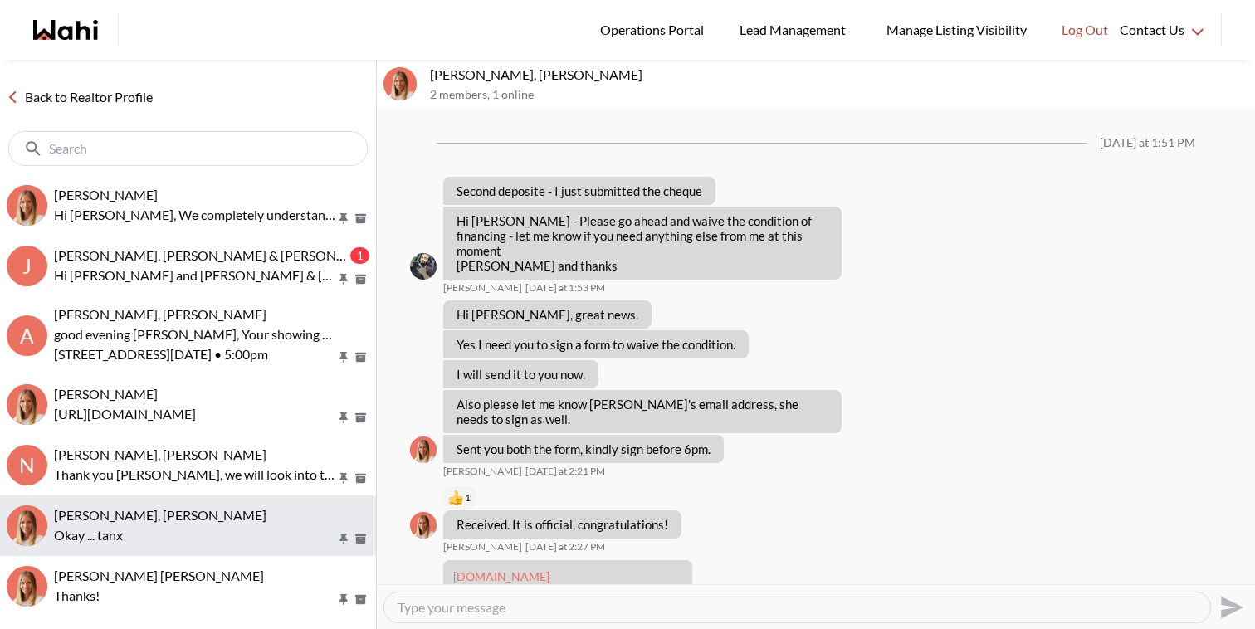
scroll to position [1419, 0]
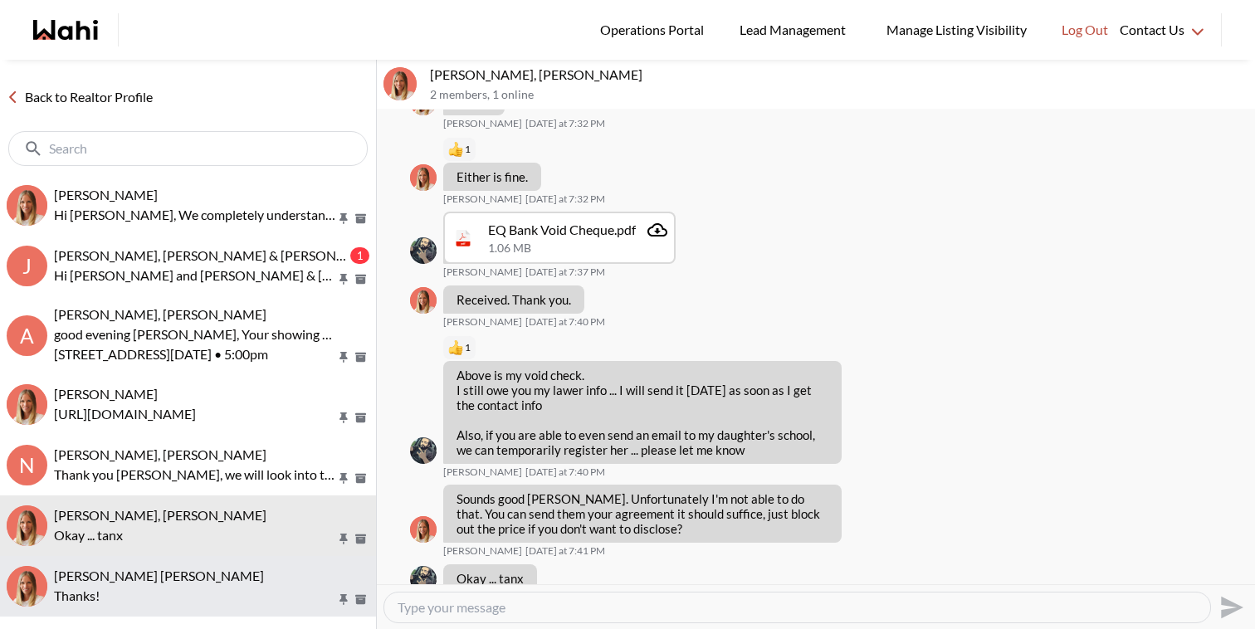
click at [271, 582] on div "Asad Abaid, Michelle" at bounding box center [211, 576] width 315 height 17
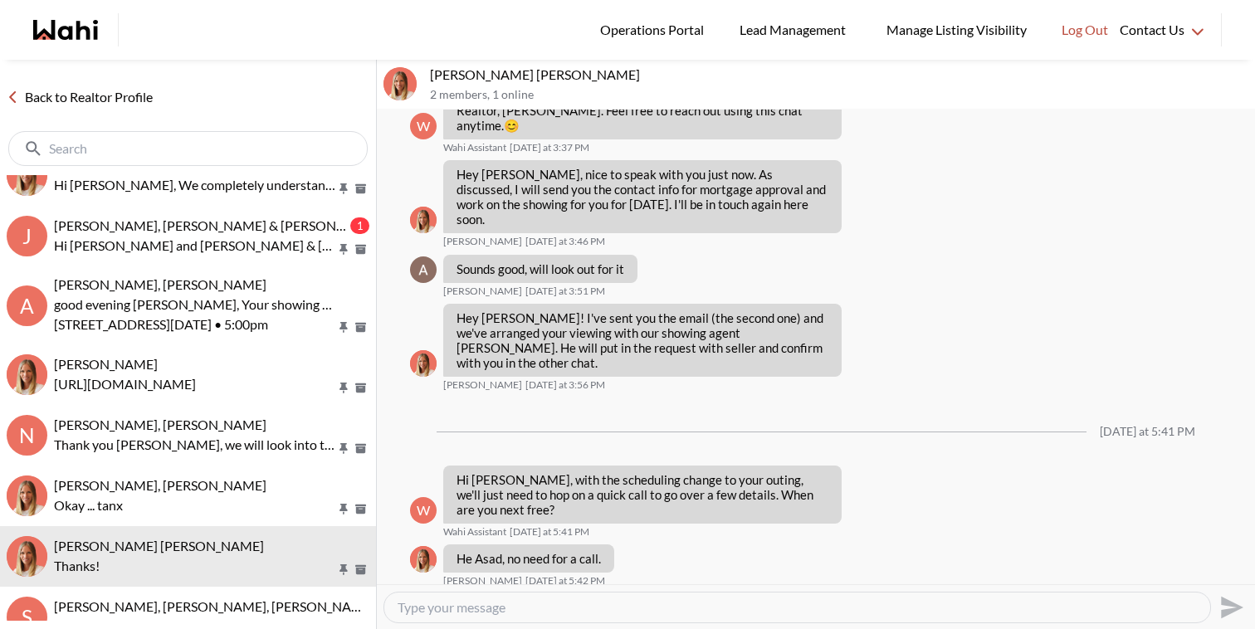
scroll to position [266, 0]
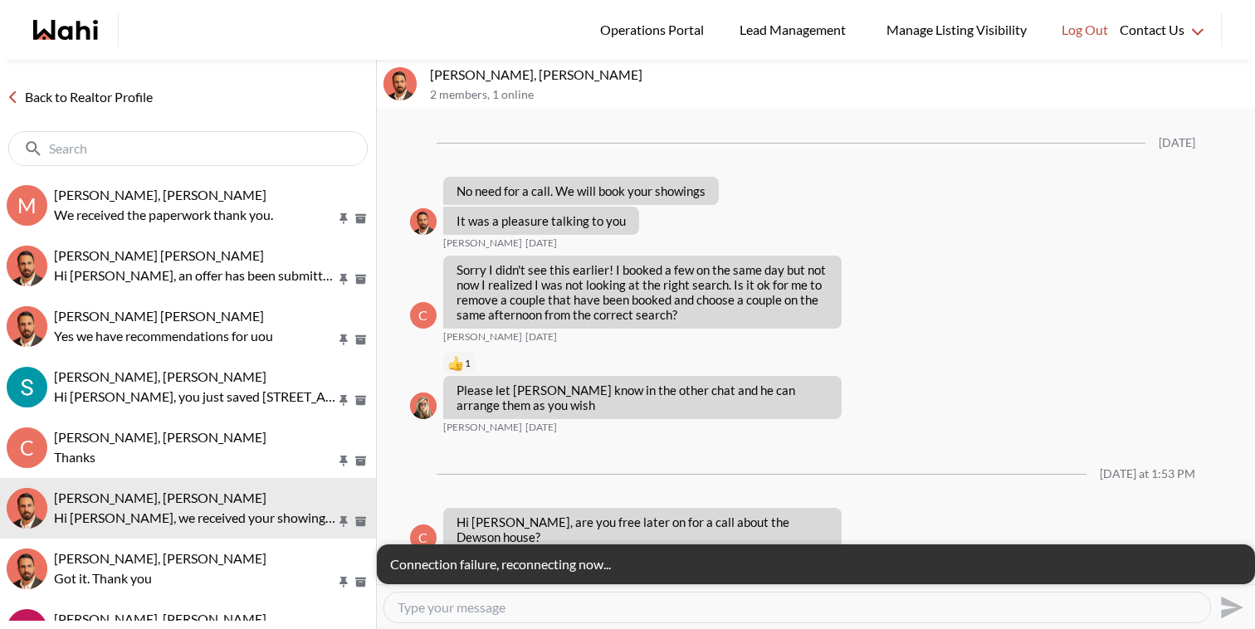
scroll to position [1238, 0]
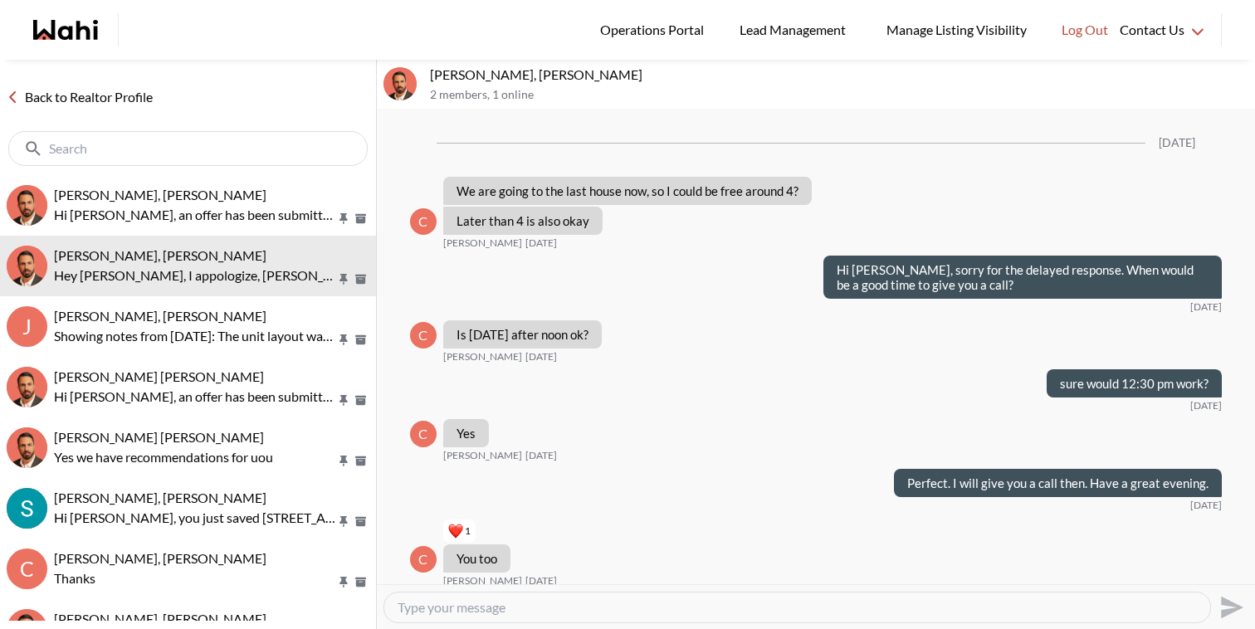
scroll to position [1231, 0]
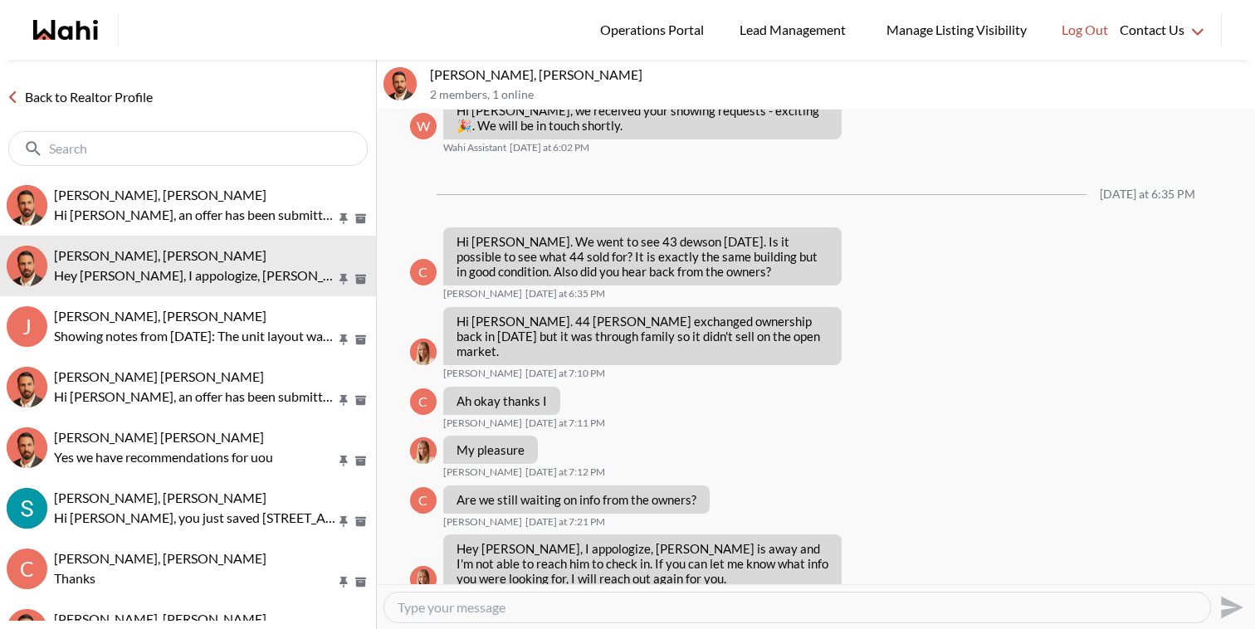
click at [177, 193] on span "Josh Hortaleza, Behnam" at bounding box center [160, 195] width 212 height 16
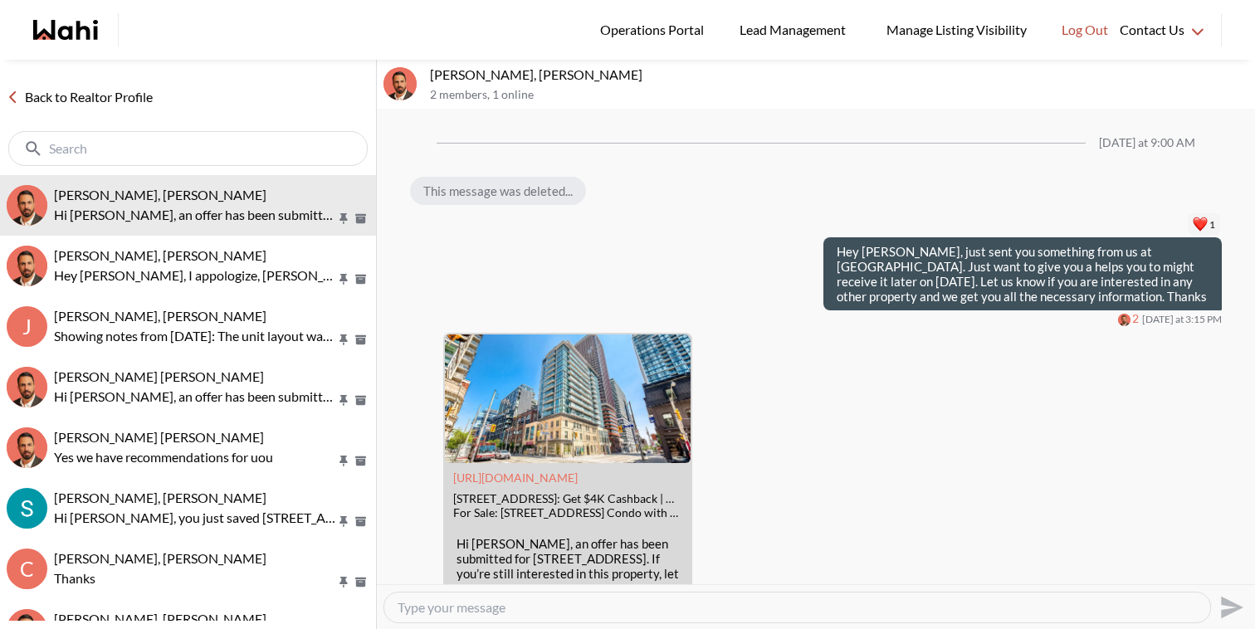
scroll to position [1787, 0]
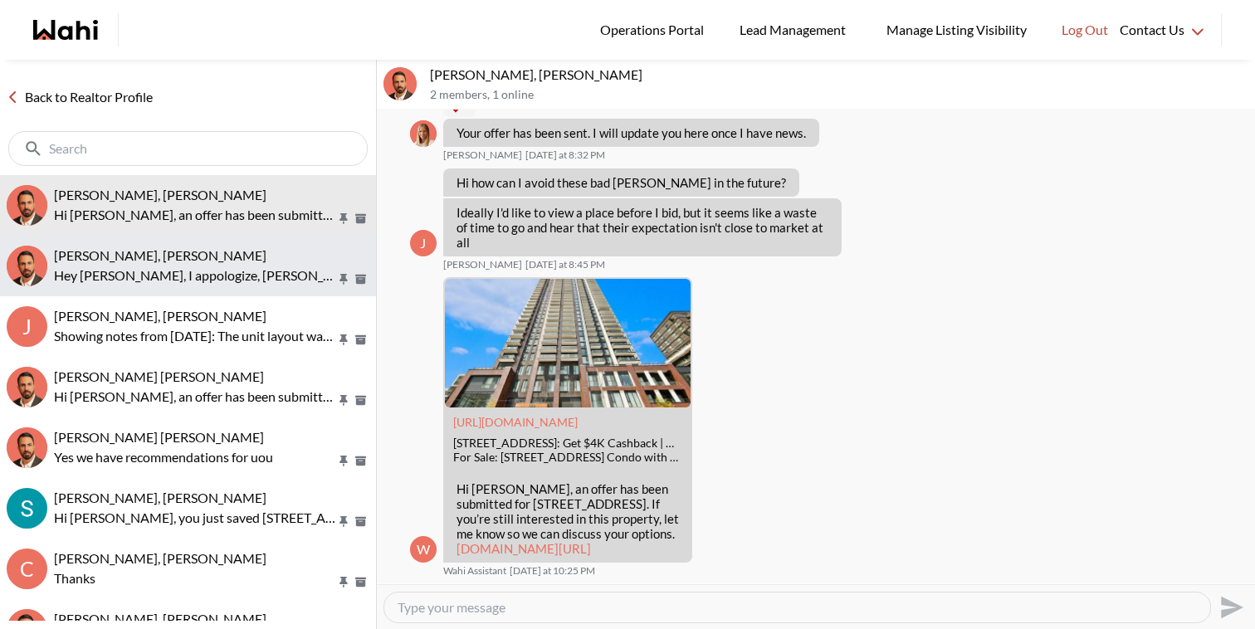
click at [172, 253] on span "Caroline Rouben, Behnam" at bounding box center [160, 255] width 212 height 16
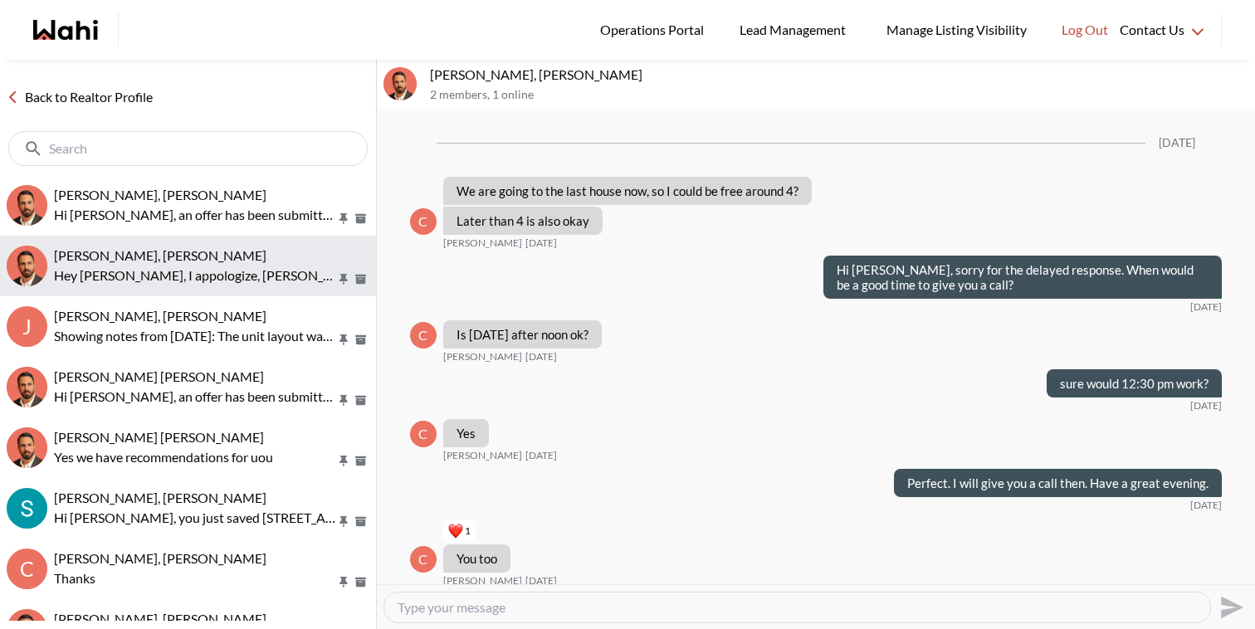
scroll to position [1231, 0]
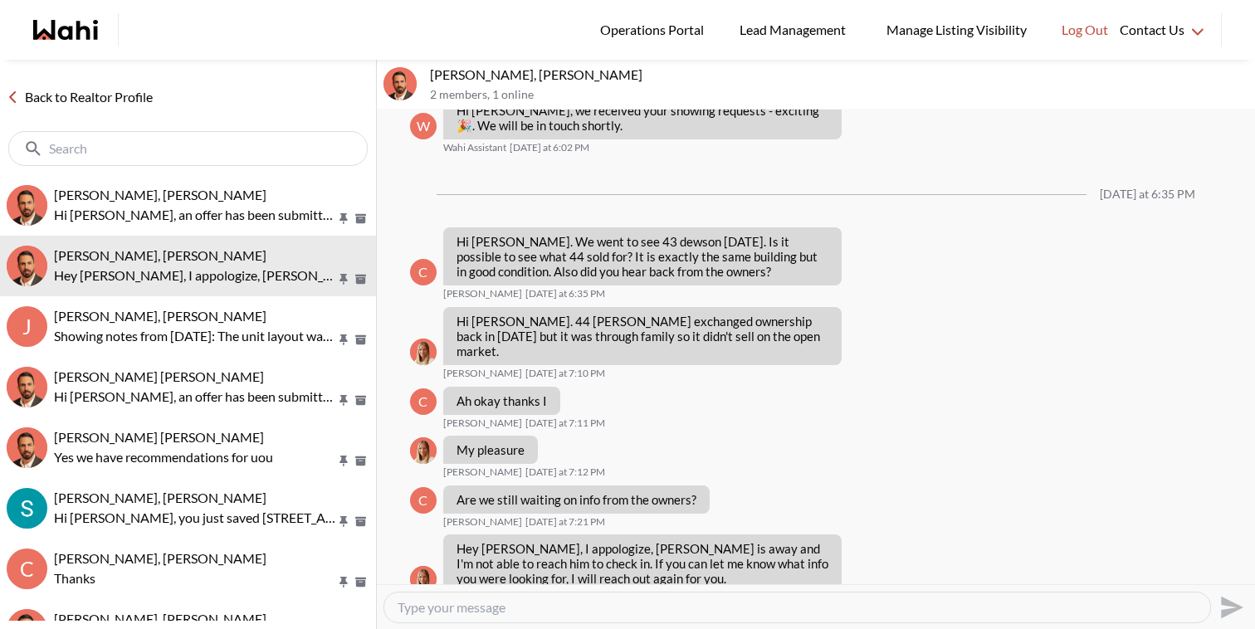
click at [599, 604] on textarea "Type your message" at bounding box center [796, 607] width 799 height 17
click at [895, 608] on textarea "Good Morning, Caroline I am still waiting for the information as requested for" at bounding box center [796, 607] width 799 height 17
drag, startPoint x: 877, startPoint y: 607, endPoint x: 948, endPoint y: 648, distance: 81.4
click at [948, 628] on html "Logged In: Faraz Log out Operations Portal Lead Management Manage Listing Visib…" at bounding box center [627, 314] width 1255 height 629
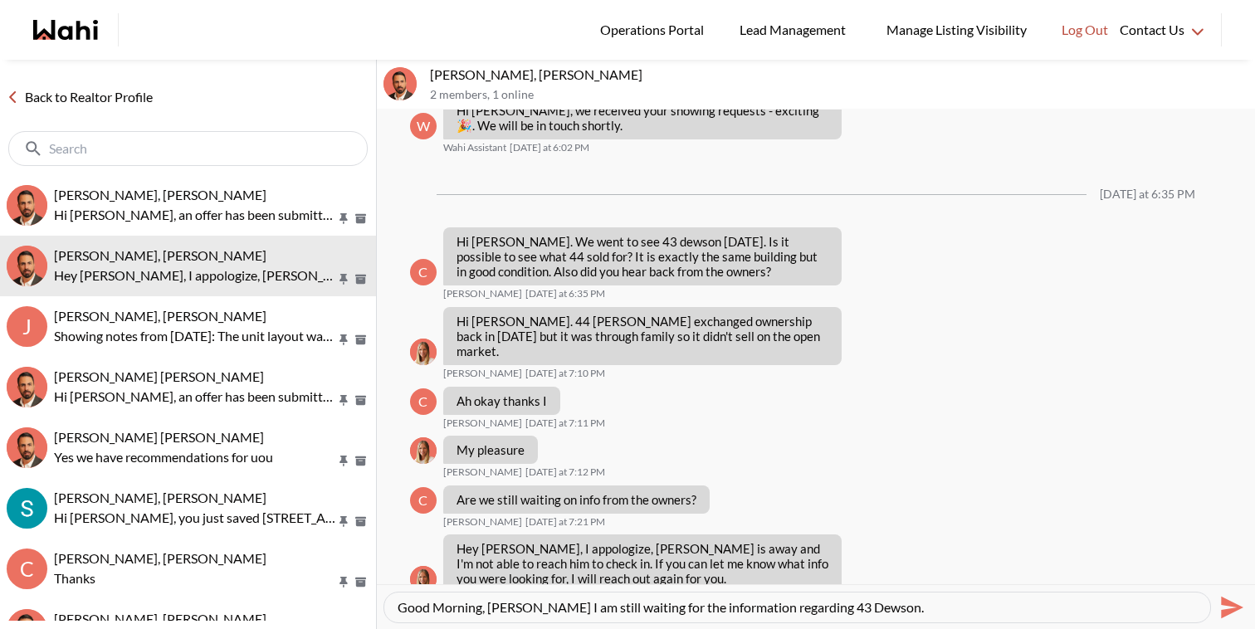
scroll to position [0, 0]
type textarea "Good Morning, [PERSON_NAME] I am still waiting for the information regarding 43…"
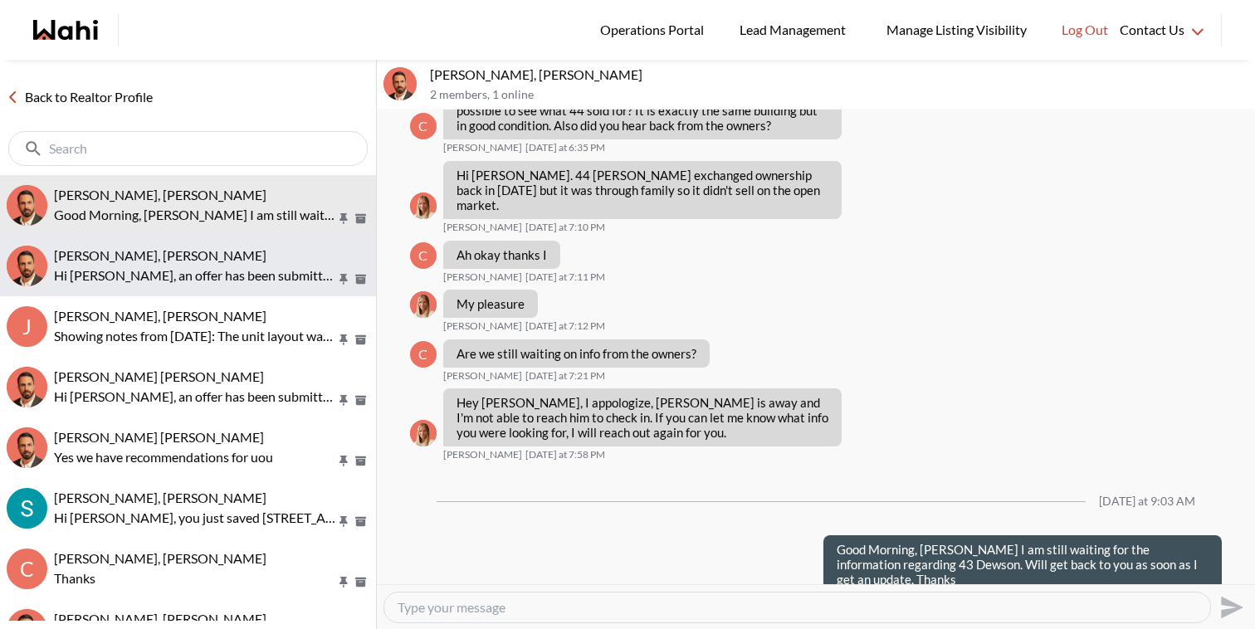
click at [256, 288] on button "Josh Hortaleza, Behnam Hi Josh, an offer has been submitted for 130 River St #9…" at bounding box center [188, 266] width 376 height 61
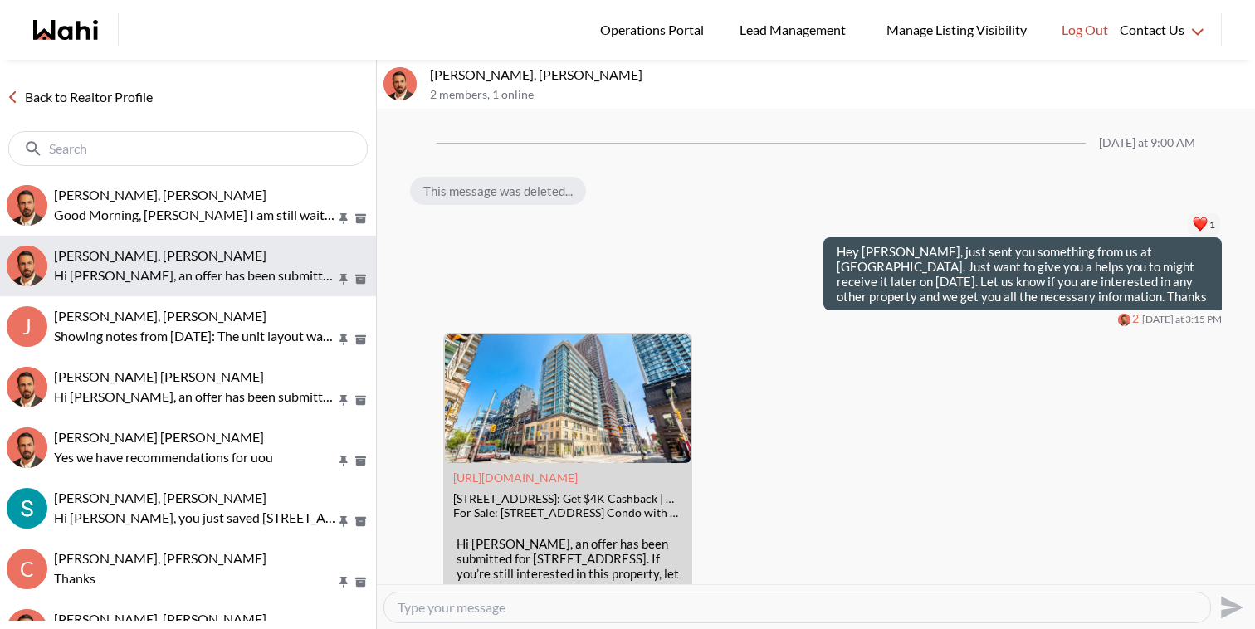
scroll to position [1787, 0]
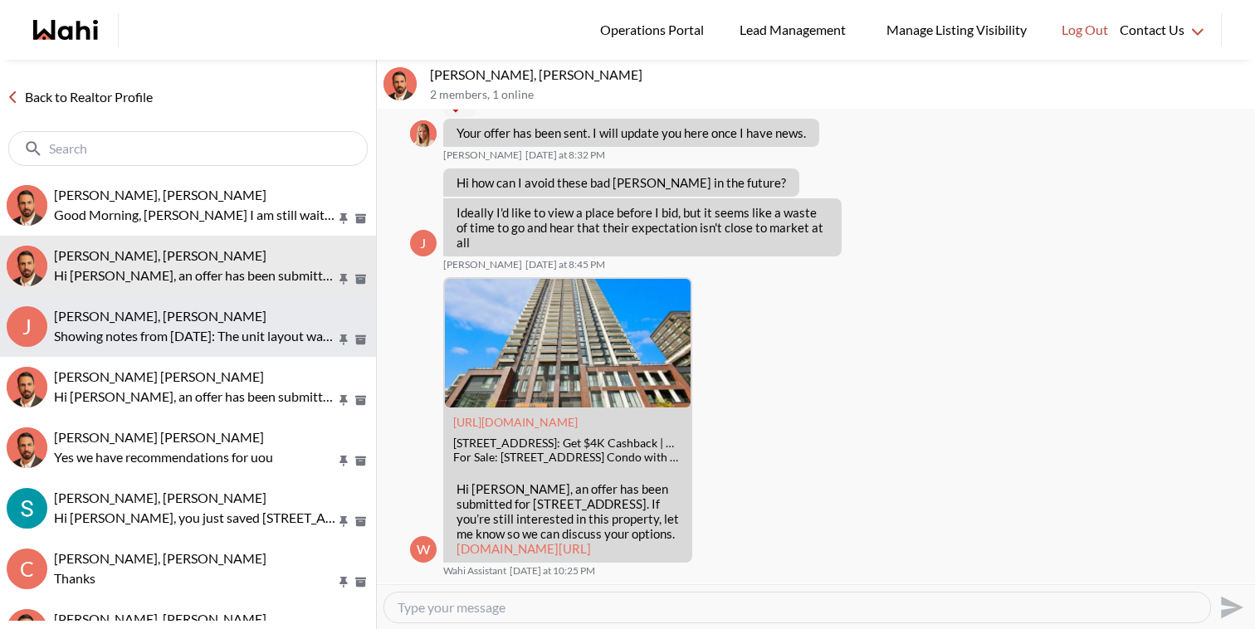
click at [256, 326] on p "Showing notes from today: The unit layout was functional and provided adequate …" at bounding box center [195, 336] width 282 height 20
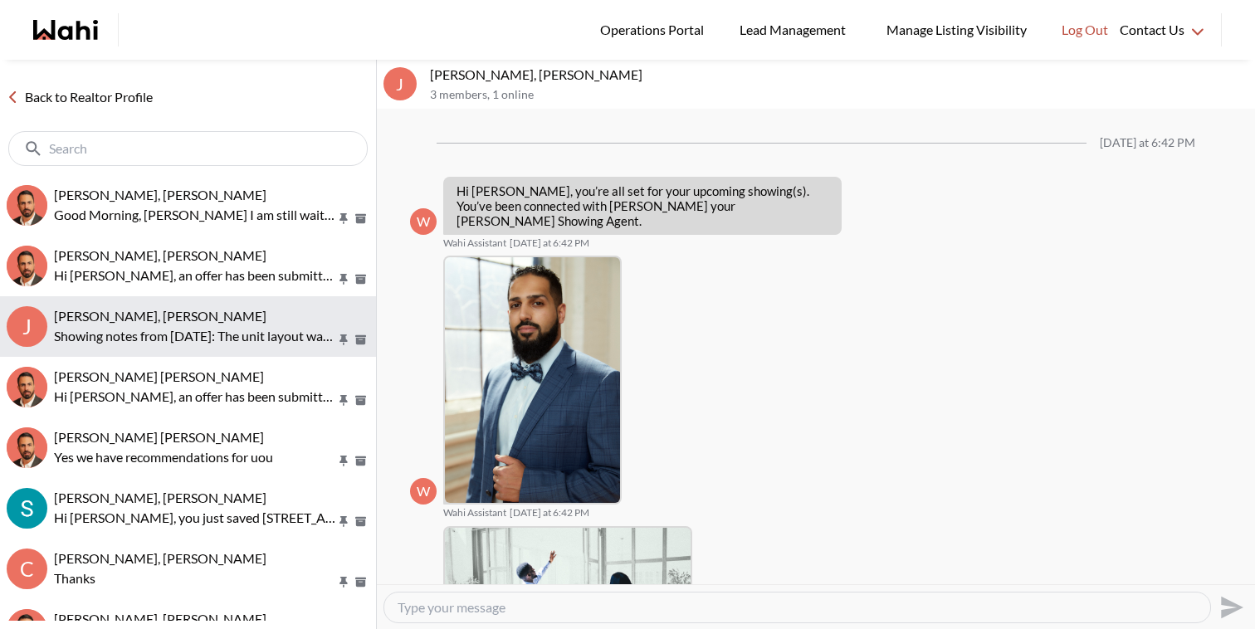
scroll to position [790, 0]
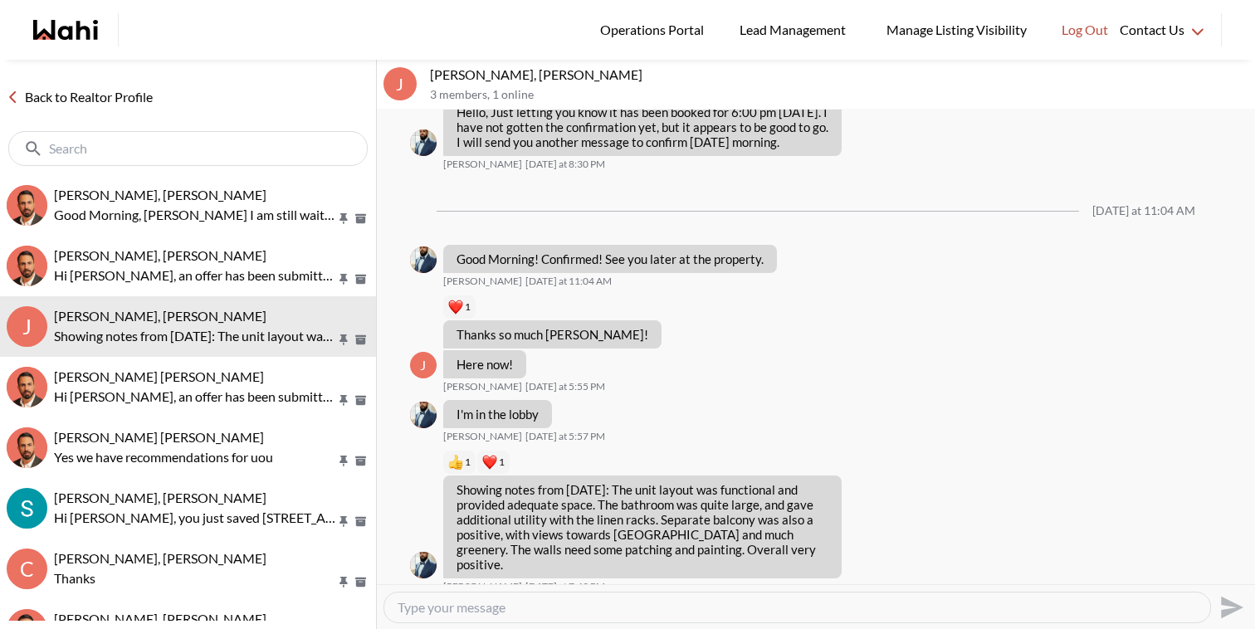
click at [511, 610] on textarea "Type your message" at bounding box center [796, 607] width 799 height 17
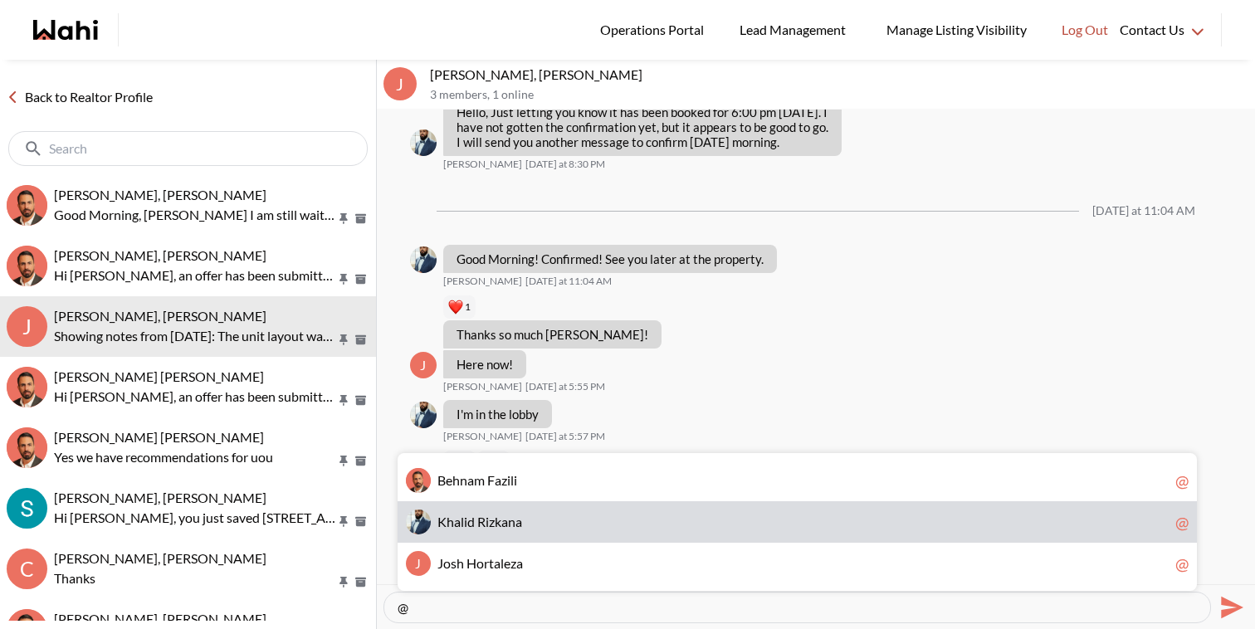
click at [510, 524] on span "n" at bounding box center [511, 522] width 7 height 16
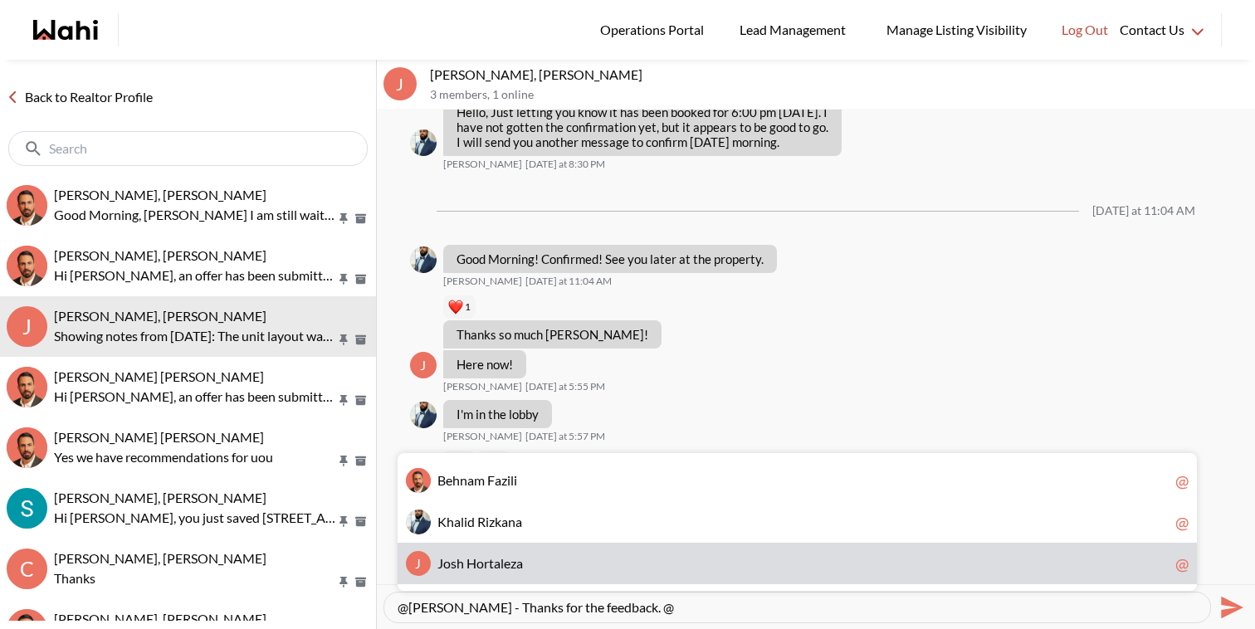
click at [505, 550] on div "J J o s h H o r t a l e z a @" at bounding box center [796, 563] width 799 height 41
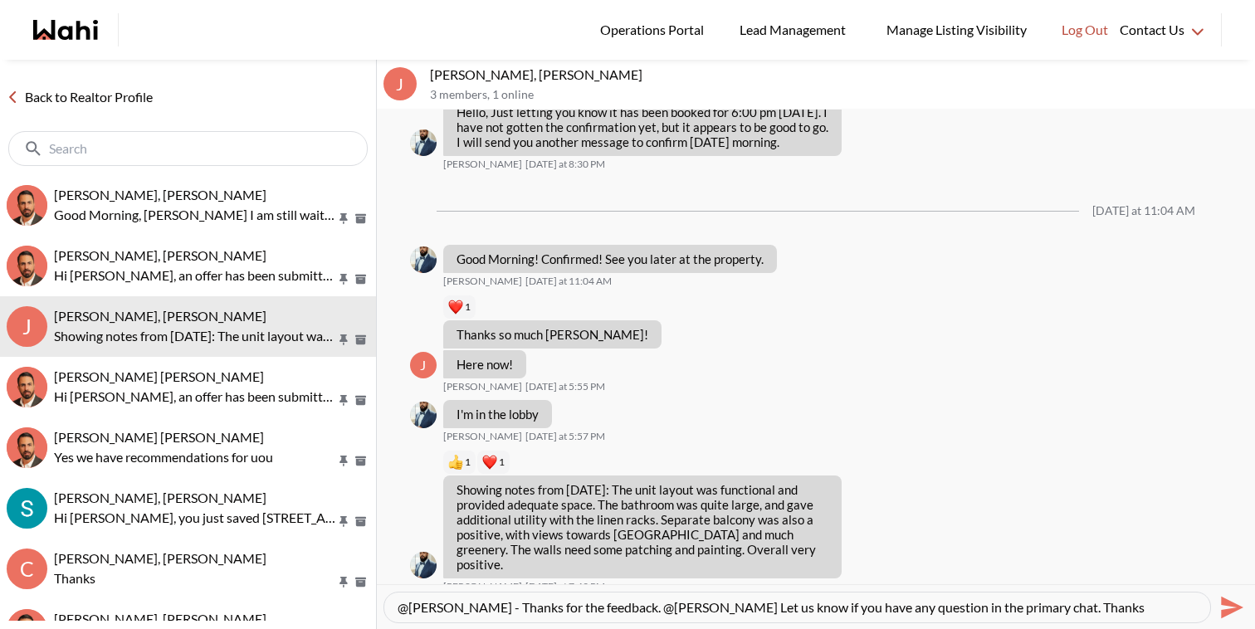
type textarea "@[PERSON_NAME] - Thanks for the feedback. @[PERSON_NAME] Let us know if you hav…"
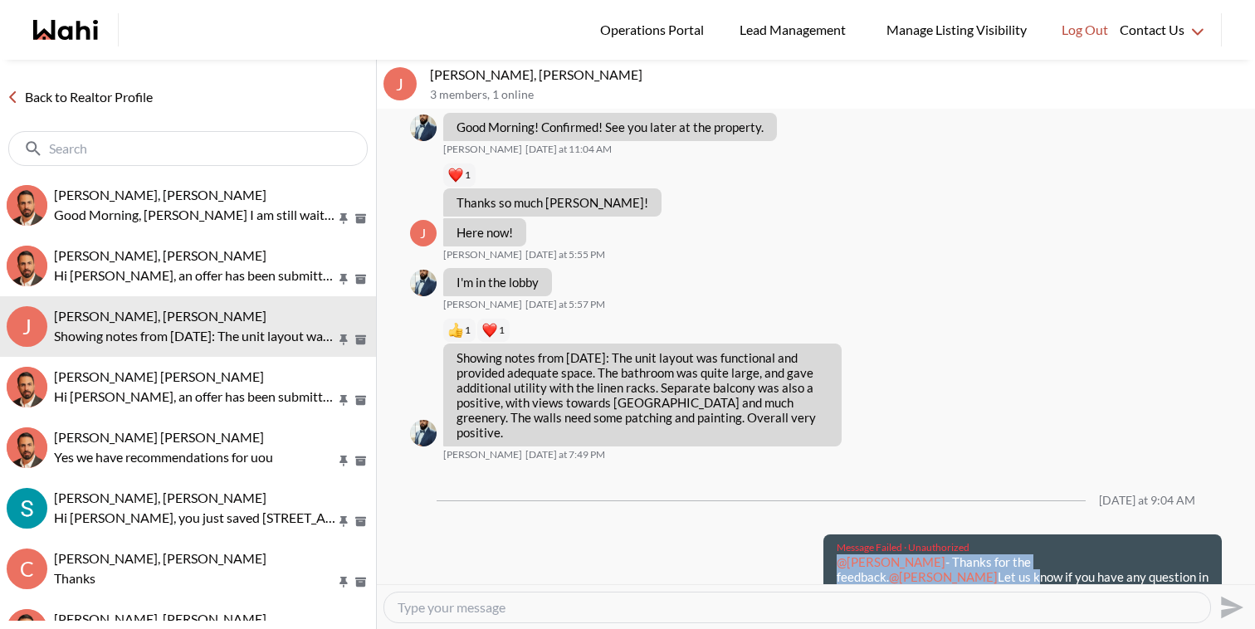
drag, startPoint x: 1164, startPoint y: 568, endPoint x: 815, endPoint y: 544, distance: 350.2
click at [815, 544] on div "Message Failed · Unauthorized @Khalid Rizkana - Thanks for the feedback. @Josh …" at bounding box center [816, 576] width 812 height 85
drag, startPoint x: 1153, startPoint y: 561, endPoint x: 835, endPoint y: 544, distance: 318.2
click at [835, 544] on div "Message Failed · Unauthorized @Khalid Rizkana - Thanks for the feedback. @Josh …" at bounding box center [1022, 569] width 398 height 71
copy p "@Khalid Rizkana - Thanks for the feedback. @Josh Hortaleza Let us know if you h…"
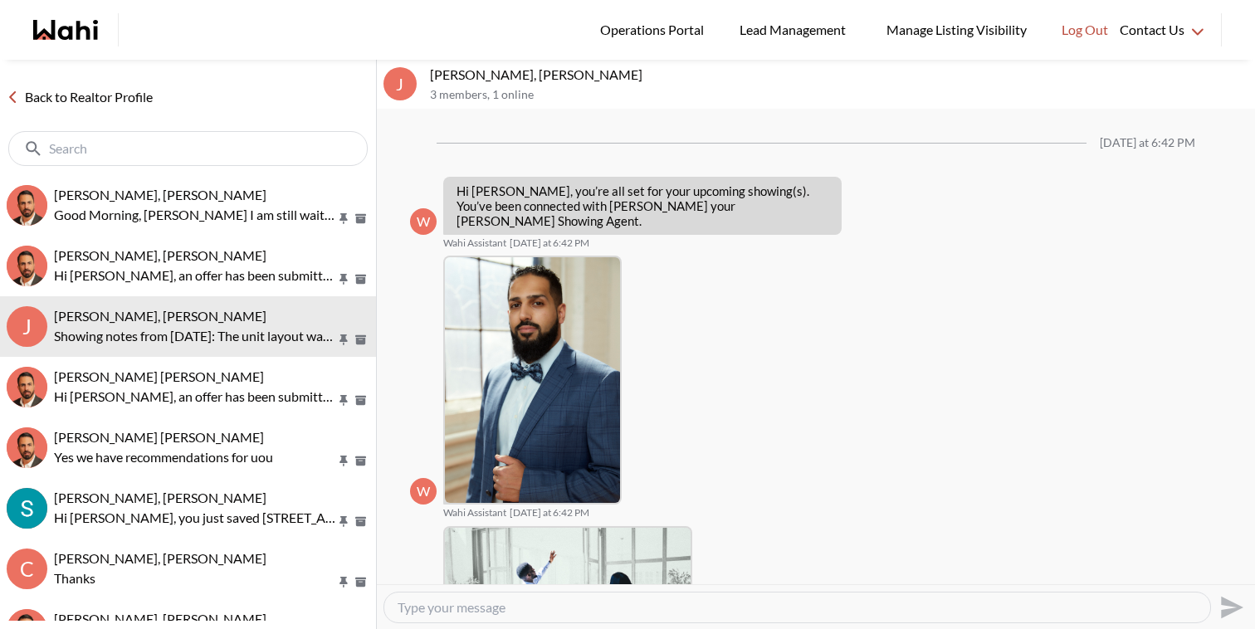
scroll to position [790, 0]
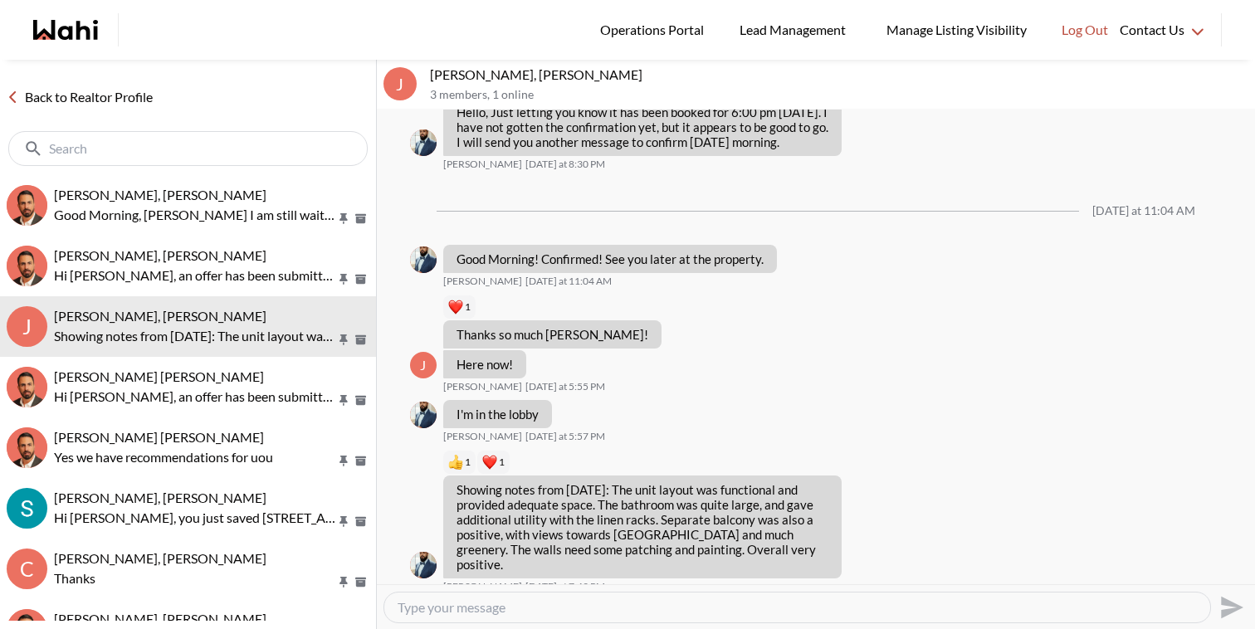
click at [566, 613] on textarea "Type your message" at bounding box center [796, 607] width 799 height 17
paste textarea "@[PERSON_NAME] - Thanks for the feedback. @[PERSON_NAME] Let us know if you hav…"
type textarea "@[PERSON_NAME] - Thanks for the feedback. @[PERSON_NAME] Let us know if you hav…"
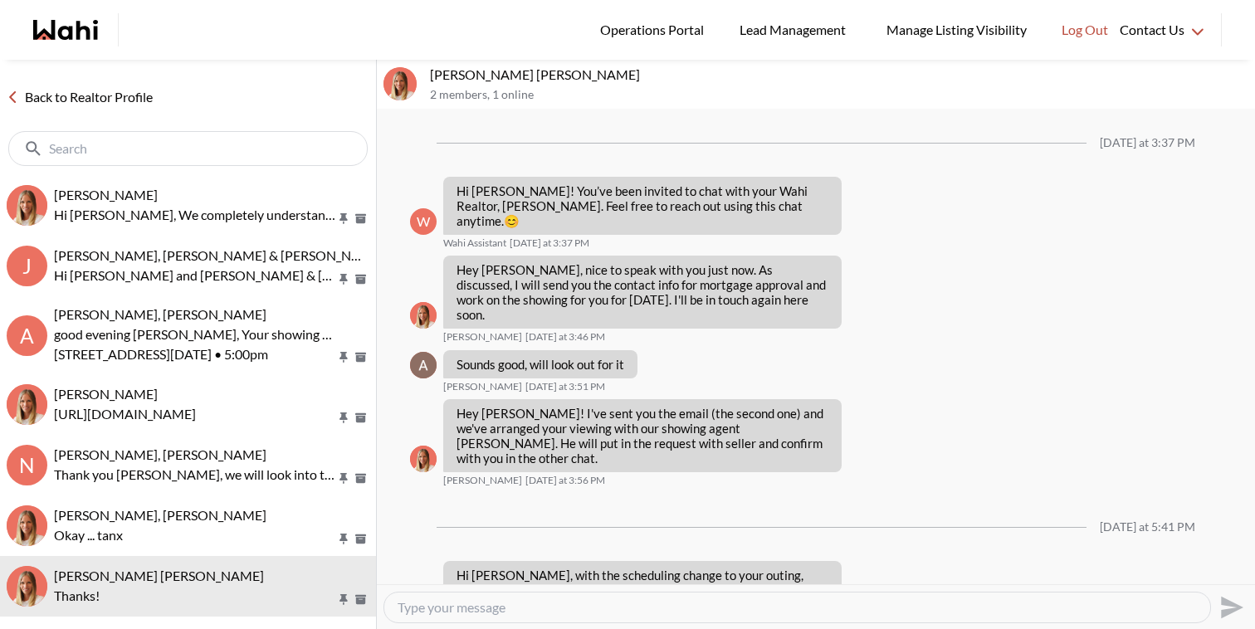
scroll to position [95, 0]
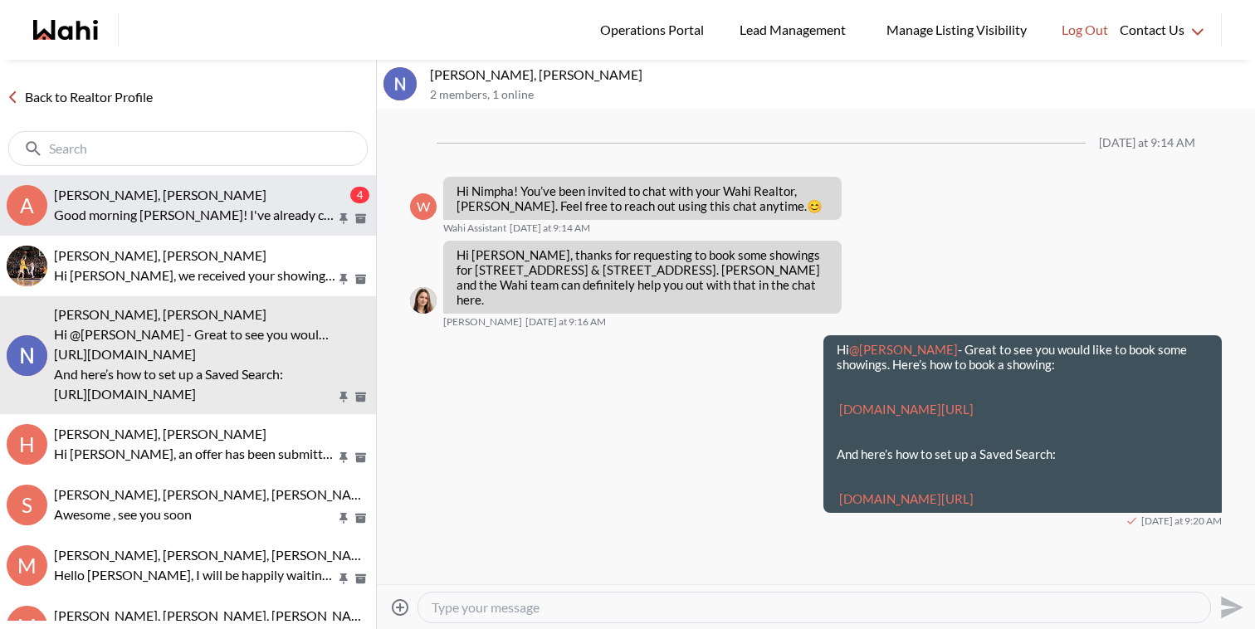
click at [141, 197] on span "[PERSON_NAME], [PERSON_NAME]" at bounding box center [160, 195] width 212 height 16
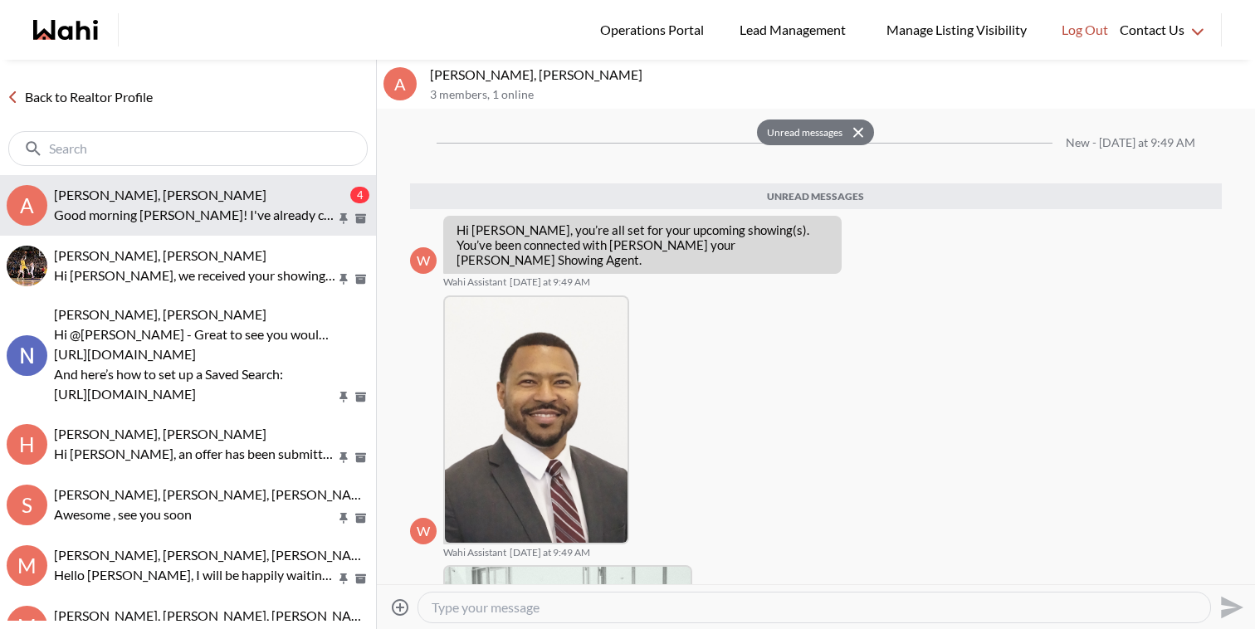
scroll to position [352, 0]
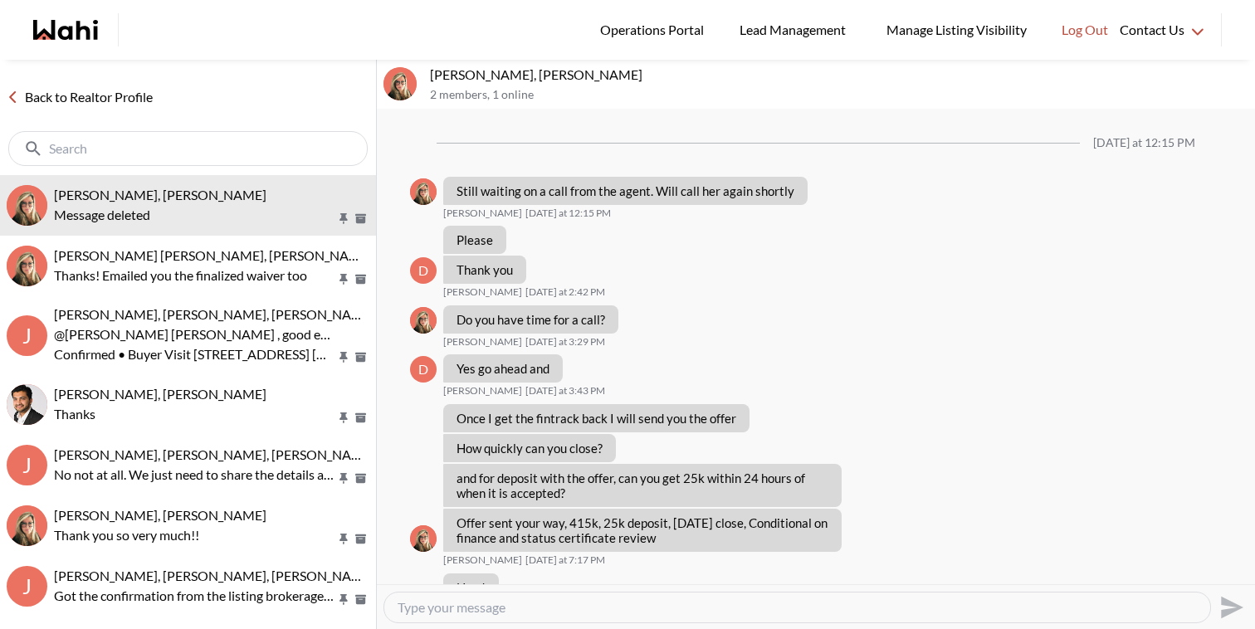
scroll to position [1814, 0]
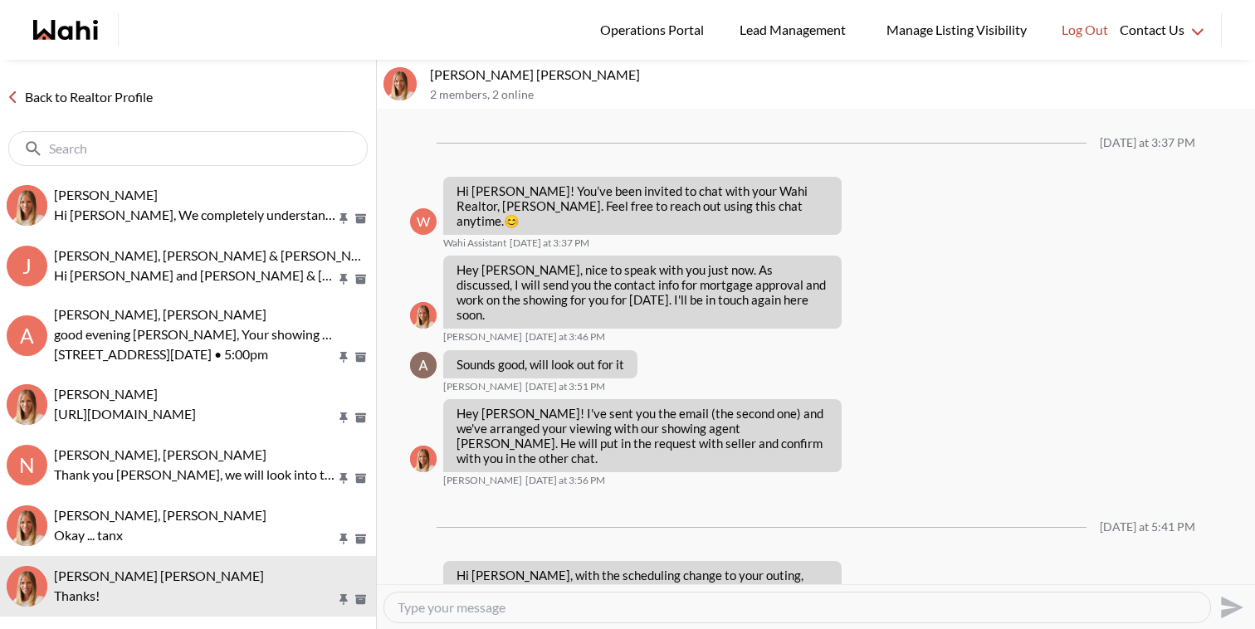
scroll to position [95, 0]
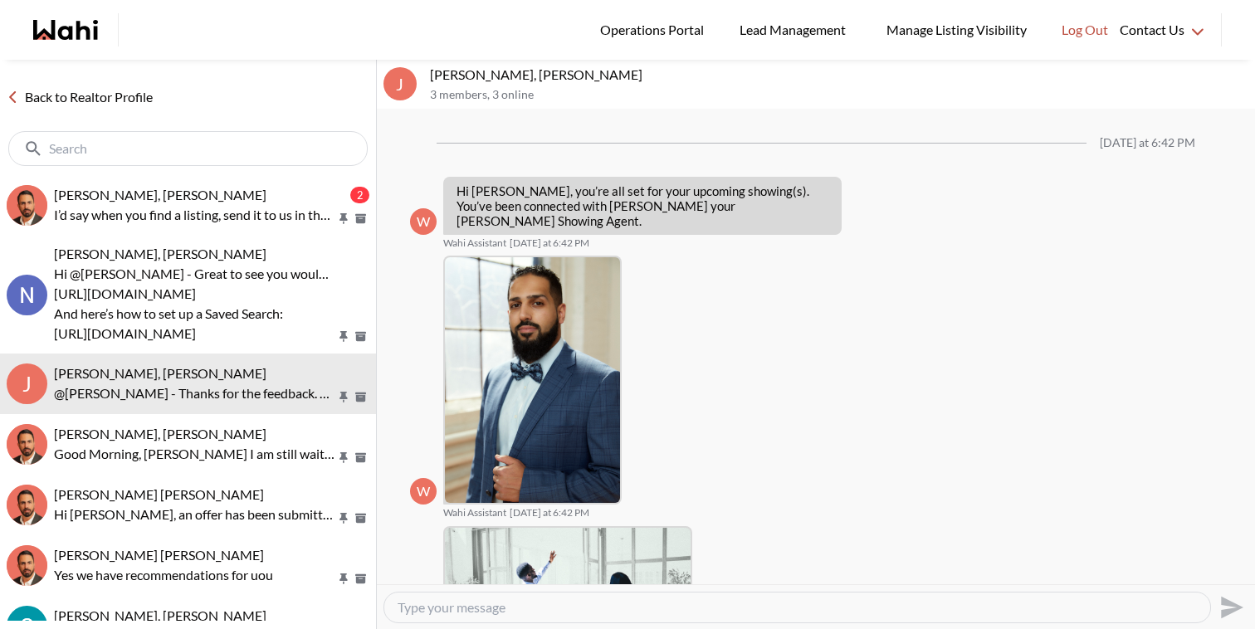
scroll to position [948, 0]
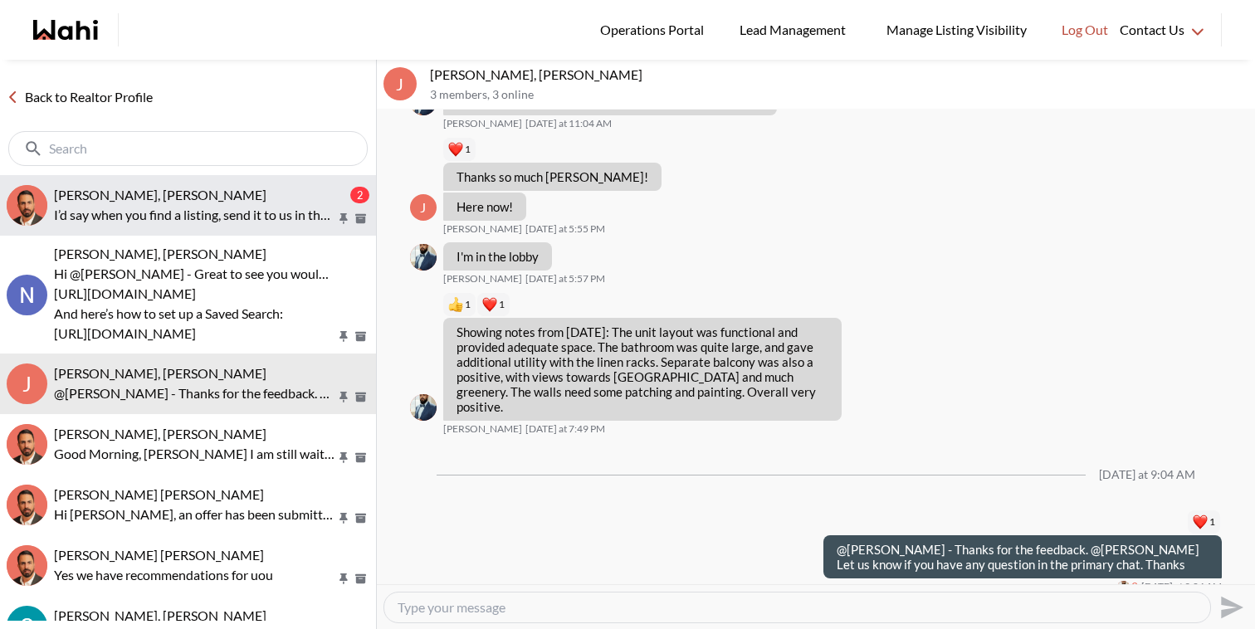
click at [183, 195] on span "Josh Hortaleza, Behnam" at bounding box center [160, 195] width 212 height 16
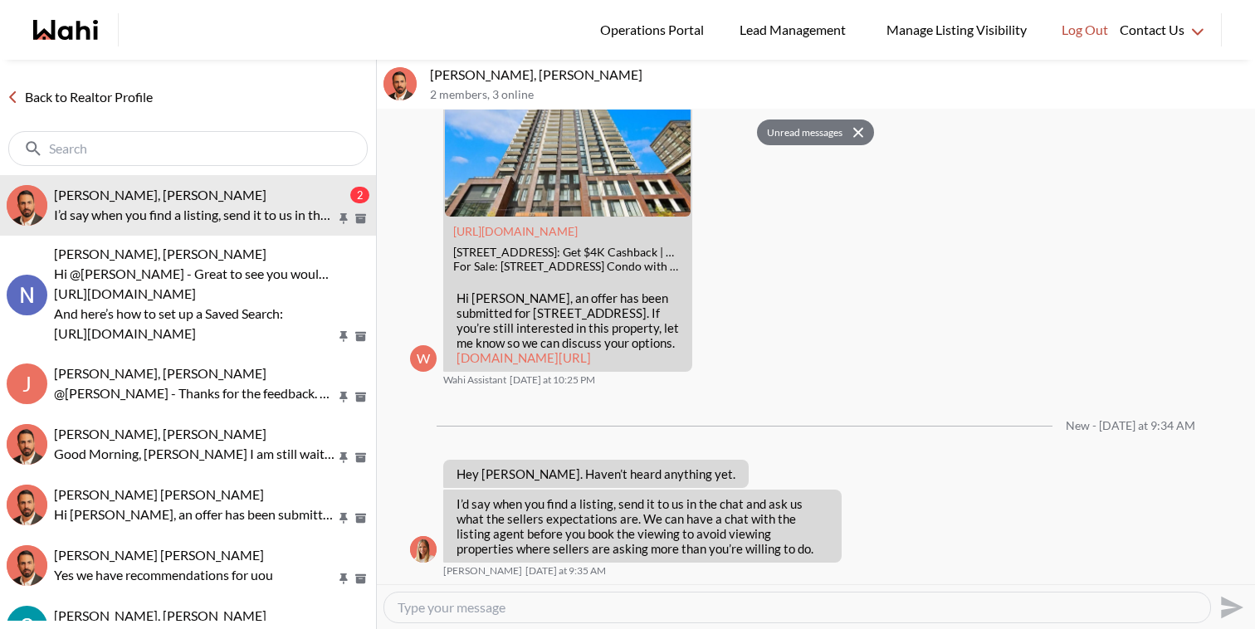
scroll to position [1979, 0]
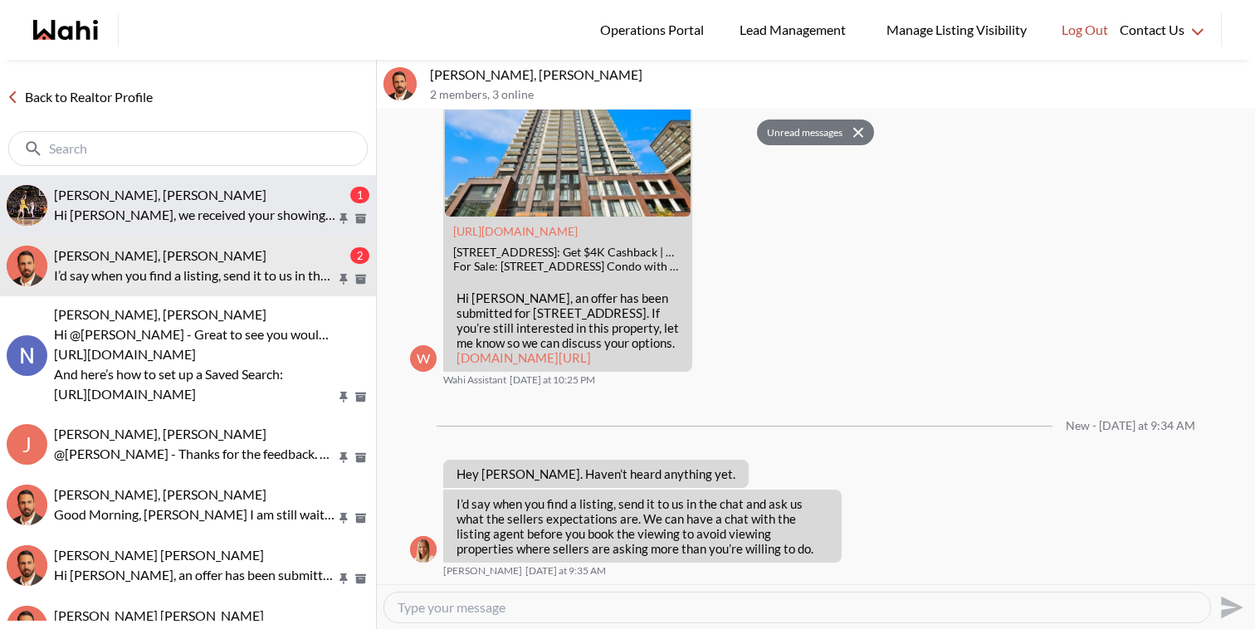
click at [221, 223] on p "Hi [PERSON_NAME], we received your showing requests - exciting 🎉 . We will be i…" at bounding box center [195, 215] width 282 height 20
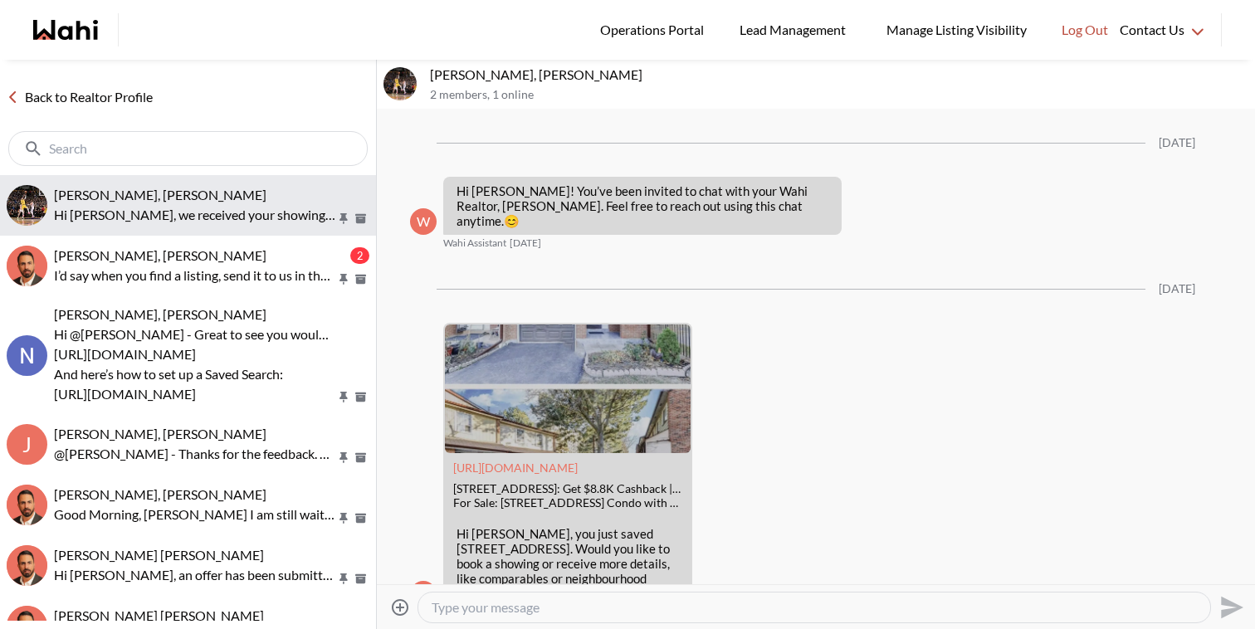
scroll to position [427, 0]
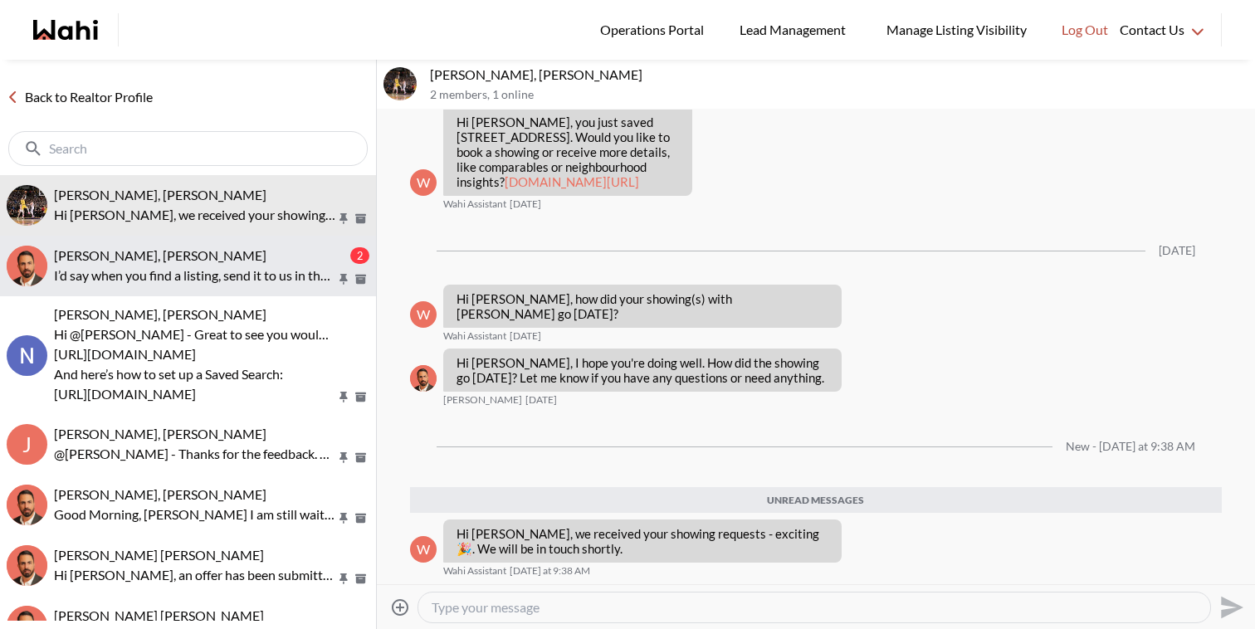
click at [234, 273] on p "I’d say when you find a listing, send it to us in the chat and ask us what the …" at bounding box center [195, 276] width 282 height 20
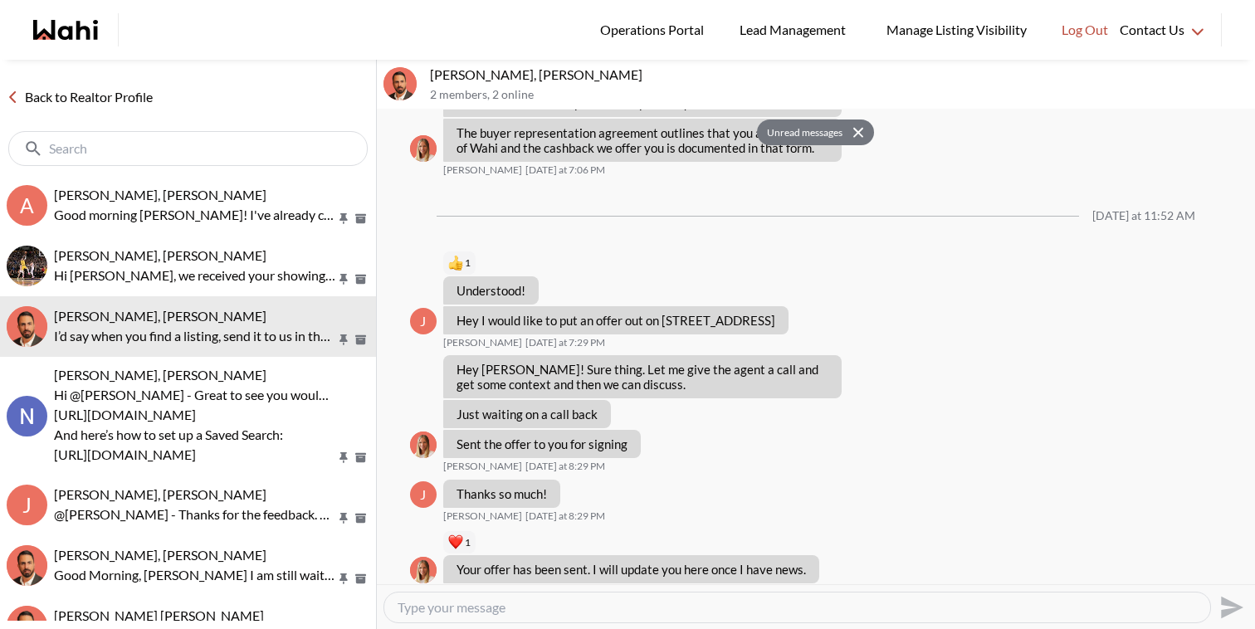
scroll to position [1260, 0]
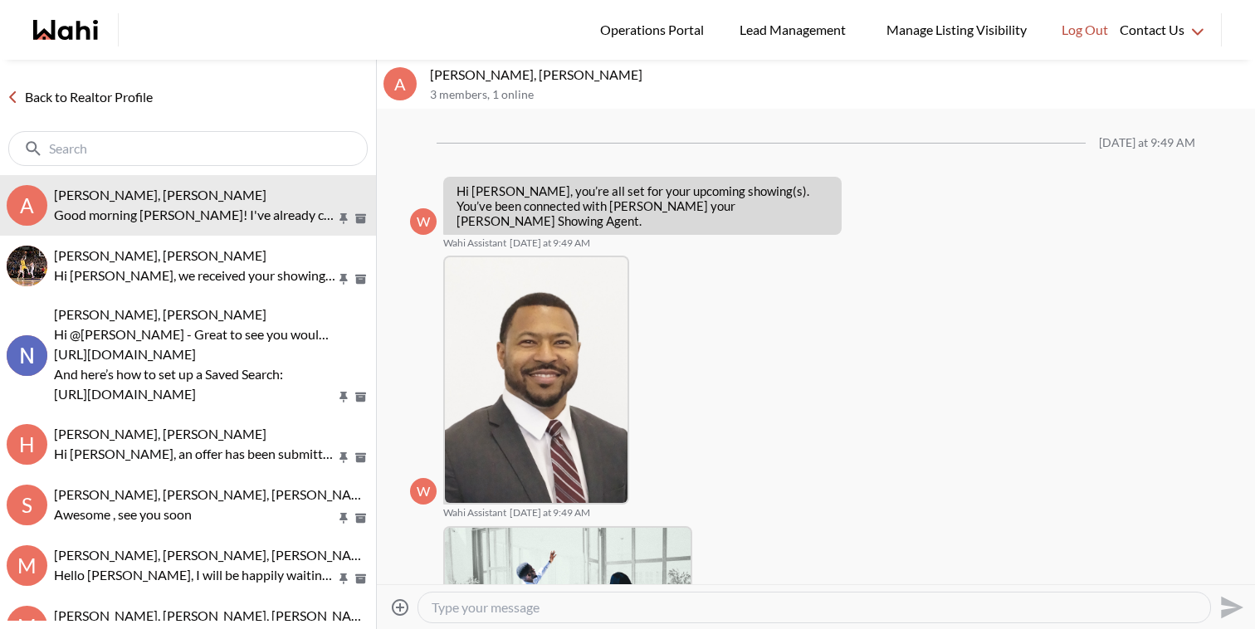
scroll to position [312, 0]
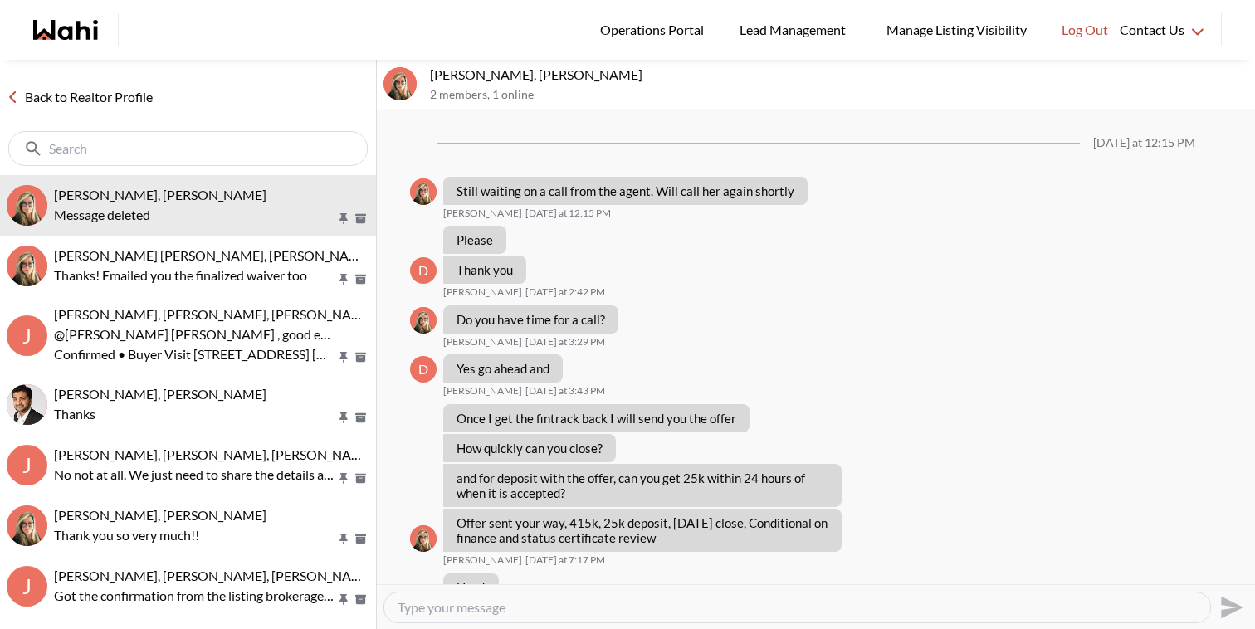
scroll to position [1814, 0]
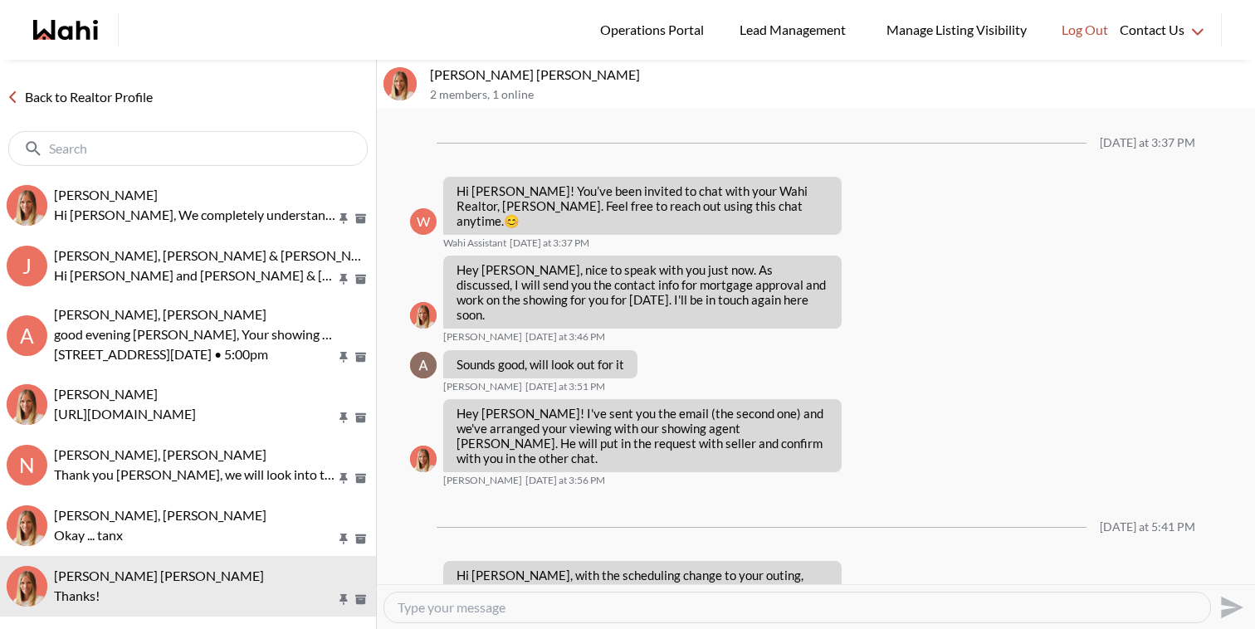
scroll to position [95, 0]
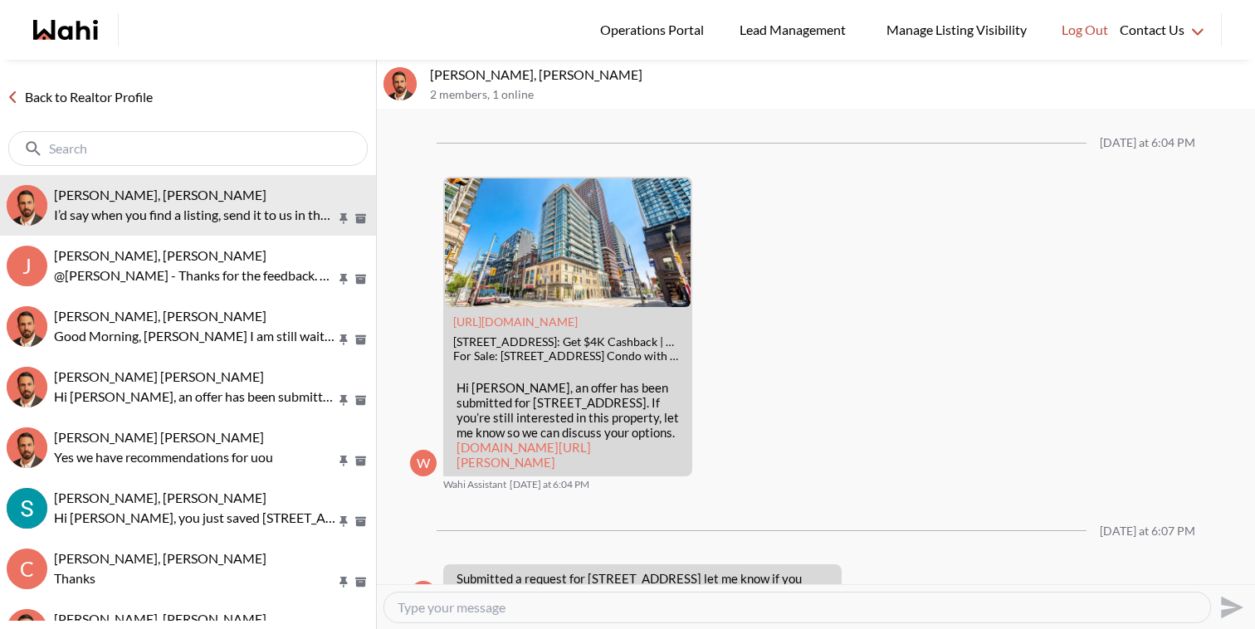
scroll to position [1869, 0]
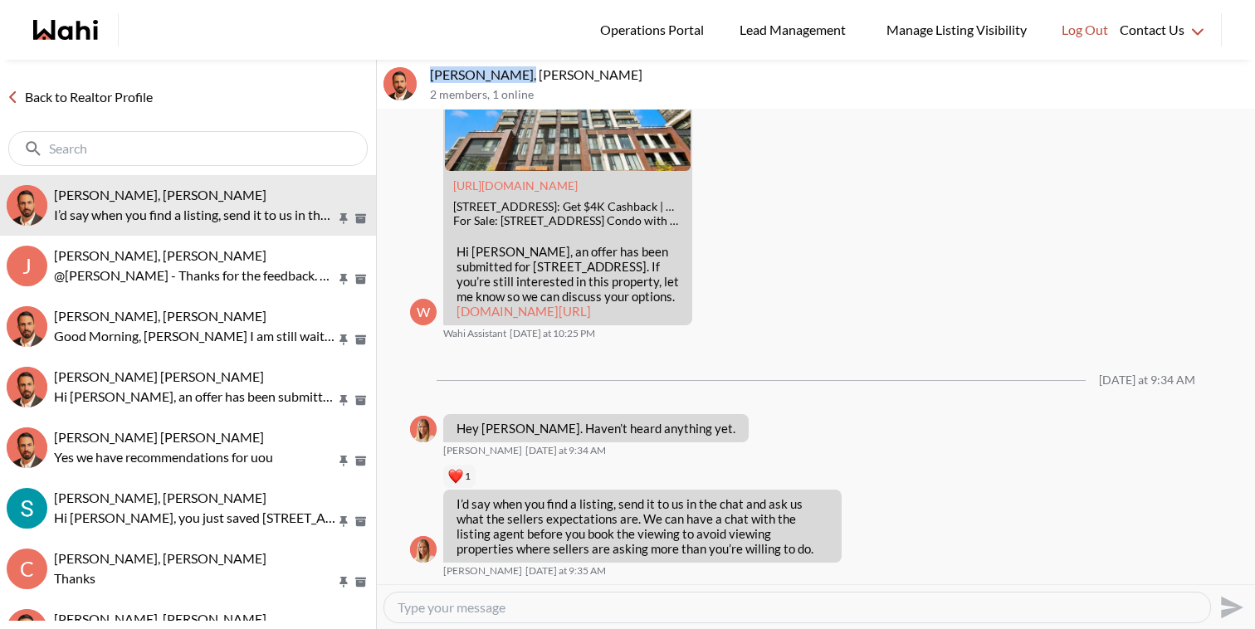
drag, startPoint x: 516, startPoint y: 80, endPoint x: 428, endPoint y: 76, distance: 88.1
click at [428, 76] on div "Josh Hortaleza, Behnam 2 members , 1 online" at bounding box center [816, 85] width 878 height 50
copy p "Josh Hortaleza"
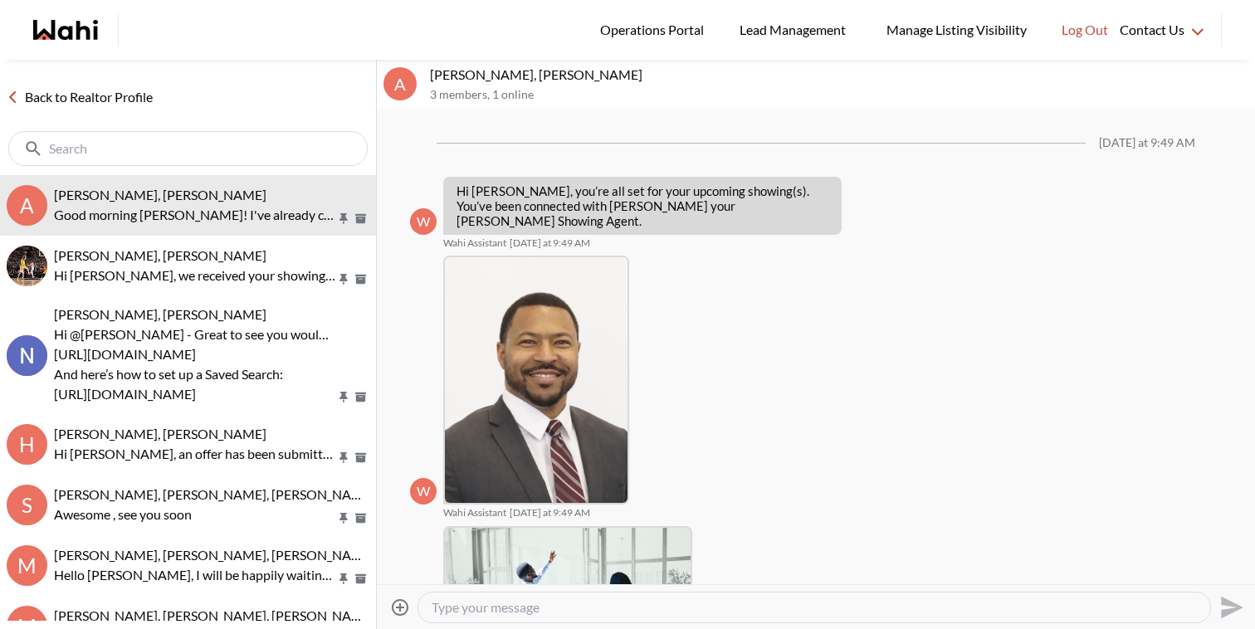
scroll to position [312, 0]
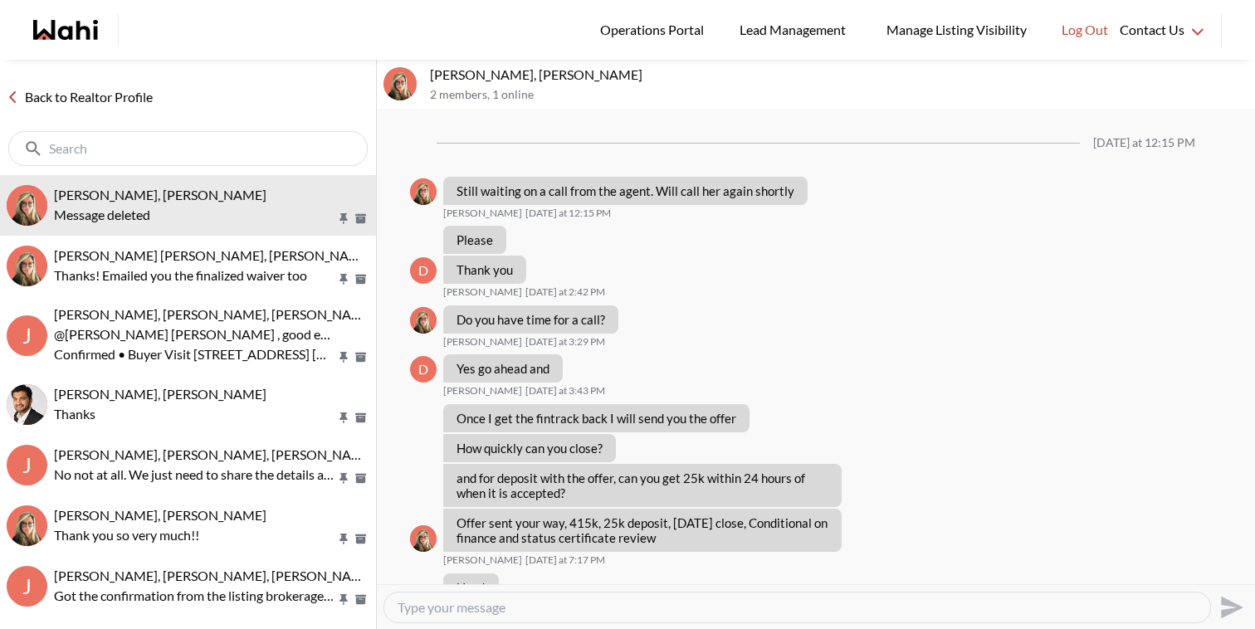
scroll to position [1814, 0]
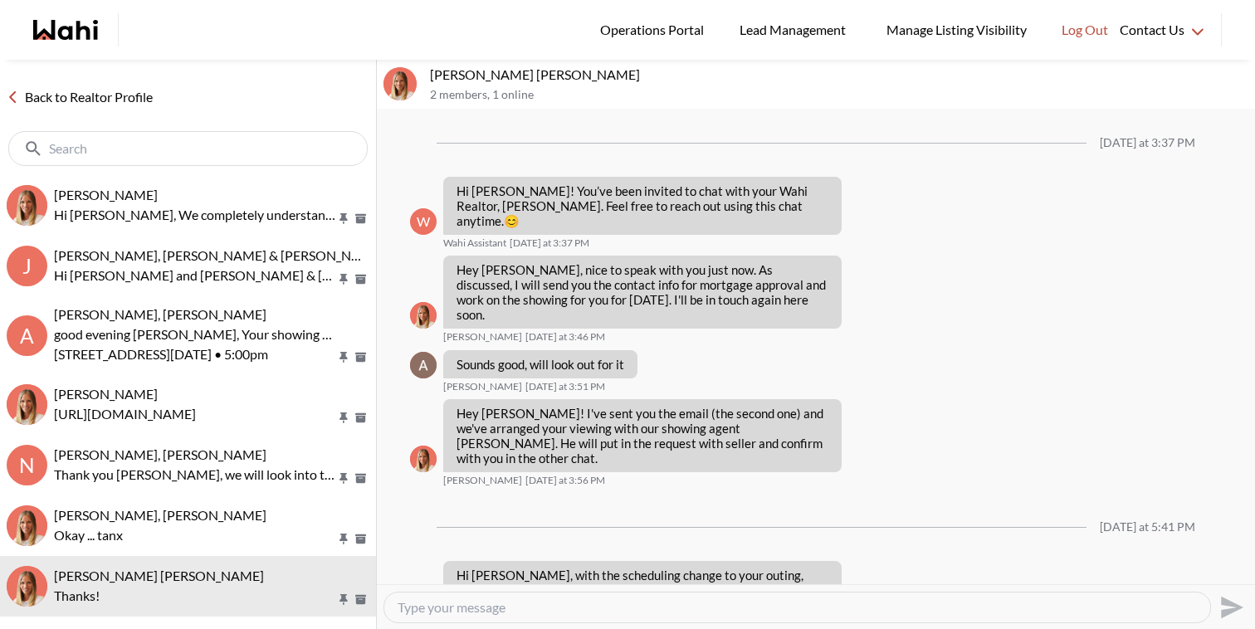
scroll to position [95, 0]
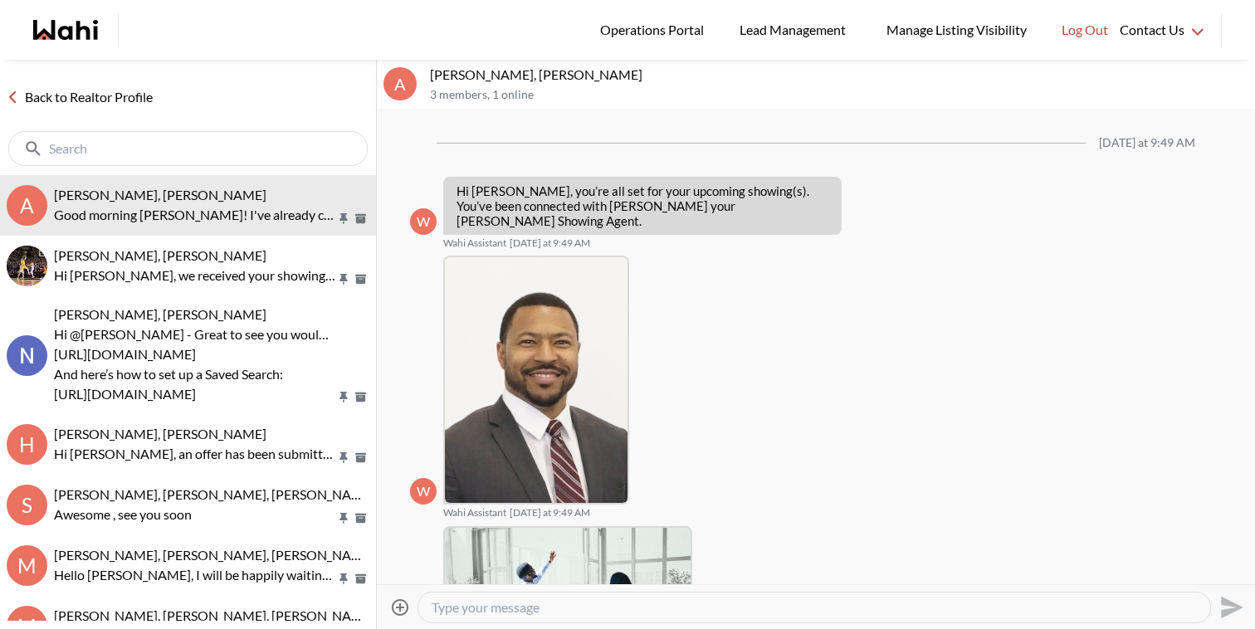
scroll to position [312, 0]
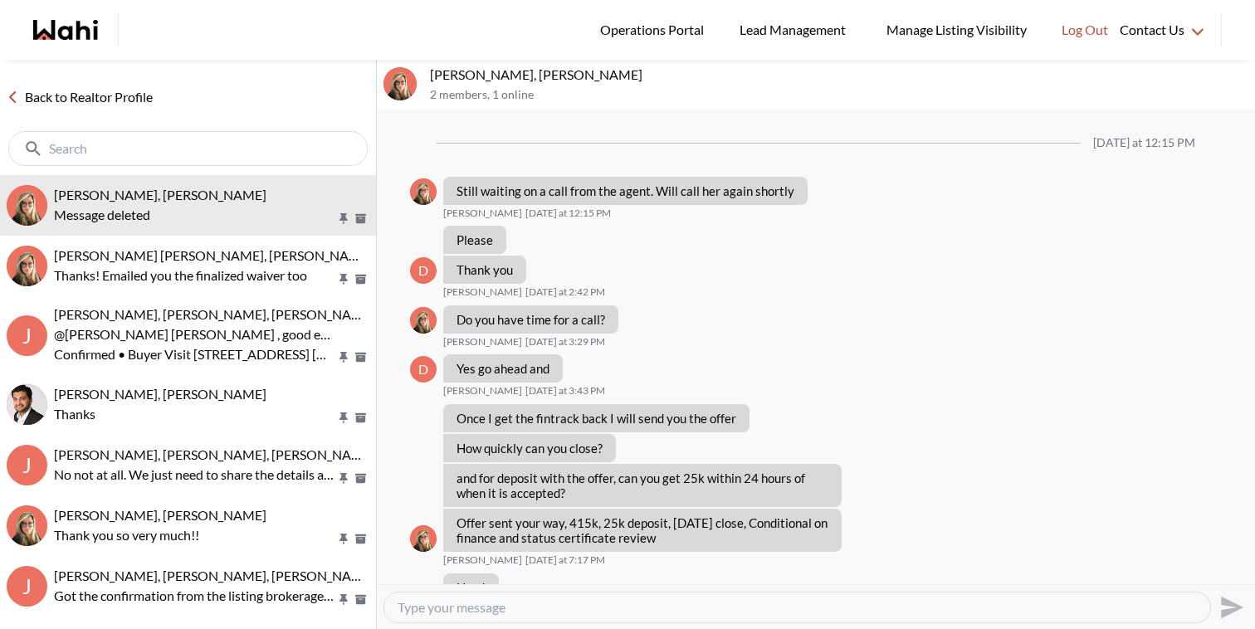
scroll to position [1814, 0]
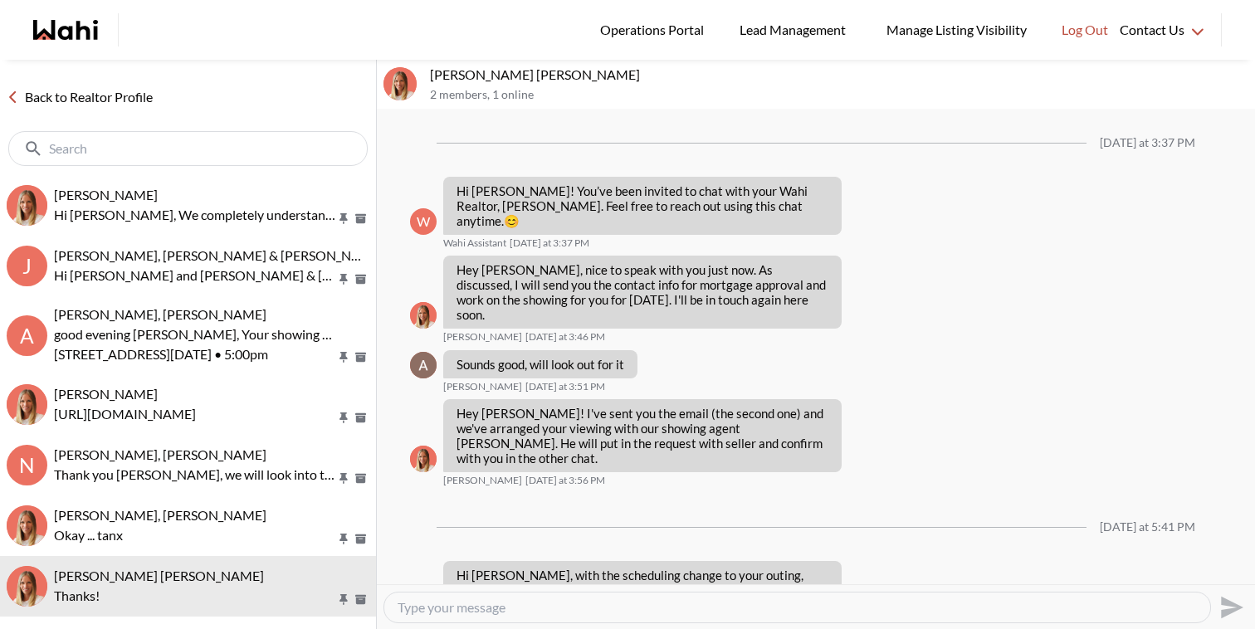
scroll to position [95, 0]
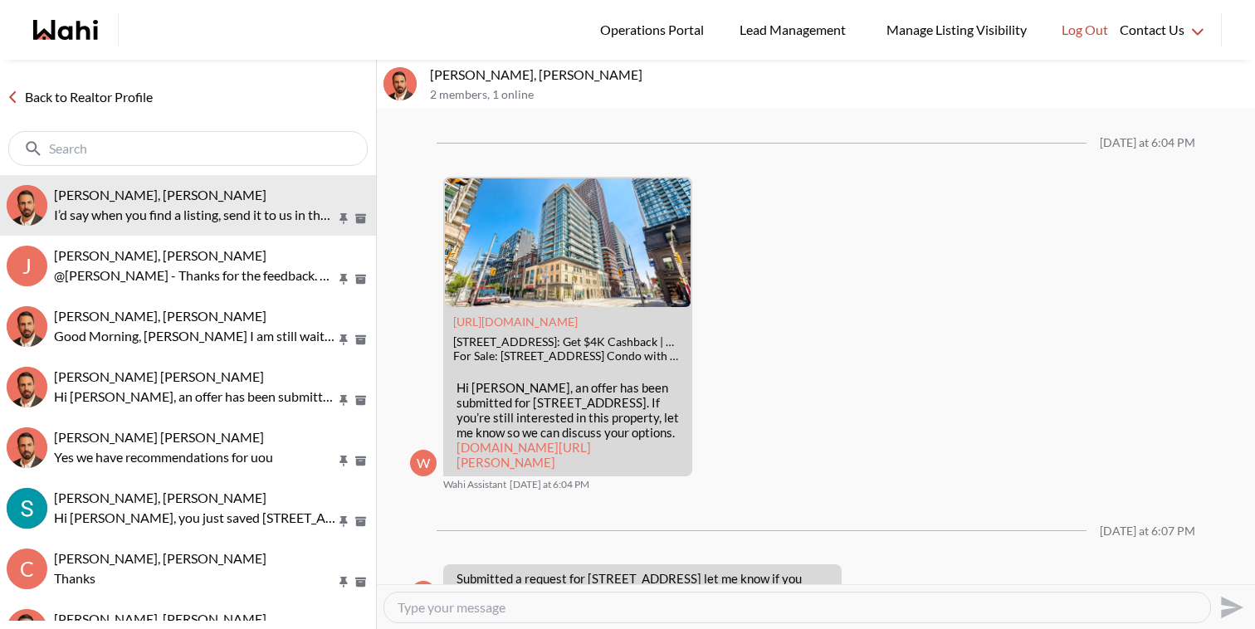
scroll to position [1869, 0]
